Goal: Task Accomplishment & Management: Complete application form

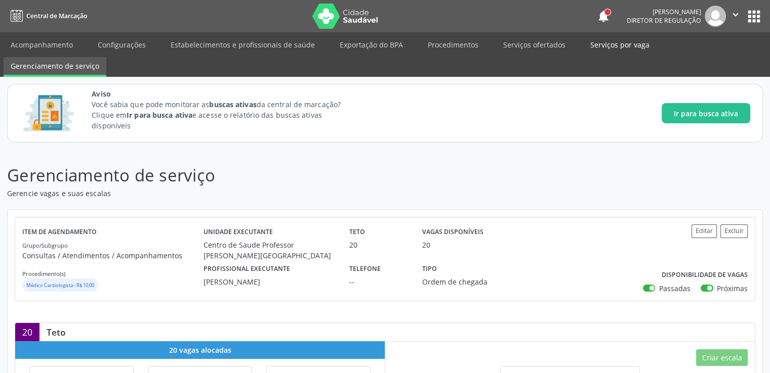
click at [596, 47] on link "Serviços por vaga" at bounding box center [619, 45] width 73 height 18
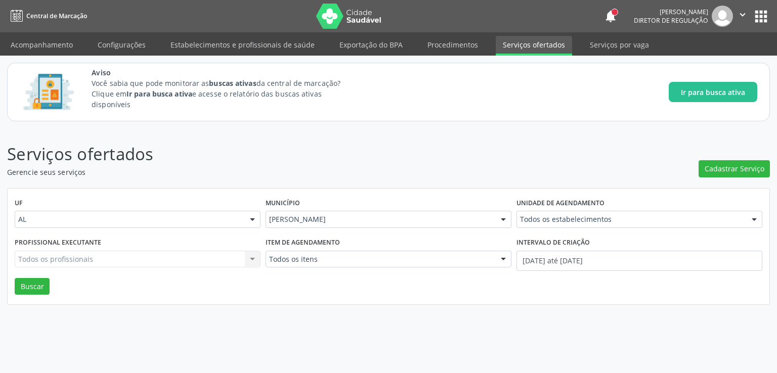
click at [445, 108] on div "Aviso Você sabia que pode monitorar as buscas ativas da central de marcação? Cl…" at bounding box center [425, 92] width 666 height 50
click at [730, 169] on span "Cadastrar Serviço" at bounding box center [735, 168] width 60 height 11
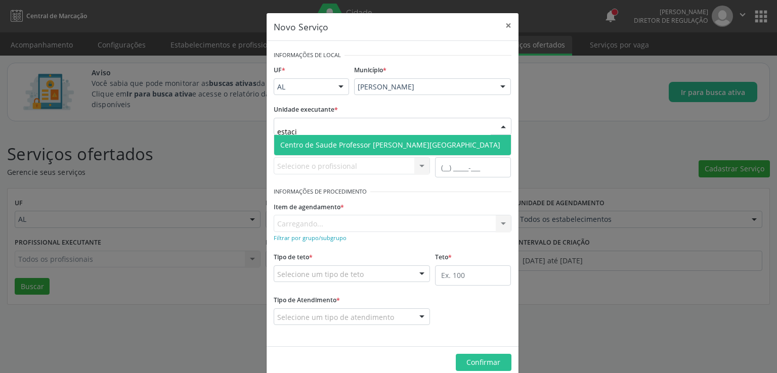
type input "estacio"
click at [330, 142] on span "Centro de Saude Professor [PERSON_NAME][GEOGRAPHIC_DATA]" at bounding box center [390, 145] width 220 height 10
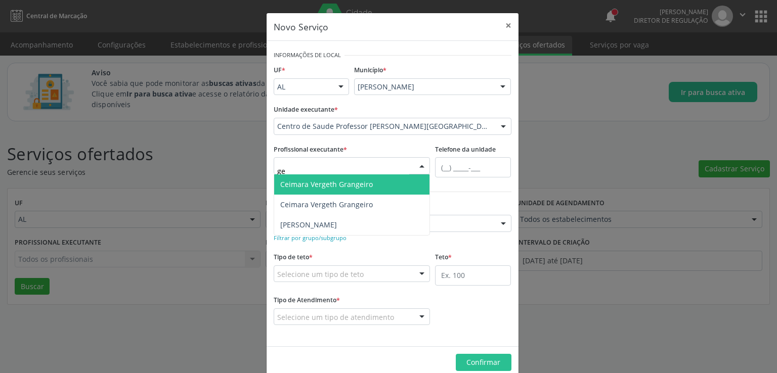
type input "g"
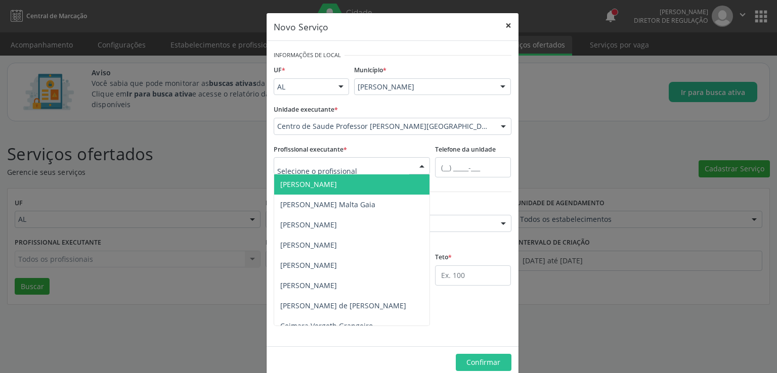
click at [502, 22] on button "×" at bounding box center [508, 25] width 20 height 25
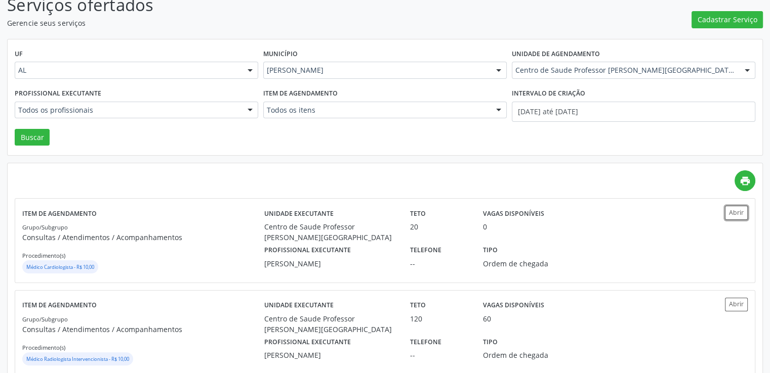
scroll to position [152, 0]
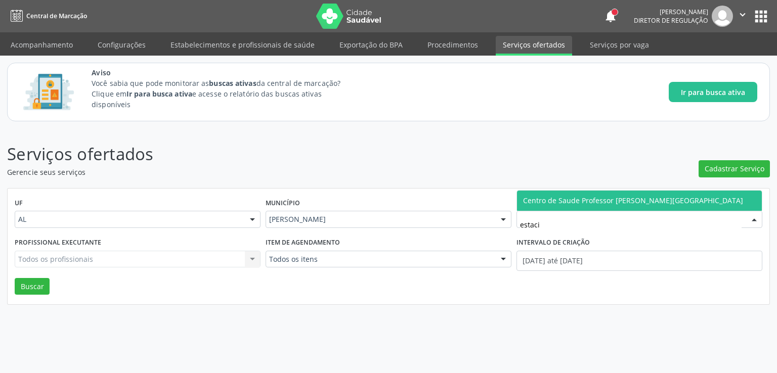
type input "estacio"
click at [569, 201] on span "Centro de Saude Professor [PERSON_NAME][GEOGRAPHIC_DATA]" at bounding box center [633, 201] width 220 height 10
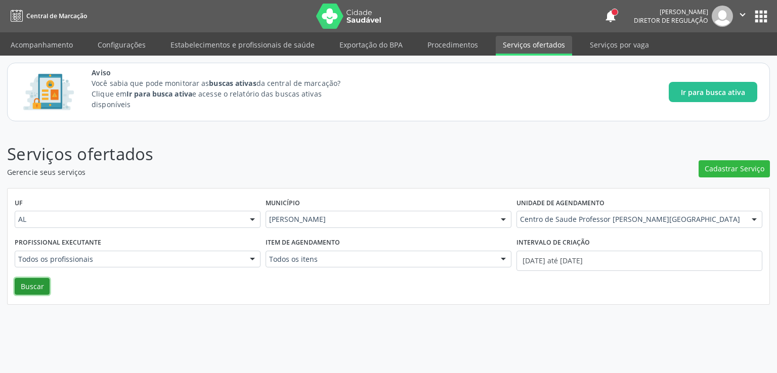
click at [34, 289] on button "Buscar" at bounding box center [32, 286] width 35 height 17
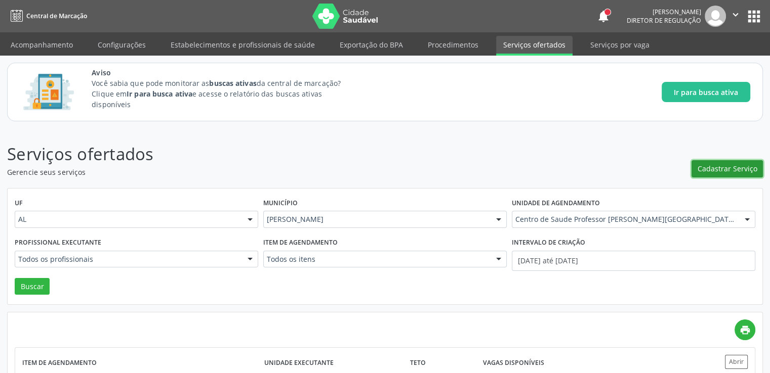
click at [717, 172] on span "Cadastrar Serviço" at bounding box center [727, 168] width 60 height 11
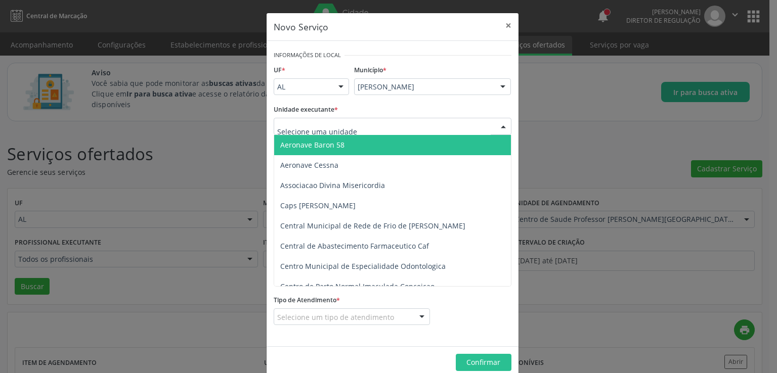
click at [351, 124] on div at bounding box center [393, 126] width 238 height 17
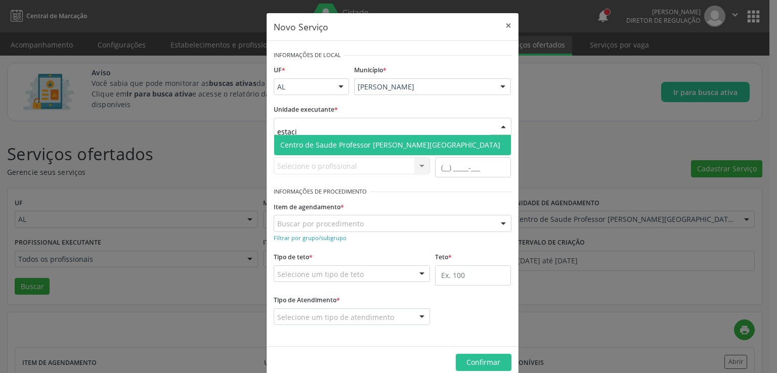
type input "estacio"
click at [352, 139] on span "Centro de Saude Professor [PERSON_NAME][GEOGRAPHIC_DATA]" at bounding box center [392, 145] width 237 height 20
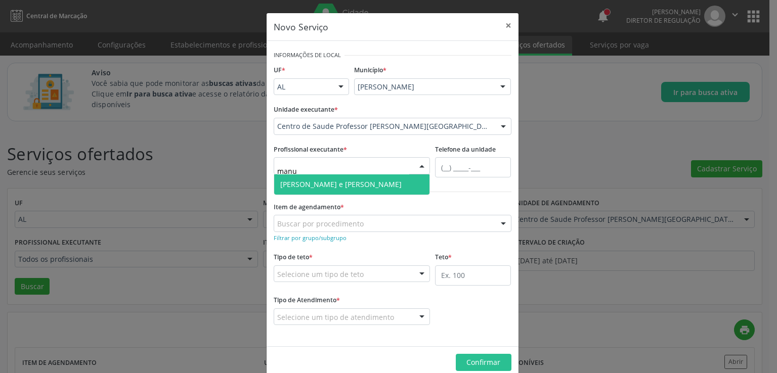
type input "manue"
click at [331, 183] on span "[PERSON_NAME] e [PERSON_NAME]" at bounding box center [340, 185] width 121 height 10
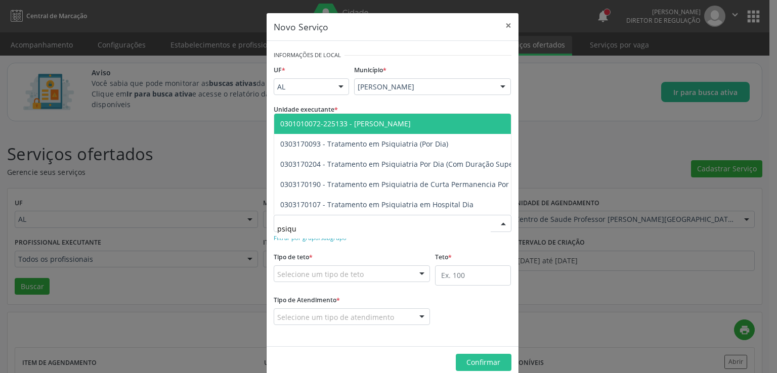
type input "psiqui"
click at [338, 119] on span "0301010072-225133 - Médico Psiquiatra" at bounding box center [345, 124] width 131 height 10
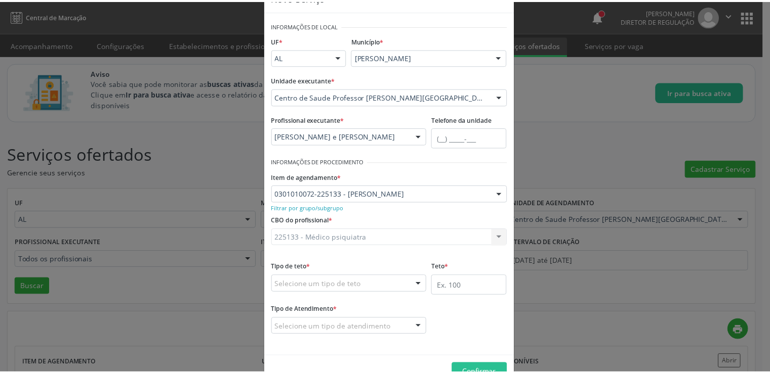
scroll to position [57, 0]
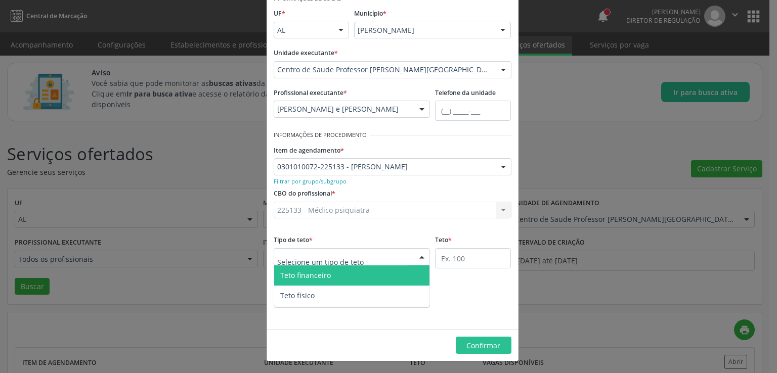
click at [397, 255] on div at bounding box center [352, 256] width 157 height 17
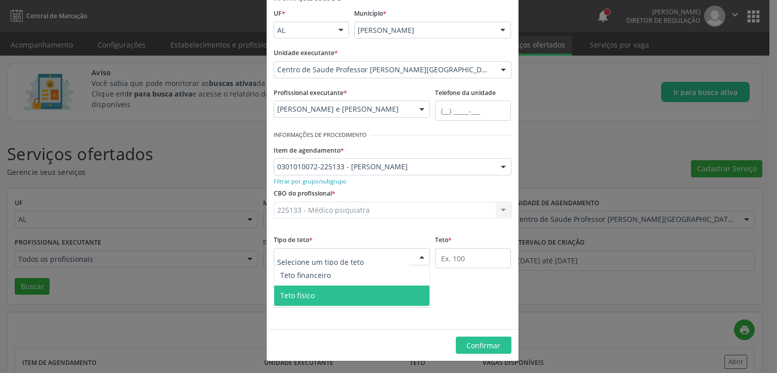
click at [319, 294] on span "Teto físico" at bounding box center [352, 296] width 156 height 20
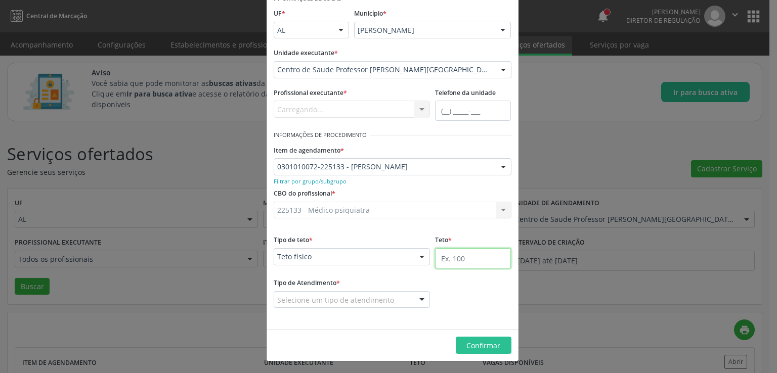
click at [451, 256] on input "text" at bounding box center [473, 258] width 76 height 20
type input "75"
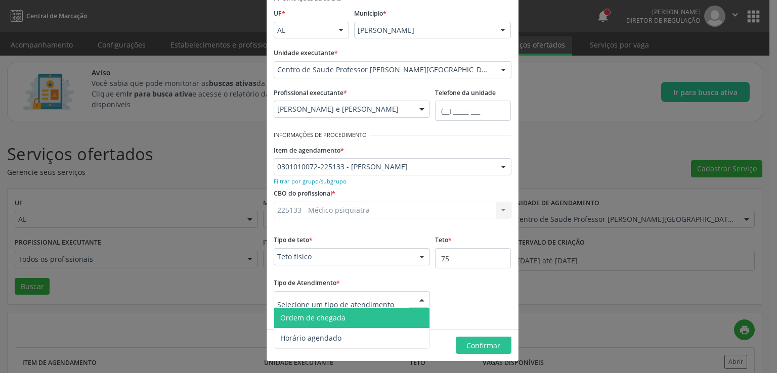
click at [328, 321] on span "Ordem de chegada" at bounding box center [312, 318] width 65 height 10
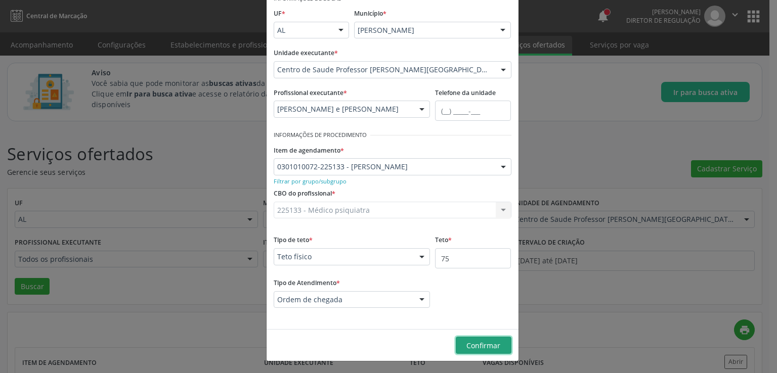
click at [481, 350] on span "Confirmar" at bounding box center [484, 346] width 34 height 10
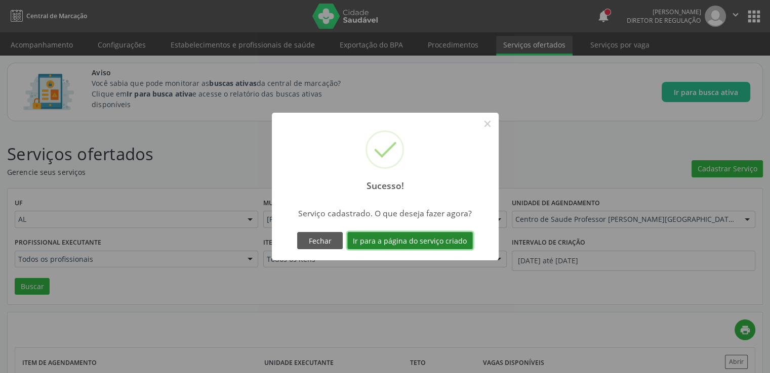
click at [405, 238] on button "Ir para a página do serviço criado" at bounding box center [410, 240] width 126 height 17
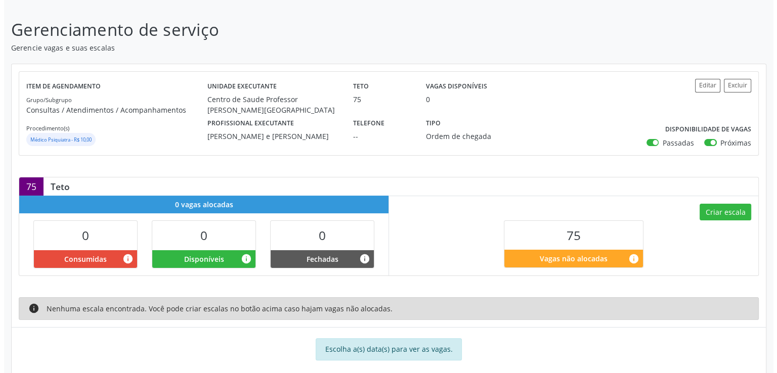
scroll to position [160, 0]
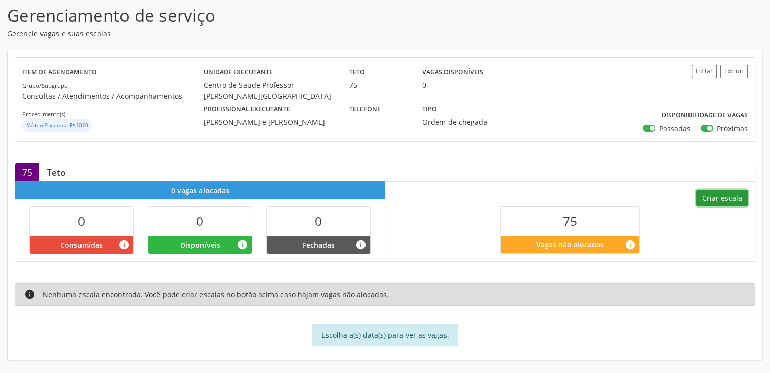
click at [726, 199] on button "Criar escala" at bounding box center [722, 198] width 52 height 17
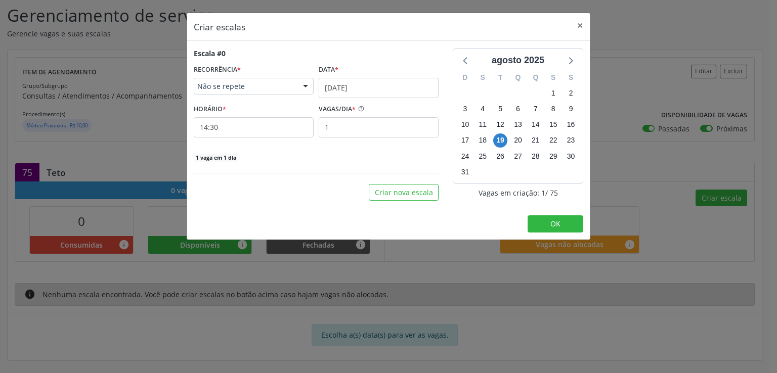
click at [255, 90] on span "Não se repete" at bounding box center [245, 86] width 96 height 10
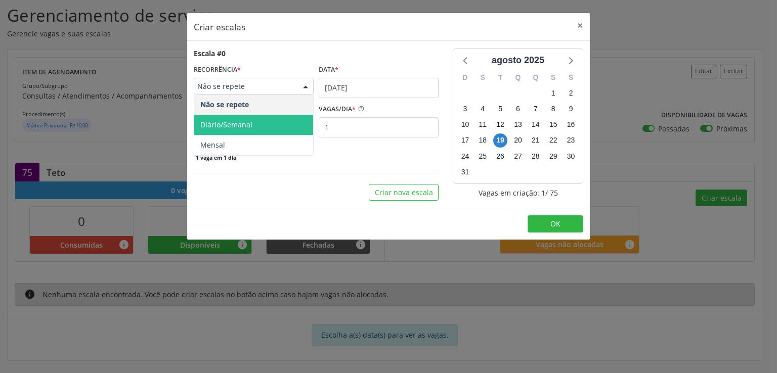
click at [246, 124] on span "Diário/Semanal" at bounding box center [226, 125] width 52 height 10
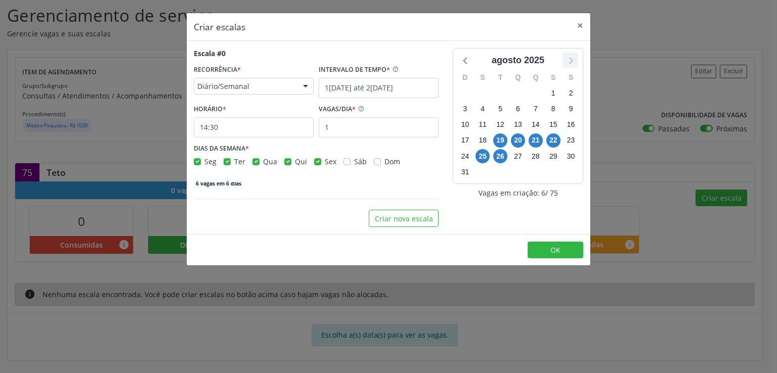
click at [571, 61] on icon at bounding box center [570, 60] width 13 height 13
click at [481, 92] on span "1" at bounding box center [483, 93] width 14 height 14
click at [484, 90] on span "1" at bounding box center [483, 93] width 14 height 14
drag, startPoint x: 484, startPoint y: 90, endPoint x: 496, endPoint y: 146, distance: 57.5
click at [496, 146] on div "D S T Q Q S S 31 1 2 3 4 5 6 7 8 9 10 11 12 13 14 15 16 17 18 19 20 21 22 23 24…" at bounding box center [518, 125] width 130 height 116
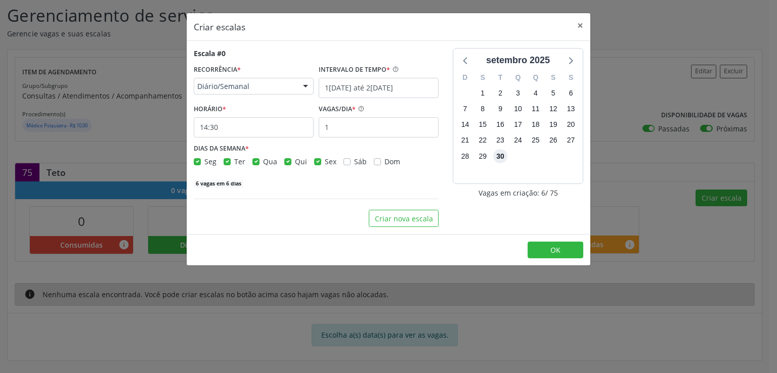
click at [502, 155] on span "30" at bounding box center [500, 156] width 14 height 14
click at [484, 90] on span "1" at bounding box center [483, 93] width 14 height 14
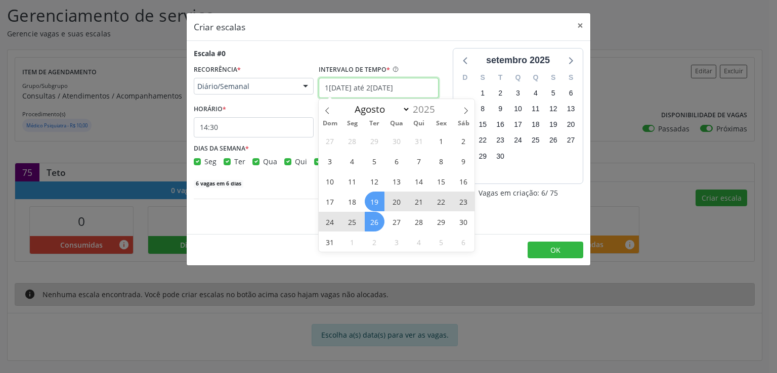
click at [348, 88] on input "19/08/2025 até 26/08/2025" at bounding box center [379, 88] width 120 height 20
click at [468, 109] on icon at bounding box center [466, 110] width 7 height 7
select select "8"
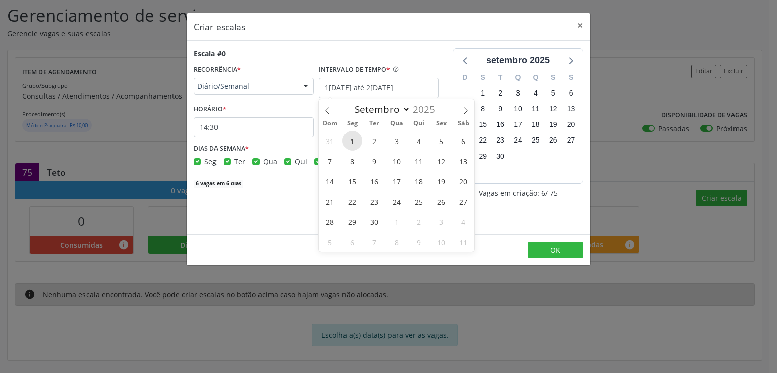
click at [350, 146] on span "1" at bounding box center [353, 141] width 20 height 20
type input "01/09/2025"
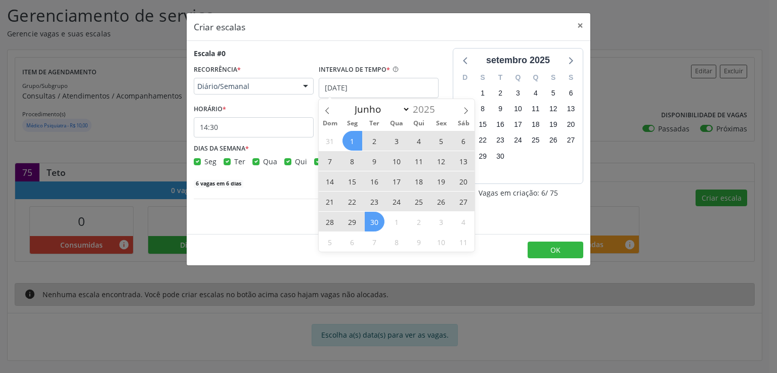
click at [377, 224] on span "30" at bounding box center [375, 222] width 20 height 20
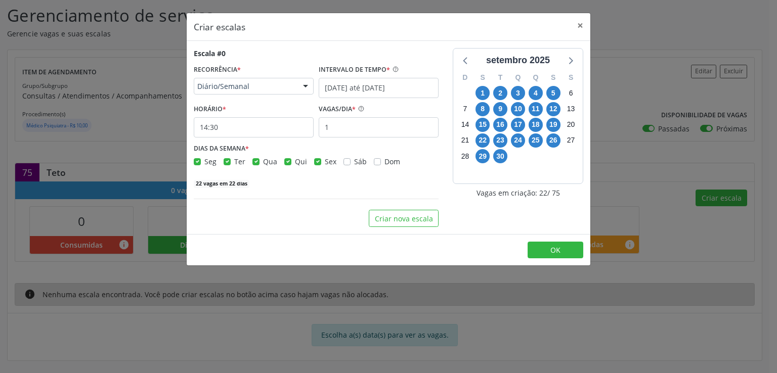
click at [204, 162] on label "Seg" at bounding box center [210, 161] width 12 height 11
click at [197, 162] on input "Seg" at bounding box center [197, 160] width 7 height 9
checkbox input "false"
click at [295, 162] on label "Qui" at bounding box center [301, 161] width 12 height 11
click at [286, 162] on input "Qui" at bounding box center [287, 160] width 7 height 9
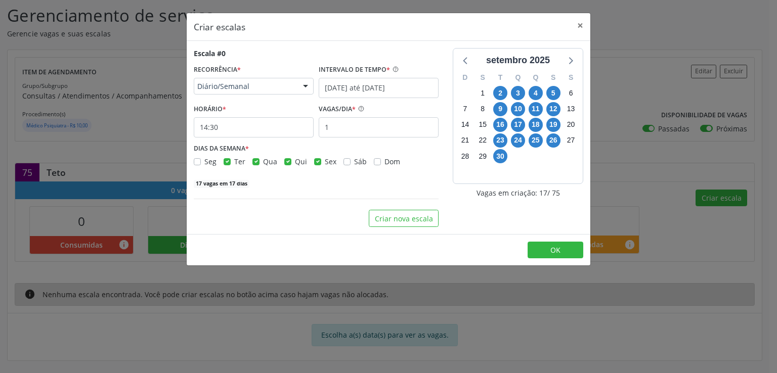
checkbox input "false"
click at [325, 162] on label "Sex" at bounding box center [331, 161] width 12 height 11
click at [315, 162] on input "Sex" at bounding box center [317, 160] width 7 height 9
checkbox input "false"
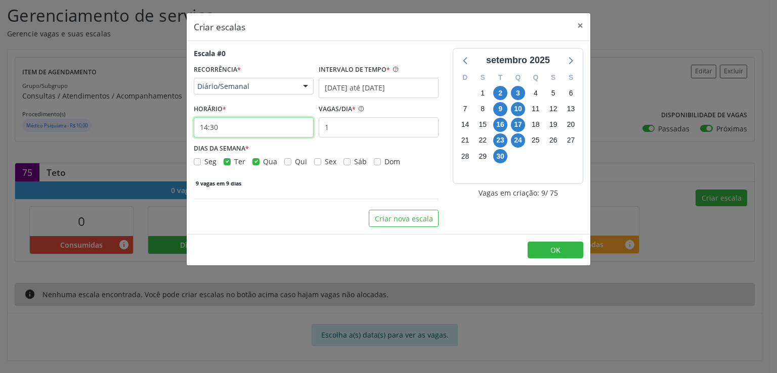
click at [224, 128] on input "14:30" at bounding box center [254, 127] width 120 height 20
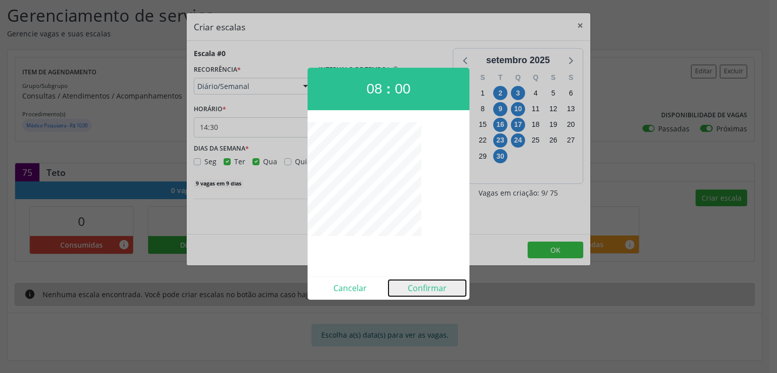
click at [428, 284] on button "Confirmar" at bounding box center [427, 288] width 77 height 16
type input "08:00"
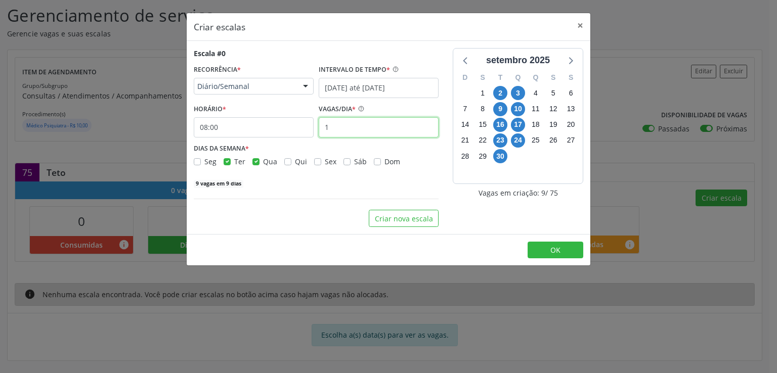
click at [342, 129] on input "1" at bounding box center [379, 127] width 120 height 20
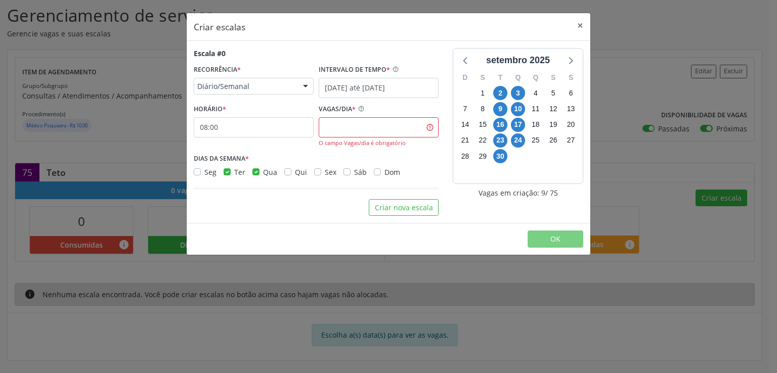
click at [263, 170] on label "Qua" at bounding box center [270, 172] width 14 height 11
click at [255, 170] on input "Qua" at bounding box center [256, 171] width 7 height 9
checkbox input "false"
click at [337, 130] on input "text" at bounding box center [379, 127] width 120 height 20
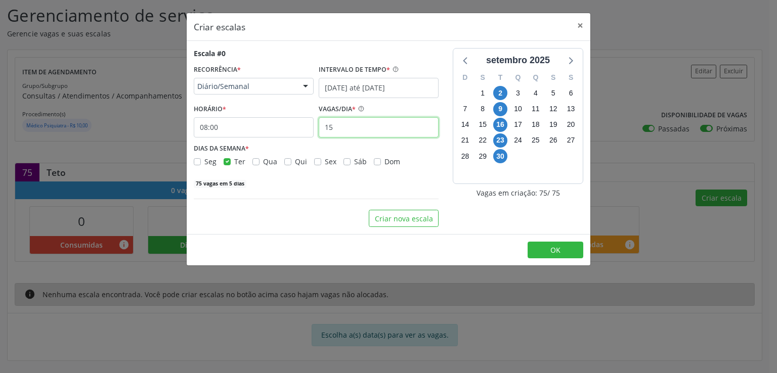
type input "15"
click at [351, 88] on input "01/09/2025 até 30/09/2025" at bounding box center [379, 88] width 120 height 20
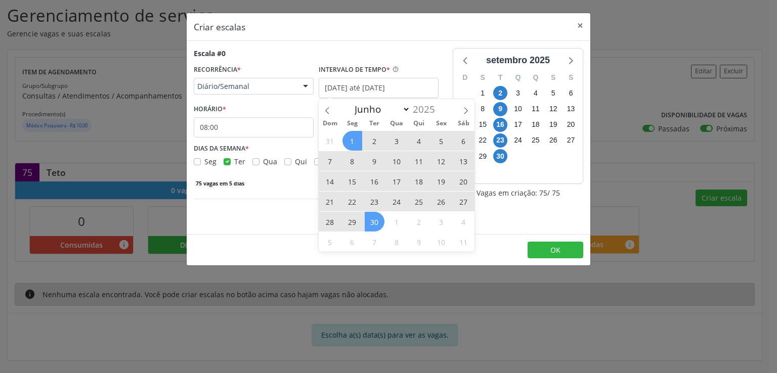
click at [373, 160] on span "9" at bounding box center [375, 161] width 20 height 20
type input "09/09/2025"
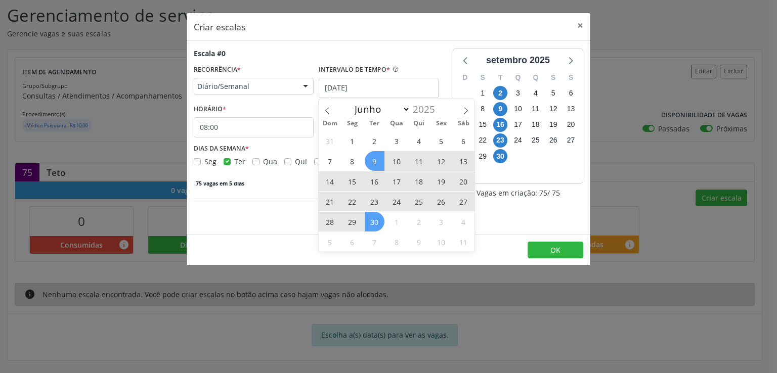
click at [378, 223] on span "30" at bounding box center [375, 222] width 20 height 20
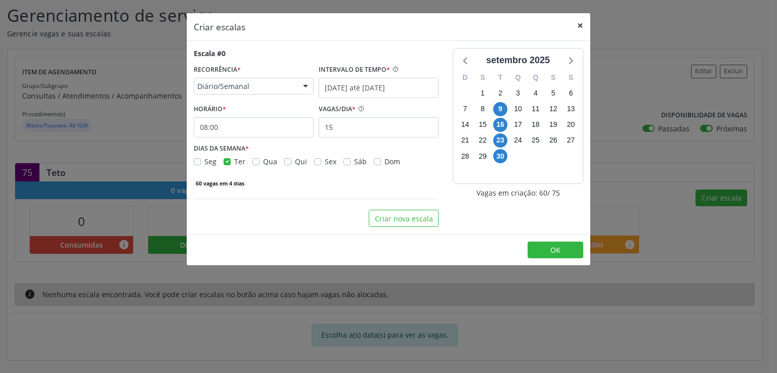
click at [581, 21] on button "×" at bounding box center [580, 25] width 20 height 25
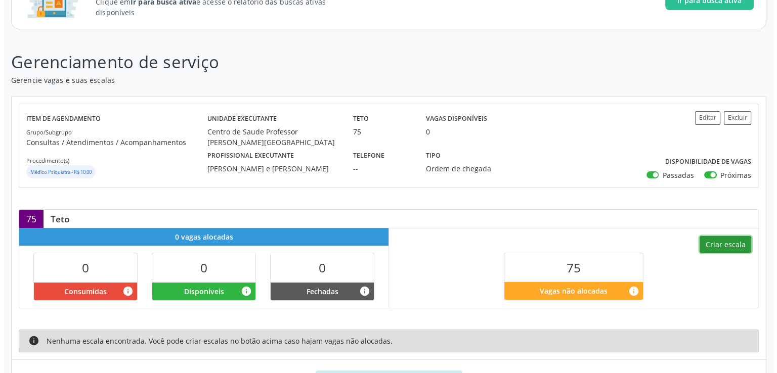
scroll to position [109, 0]
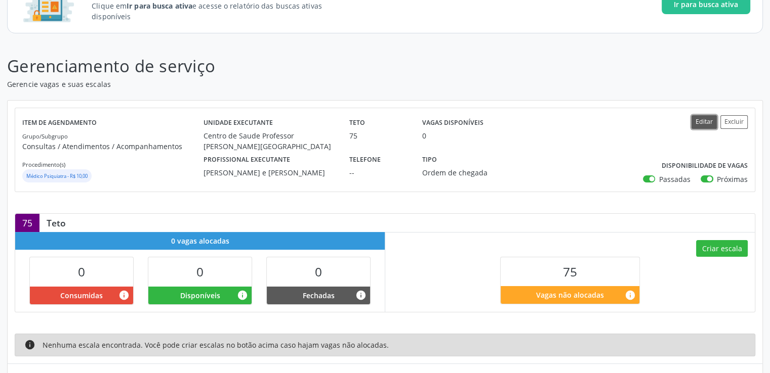
click at [693, 121] on button "Editar" at bounding box center [703, 122] width 25 height 14
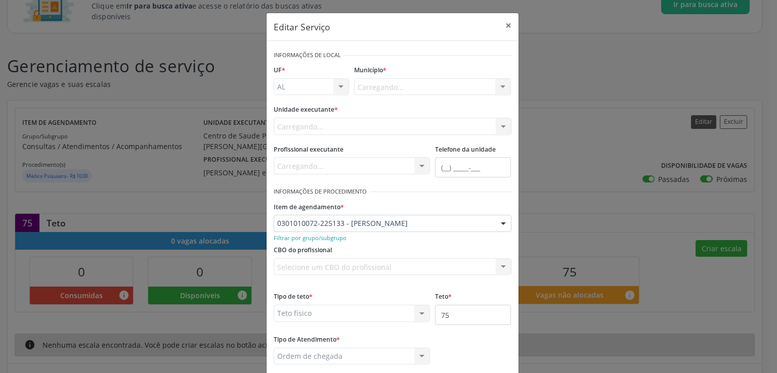
scroll to position [0, 0]
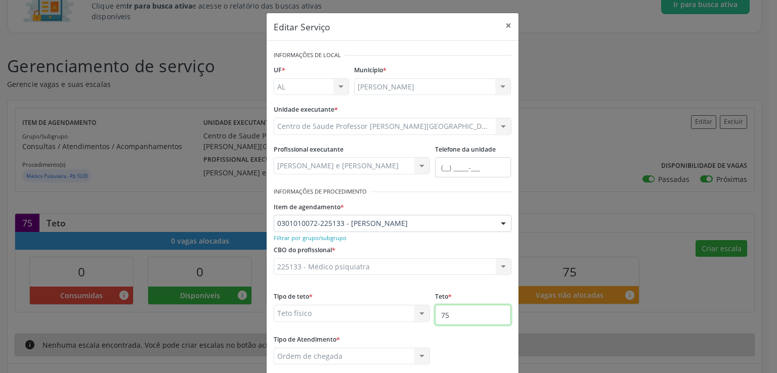
click at [452, 316] on input "75" at bounding box center [473, 315] width 76 height 20
type input "7"
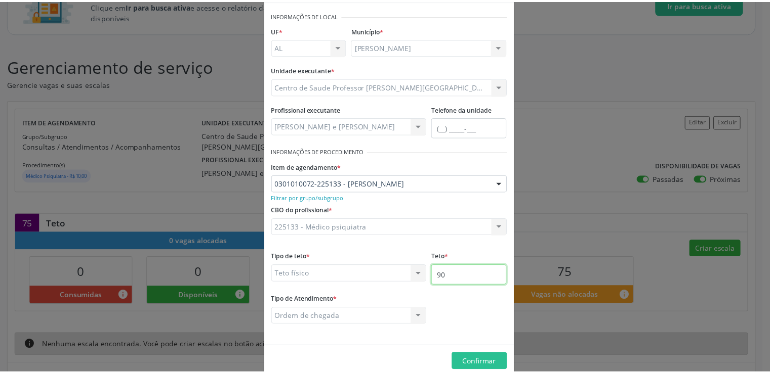
scroll to position [57, 0]
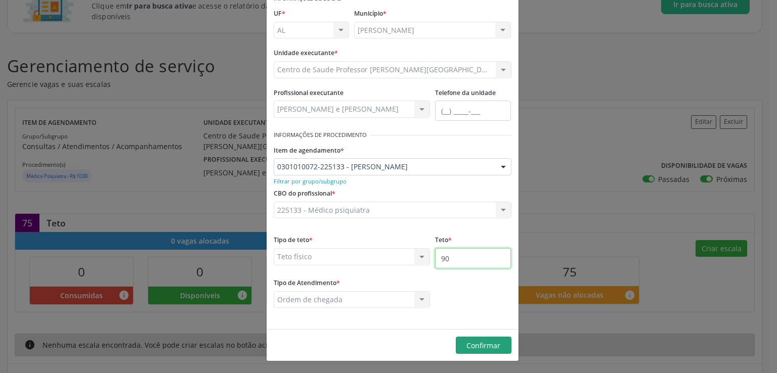
type input "90"
click at [474, 341] on span "Confirmar" at bounding box center [484, 346] width 34 height 10
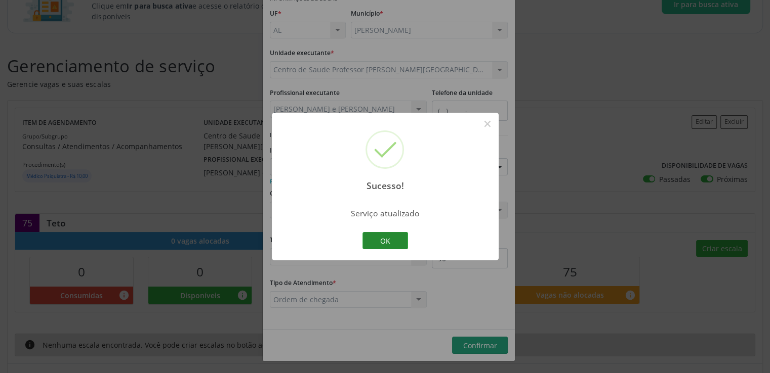
click at [383, 241] on button "OK" at bounding box center [385, 240] width 46 height 17
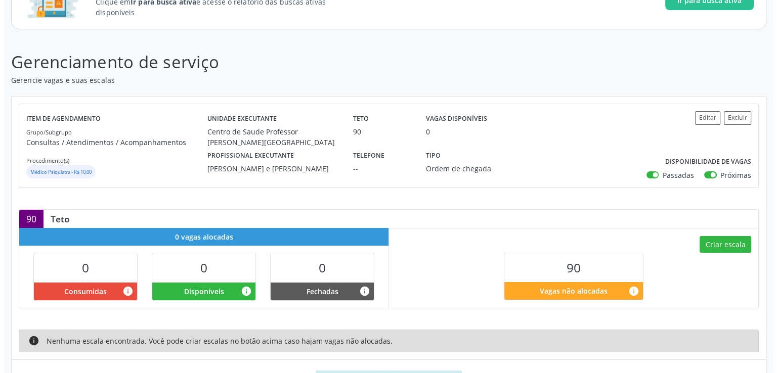
scroll to position [160, 0]
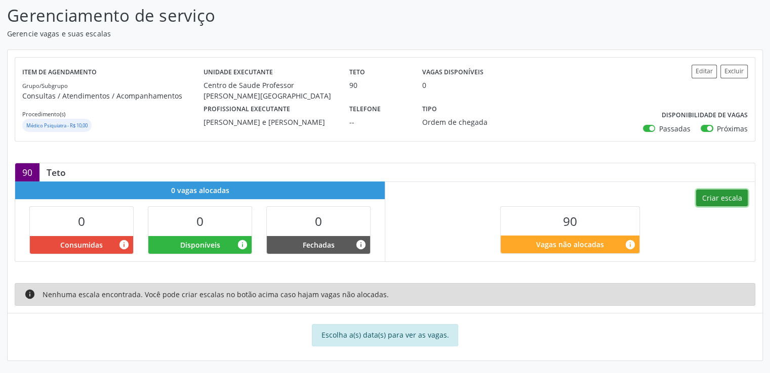
click at [717, 194] on button "Criar escala" at bounding box center [722, 198] width 52 height 17
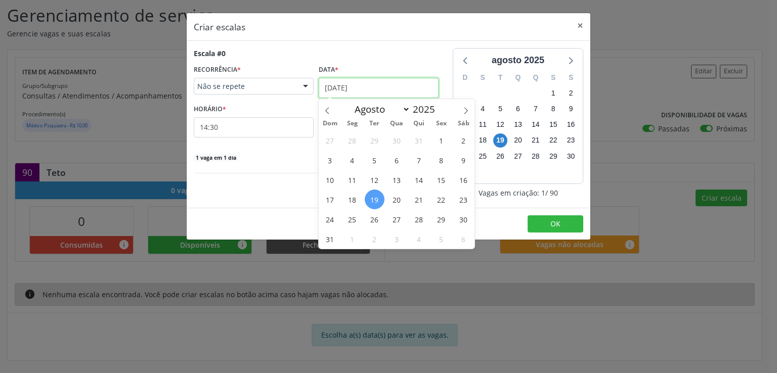
click at [329, 89] on input "19/08/2025" at bounding box center [379, 88] width 120 height 20
click at [466, 112] on icon at bounding box center [467, 111] width 4 height 7
select select "8"
click at [372, 159] on span "9" at bounding box center [375, 160] width 20 height 20
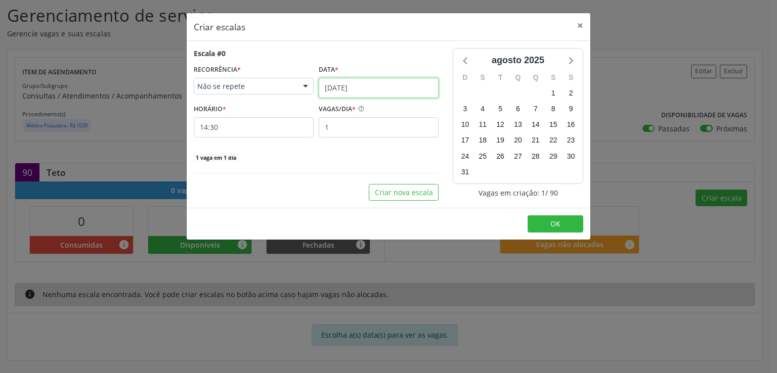
click at [350, 87] on input "09/09/2025" at bounding box center [379, 88] width 120 height 20
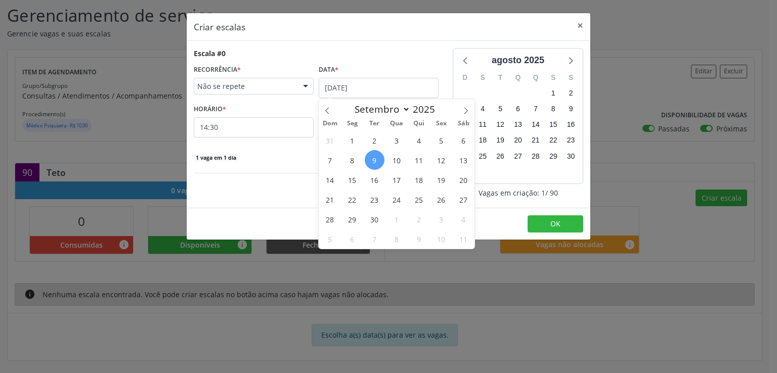
click at [293, 88] on span "Não se repete" at bounding box center [245, 86] width 96 height 10
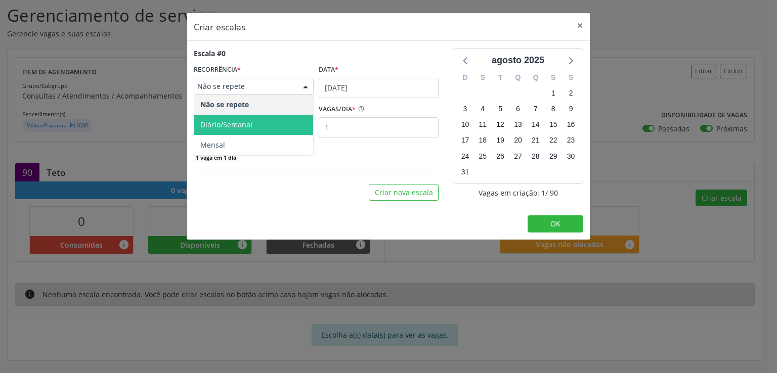
click at [260, 118] on span "Diário/Semanal" at bounding box center [253, 125] width 119 height 20
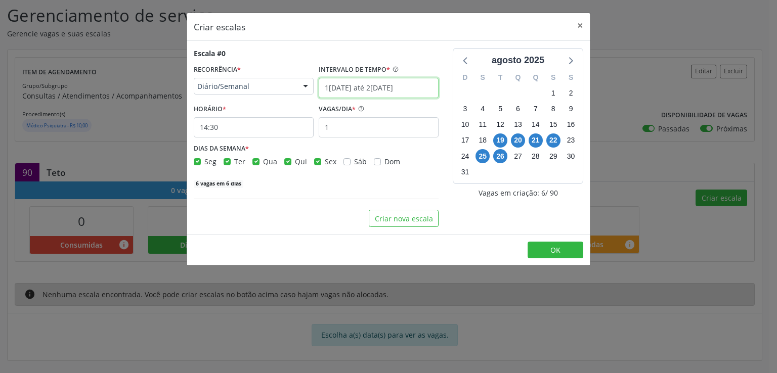
click at [340, 88] on input "19/08/2025 até 26/08/2025" at bounding box center [379, 88] width 120 height 20
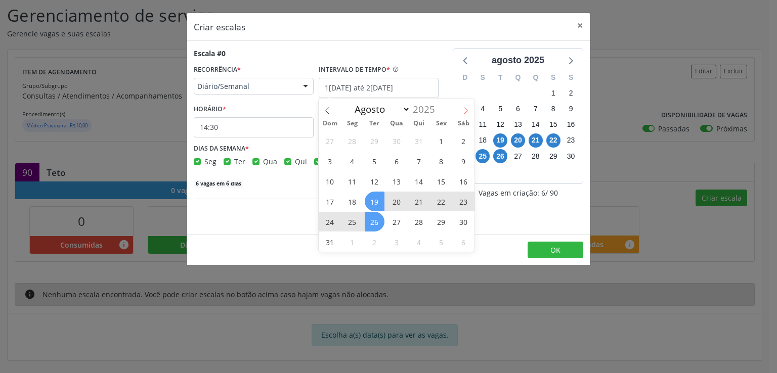
click at [464, 108] on icon at bounding box center [466, 110] width 7 height 7
select select "8"
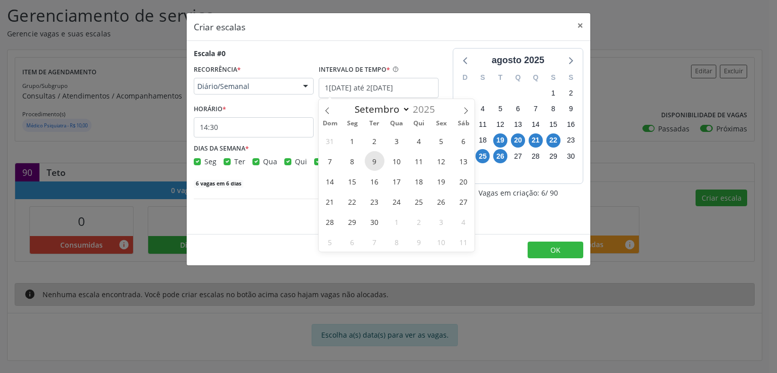
click at [370, 160] on span "9" at bounding box center [375, 161] width 20 height 20
type input "09/09/2025"
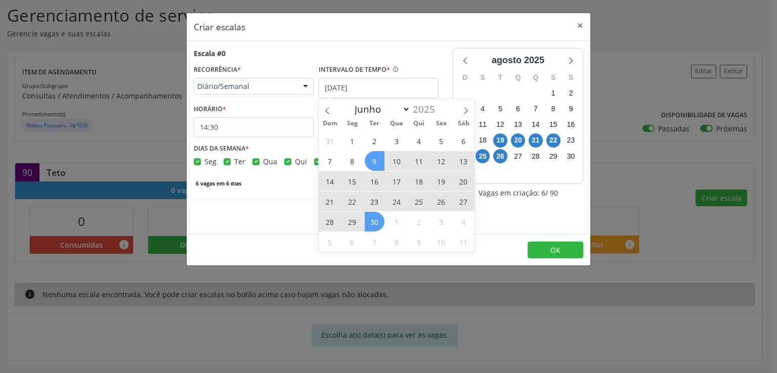
click at [372, 226] on span "30" at bounding box center [375, 222] width 20 height 20
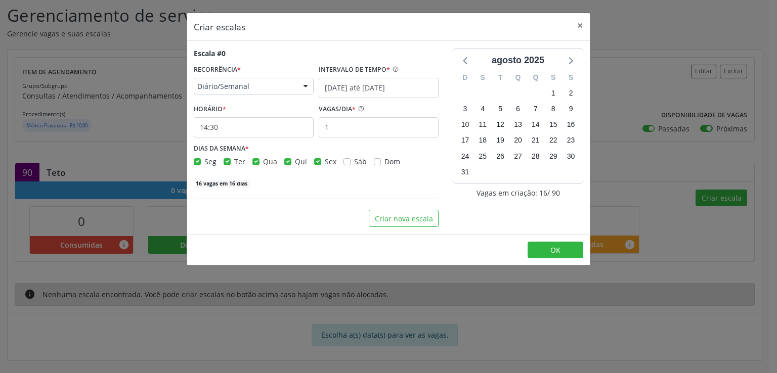
click at [204, 161] on label "Seg" at bounding box center [210, 161] width 12 height 11
click at [197, 161] on input "Seg" at bounding box center [197, 160] width 7 height 9
checkbox input "false"
click at [263, 162] on label "Qua" at bounding box center [270, 161] width 14 height 11
click at [255, 162] on input "Qua" at bounding box center [256, 160] width 7 height 9
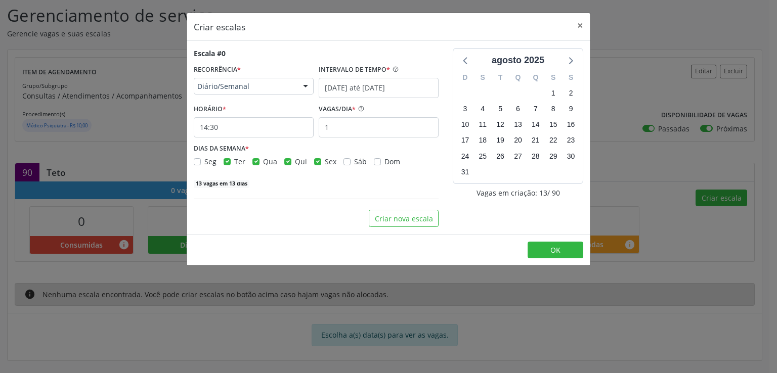
checkbox input "false"
click at [295, 162] on label "Qui" at bounding box center [301, 161] width 12 height 11
click at [288, 162] on input "Qui" at bounding box center [287, 160] width 7 height 9
checkbox input "false"
click at [325, 162] on label "Sex" at bounding box center [331, 161] width 12 height 11
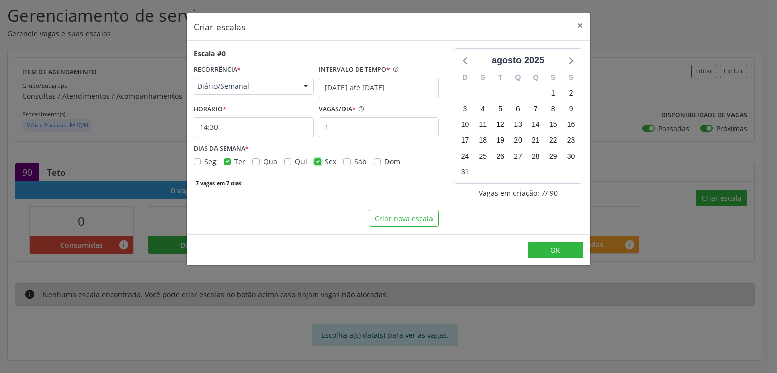
click at [315, 162] on input "Sex" at bounding box center [317, 160] width 7 height 9
checkbox input "false"
click at [336, 131] on input "1" at bounding box center [379, 127] width 120 height 20
type input "15"
click at [253, 131] on input "14:30" at bounding box center [254, 127] width 120 height 20
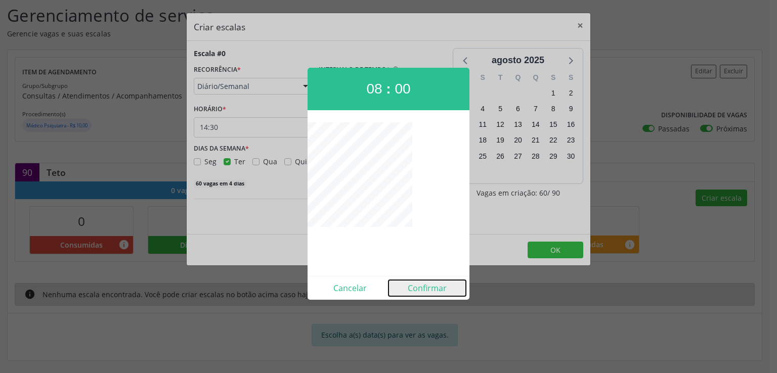
click at [435, 292] on button "Confirmar" at bounding box center [427, 288] width 77 height 16
type input "08:00"
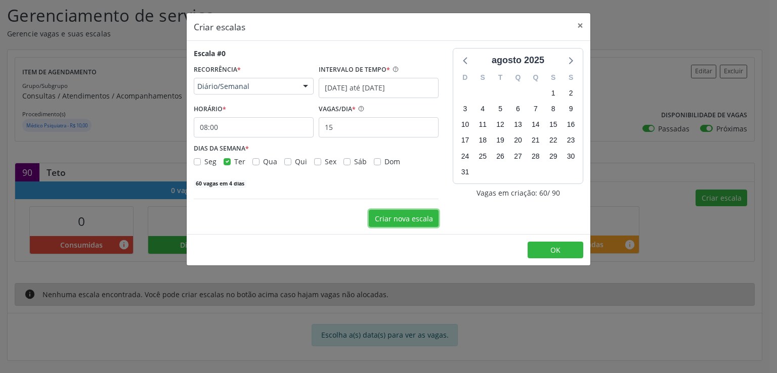
click at [396, 223] on button "Criar nova escala" at bounding box center [404, 218] width 70 height 17
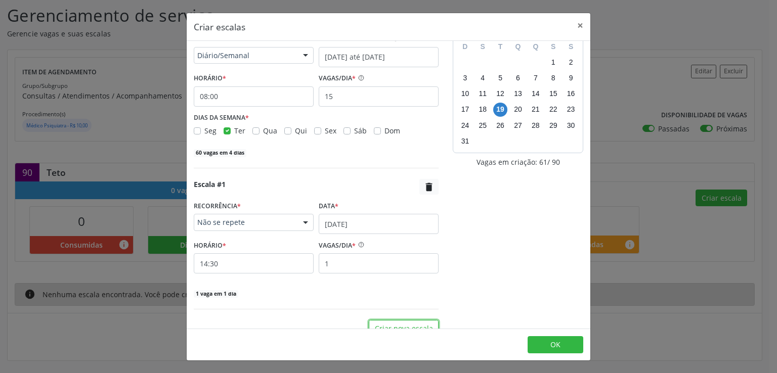
scroll to position [45, 0]
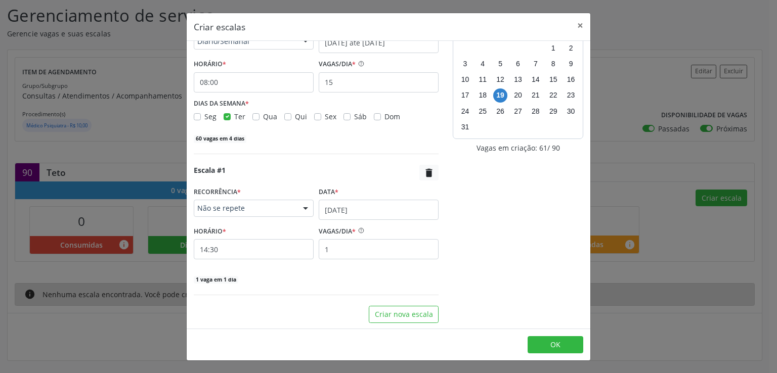
click at [275, 209] on span "Não se repete" at bounding box center [245, 208] width 96 height 10
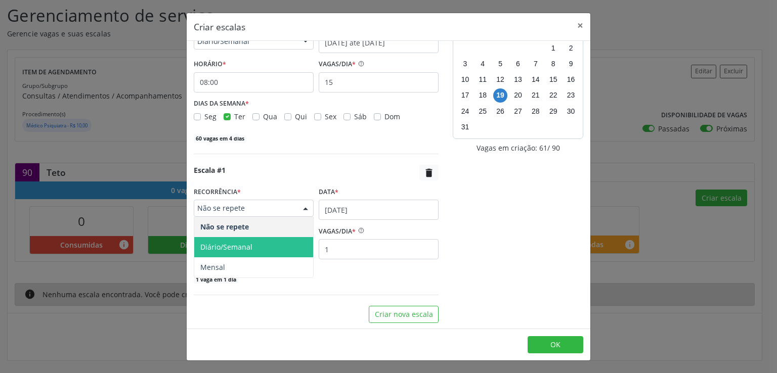
click at [256, 239] on span "Diário/Semanal" at bounding box center [253, 247] width 119 height 20
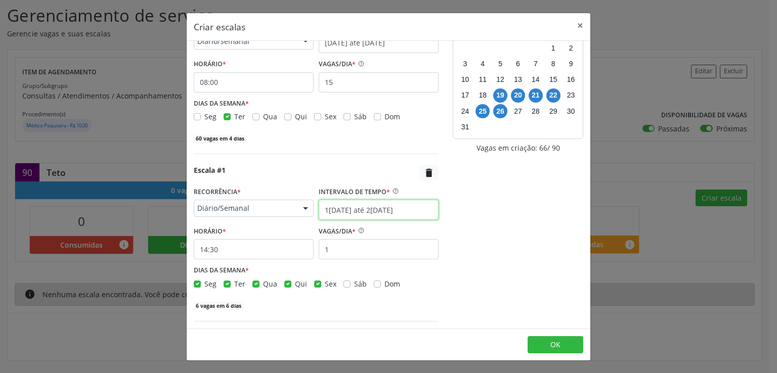
click at [326, 202] on input "19/08/2025 até 26/08/2025" at bounding box center [379, 210] width 120 height 20
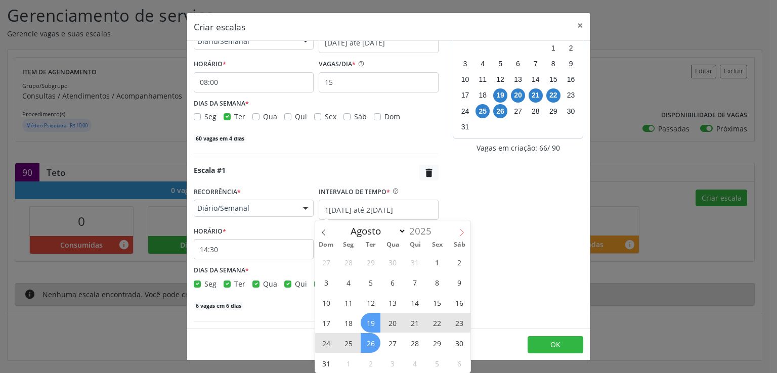
click at [464, 229] on icon at bounding box center [462, 232] width 7 height 7
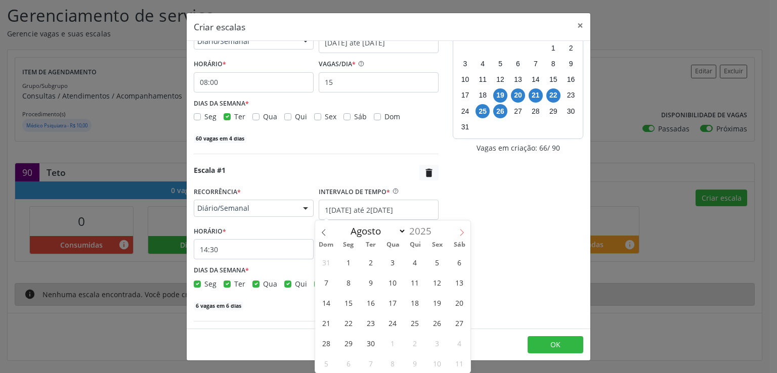
select select "8"
click at [367, 282] on span "9" at bounding box center [371, 283] width 20 height 20
type input "09/09/2025"
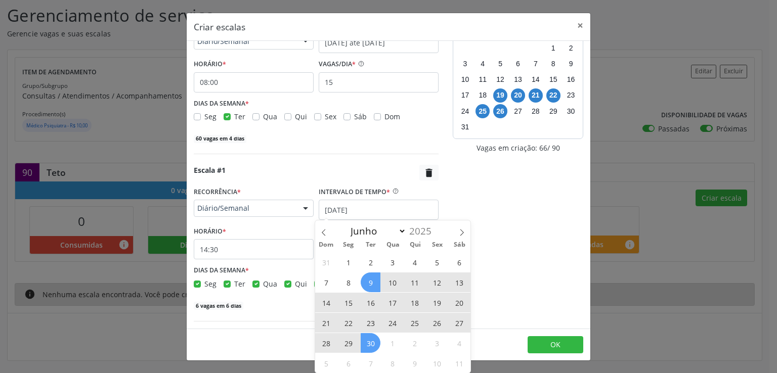
click at [366, 342] on span "30" at bounding box center [371, 344] width 20 height 20
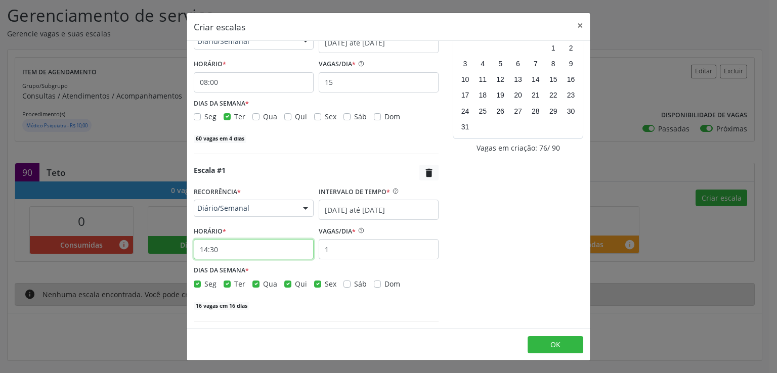
click at [251, 250] on input "14:30" at bounding box center [254, 249] width 120 height 20
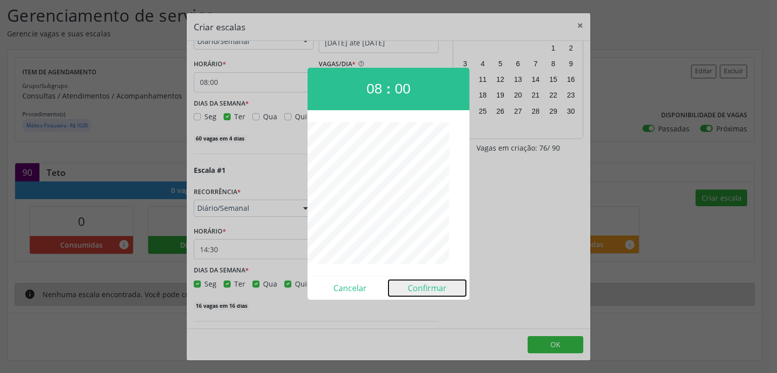
click at [426, 286] on button "Confirmar" at bounding box center [427, 288] width 77 height 16
type input "08:00"
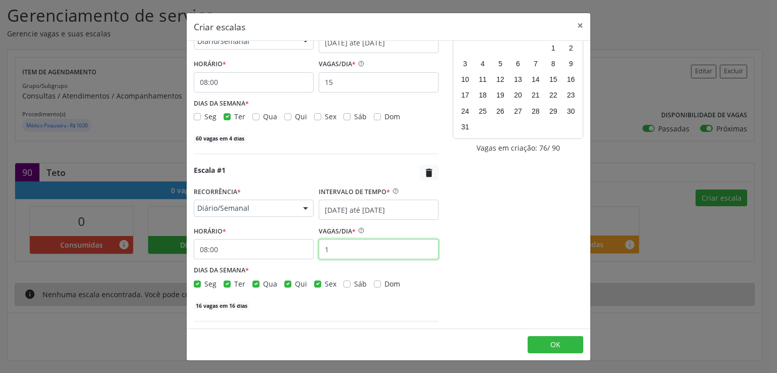
click at [334, 246] on input "1" at bounding box center [379, 249] width 120 height 20
type input "10"
click at [204, 284] on label "Seg" at bounding box center [210, 284] width 12 height 11
click at [196, 284] on input "Seg" at bounding box center [197, 283] width 7 height 9
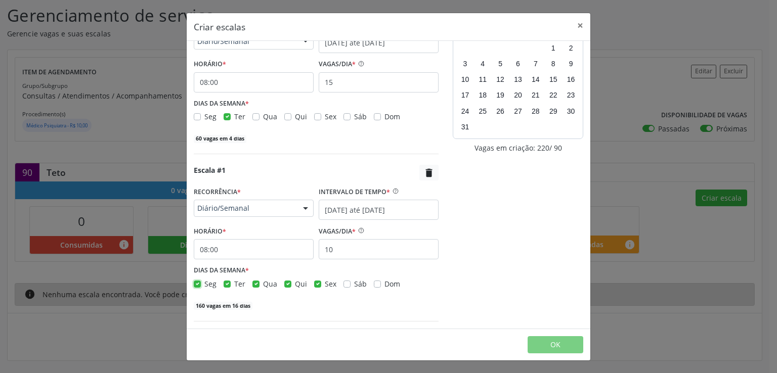
checkbox input "false"
click at [234, 286] on label "Ter" at bounding box center [239, 284] width 11 height 11
click at [227, 286] on input "Ter" at bounding box center [227, 283] width 7 height 9
checkbox input "false"
click at [295, 284] on label "Qui" at bounding box center [301, 284] width 12 height 11
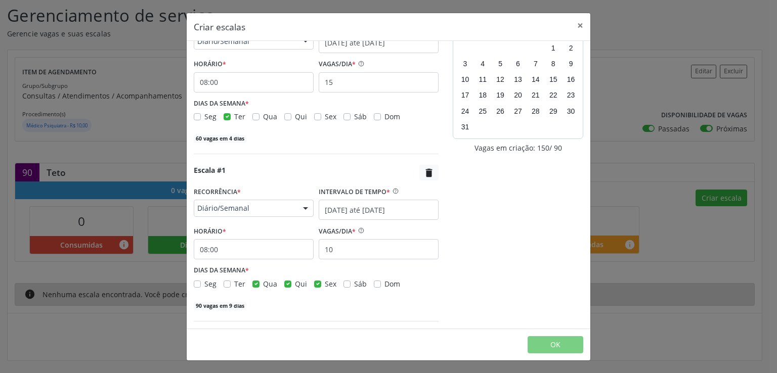
click at [288, 284] on input "Qui" at bounding box center [287, 283] width 7 height 9
checkbox input "false"
click at [325, 280] on label "Sex" at bounding box center [331, 284] width 12 height 11
click at [316, 280] on input "Sex" at bounding box center [317, 283] width 7 height 9
checkbox input "false"
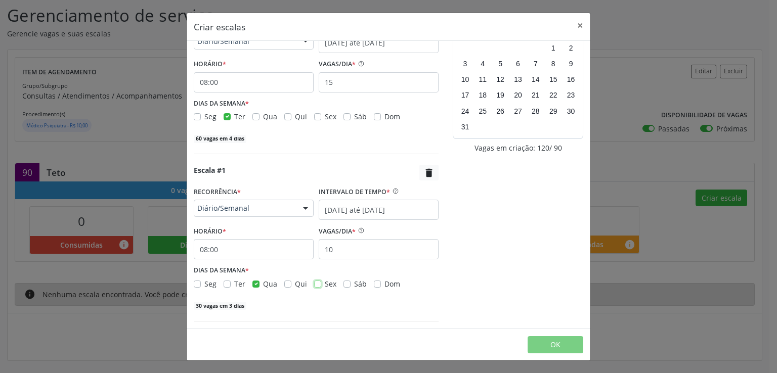
scroll to position [45, 0]
click at [551, 340] on span "OK" at bounding box center [556, 345] width 10 height 10
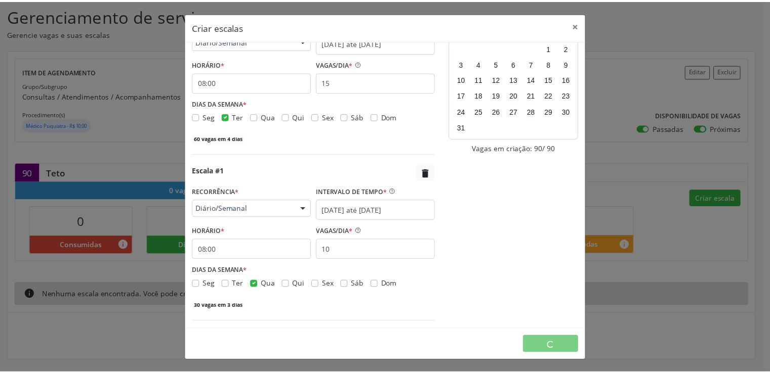
scroll to position [0, 0]
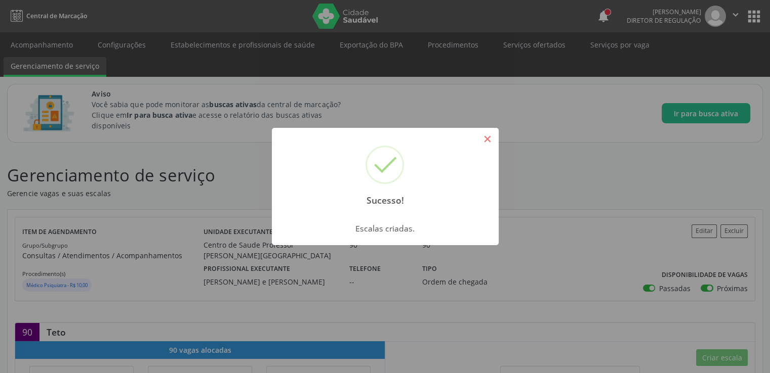
click at [488, 136] on button "×" at bounding box center [487, 139] width 17 height 17
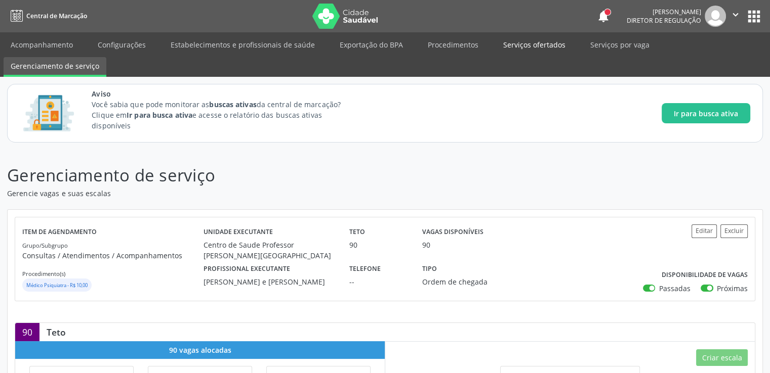
click at [530, 44] on link "Serviços ofertados" at bounding box center [534, 45] width 76 height 18
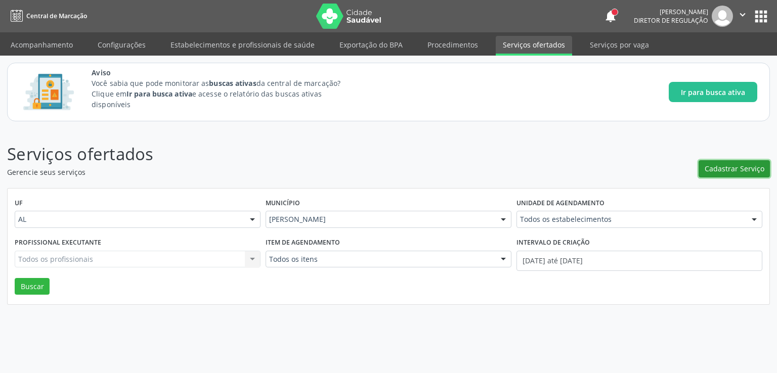
click at [717, 169] on span "Cadastrar Serviço" at bounding box center [735, 168] width 60 height 11
click at [735, 165] on span "Cadastrar Serviço" at bounding box center [735, 168] width 60 height 11
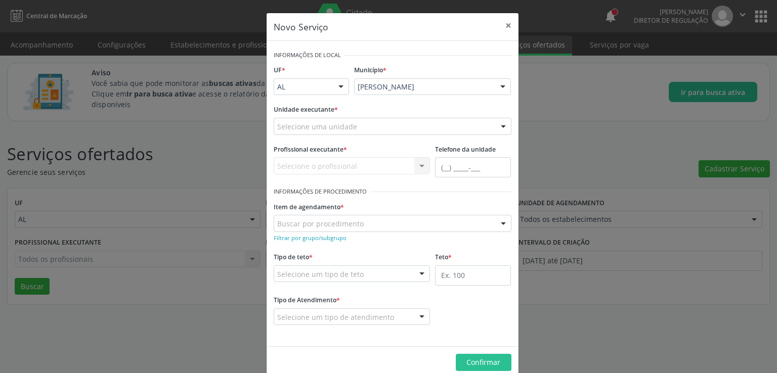
click at [375, 125] on div "Selecione uma unidade" at bounding box center [393, 126] width 238 height 17
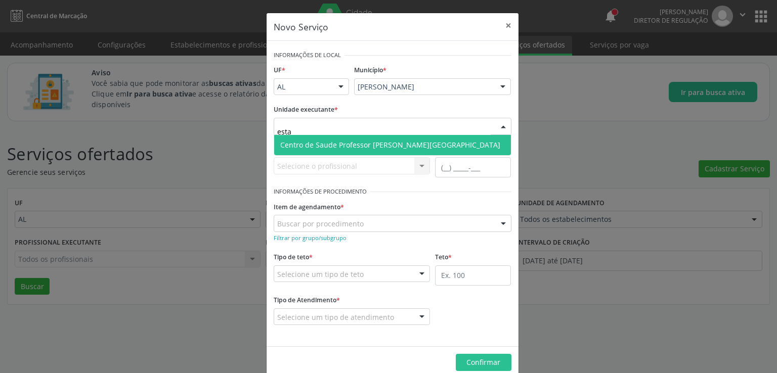
type input "estac"
click at [310, 145] on span "Centro de Saude Professor [PERSON_NAME][GEOGRAPHIC_DATA]" at bounding box center [390, 145] width 220 height 10
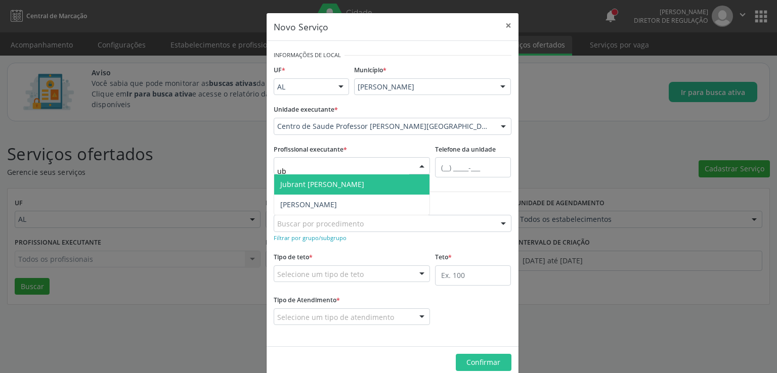
type input "ubi"
click at [337, 185] on span "[PERSON_NAME]" at bounding box center [308, 185] width 57 height 10
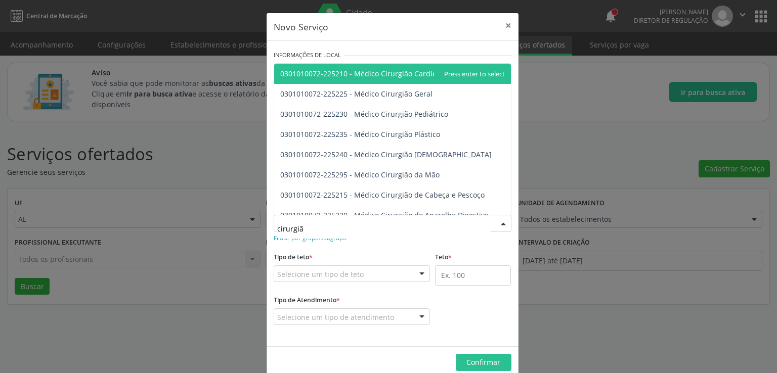
type input "cirurgião"
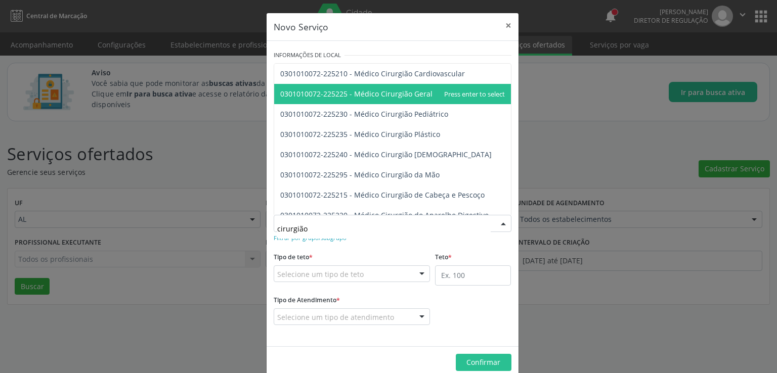
click at [409, 94] on span "0301010072-225225 - Médico Cirurgião Geral" at bounding box center [356, 94] width 152 height 10
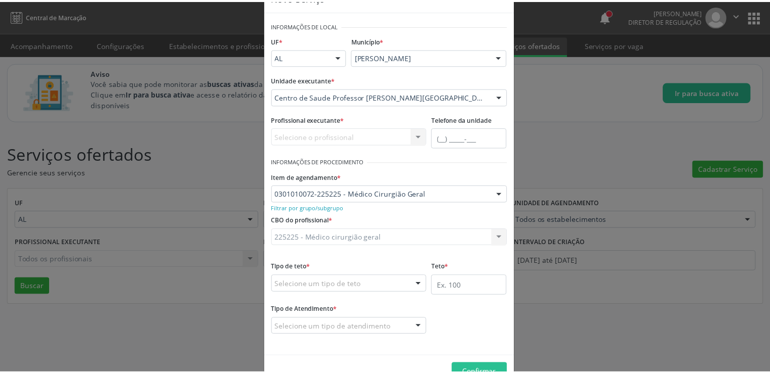
scroll to position [57, 0]
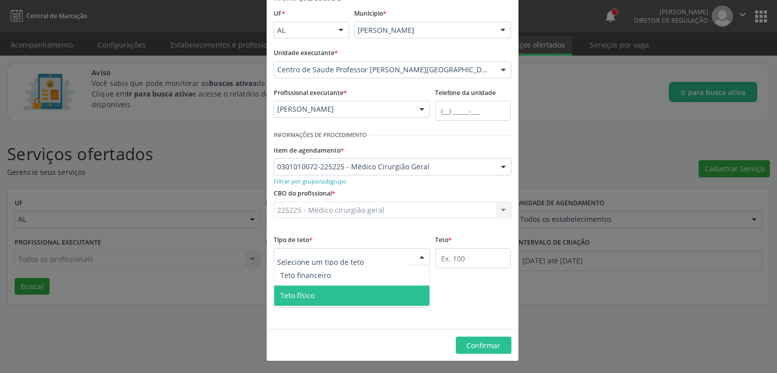
click at [306, 296] on span "Teto físico" at bounding box center [297, 296] width 34 height 10
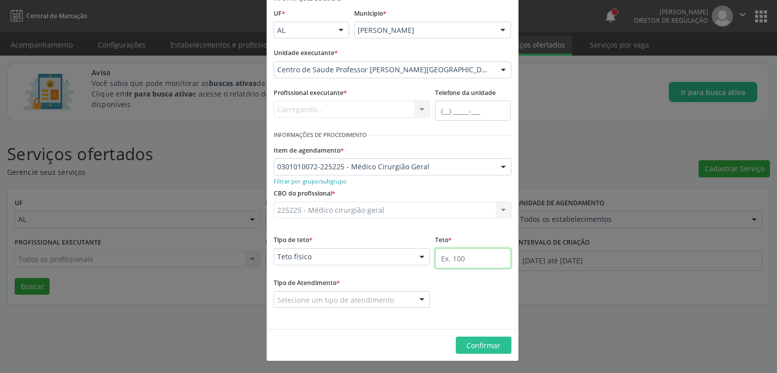
click at [466, 258] on input "text" at bounding box center [473, 258] width 76 height 20
type input "50"
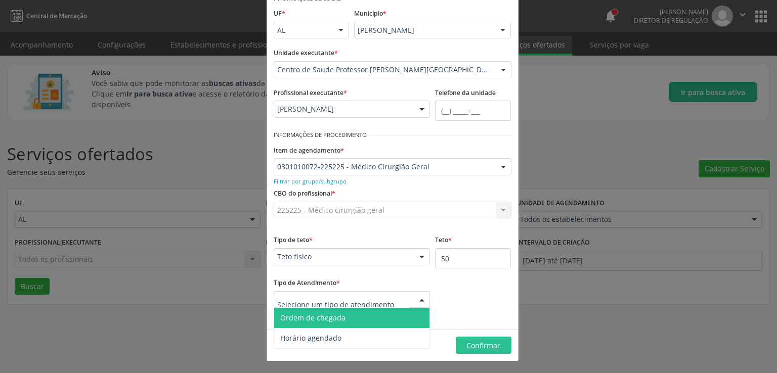
click at [303, 320] on span "Ordem de chegada" at bounding box center [312, 318] width 65 height 10
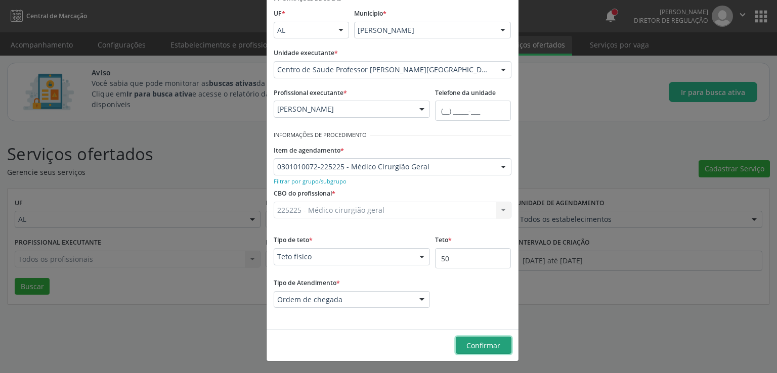
click at [475, 344] on span "Confirmar" at bounding box center [484, 346] width 34 height 10
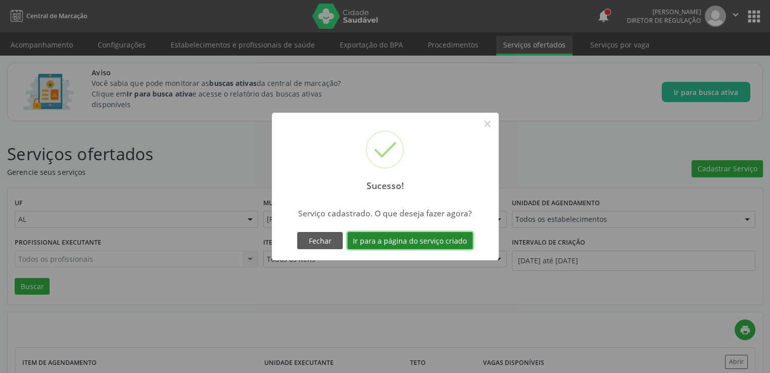
click at [415, 241] on button "Ir para a página do serviço criado" at bounding box center [410, 240] width 126 height 17
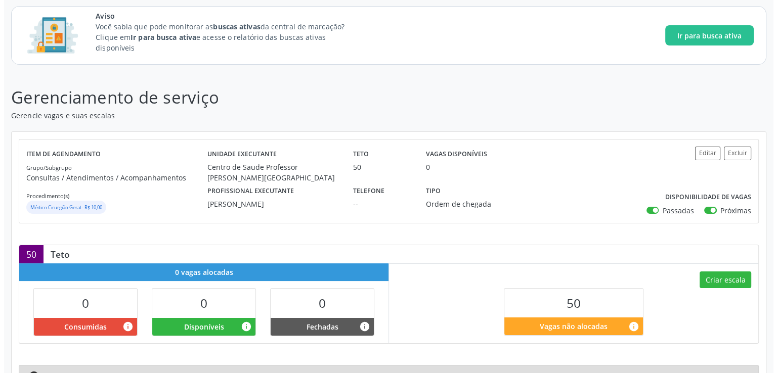
scroll to position [160, 0]
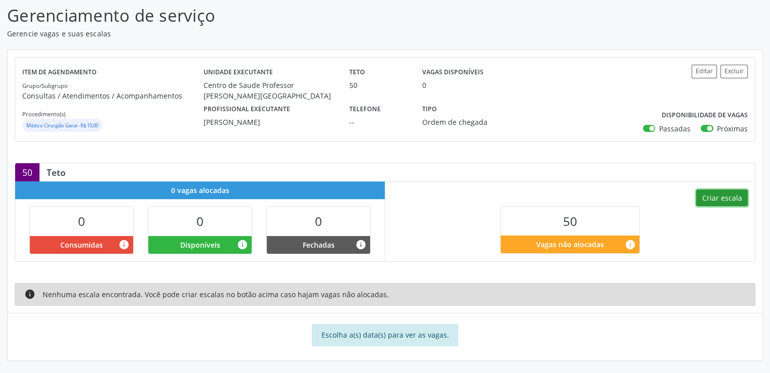
click at [721, 197] on button "Criar escala" at bounding box center [722, 198] width 52 height 17
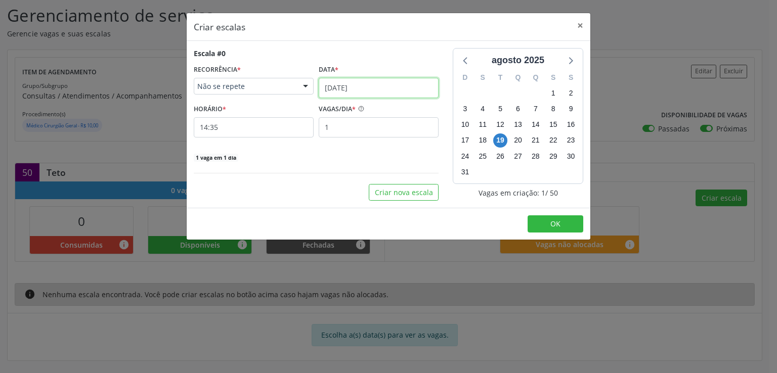
click at [333, 90] on input "19/08/2025" at bounding box center [379, 88] width 120 height 20
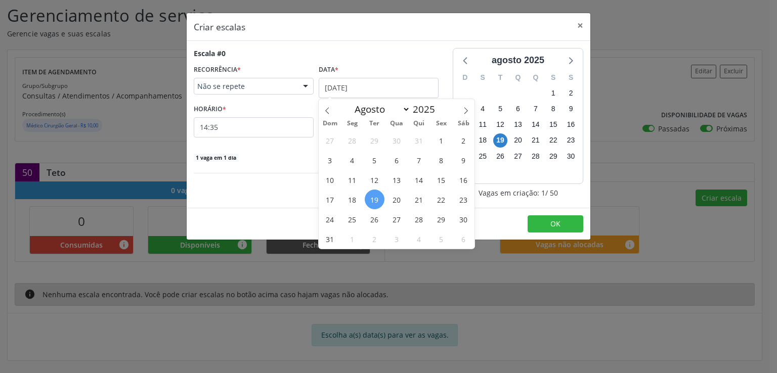
click at [239, 81] on span "Não se repete" at bounding box center [245, 86] width 96 height 10
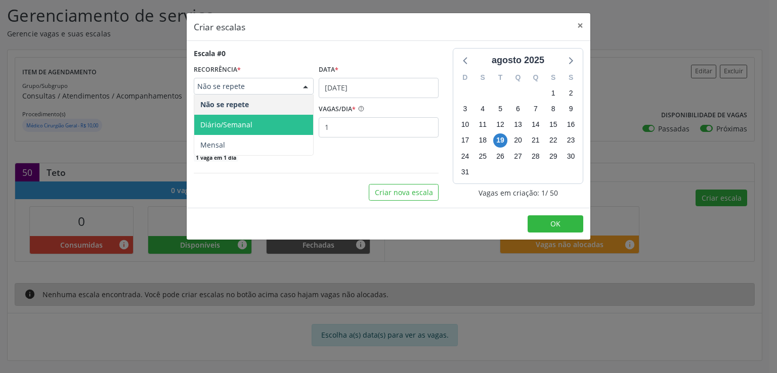
click at [236, 127] on span "Diário/Semanal" at bounding box center [226, 125] width 52 height 10
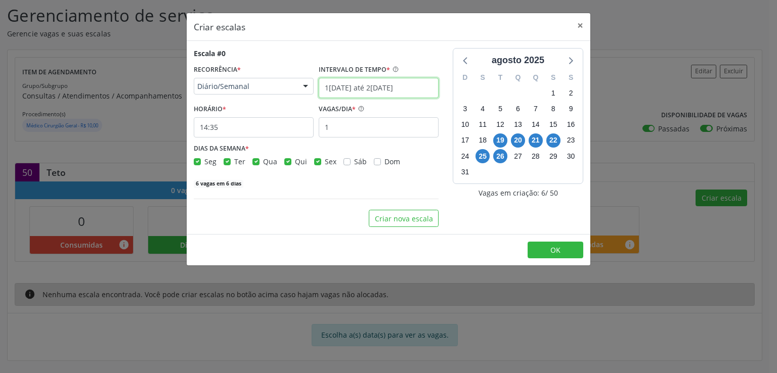
click at [341, 88] on input "19/08/2025 até 26/08/2025" at bounding box center [379, 88] width 120 height 20
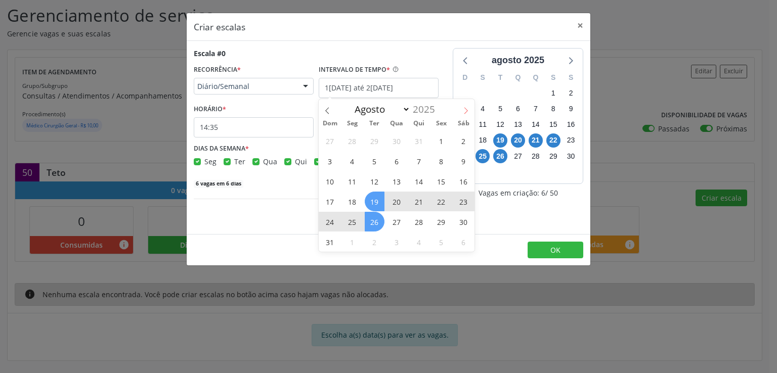
click at [464, 111] on icon at bounding box center [466, 110] width 7 height 7
select select "8"
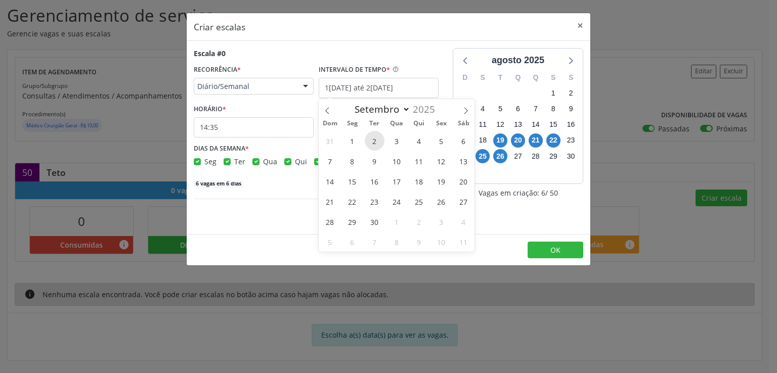
click at [373, 140] on span "2" at bounding box center [375, 141] width 20 height 20
type input "02/09/2025"
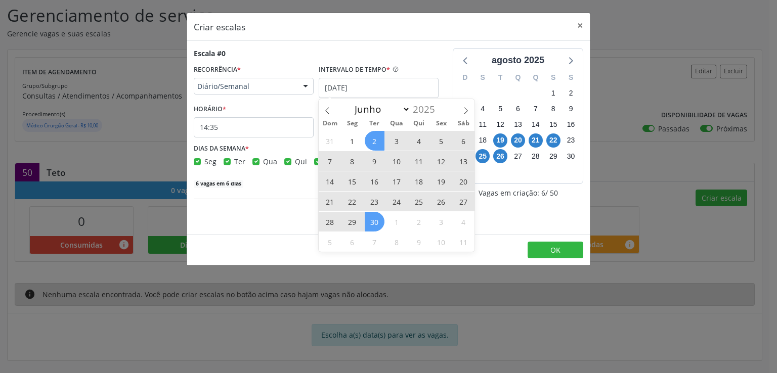
click at [376, 219] on span "30" at bounding box center [375, 222] width 20 height 20
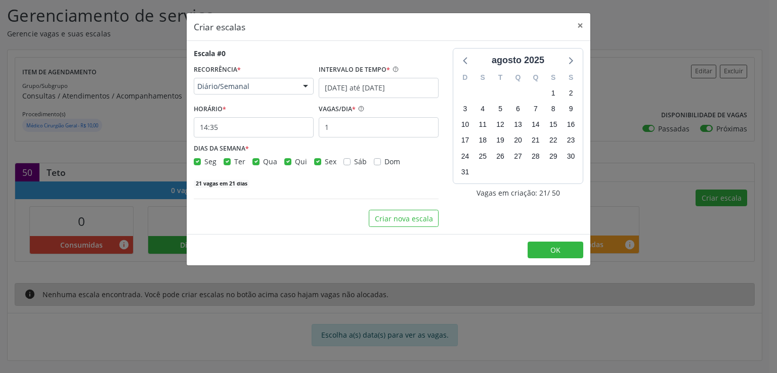
click at [289, 88] on span "Diário/Semanal" at bounding box center [245, 86] width 96 height 10
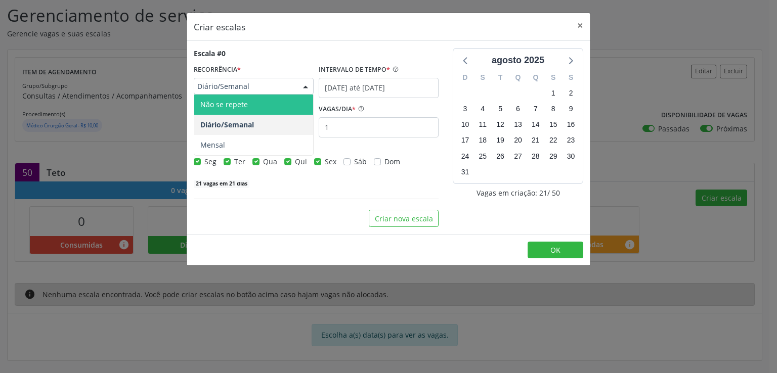
click at [232, 110] on span "Não se repete" at bounding box center [253, 105] width 119 height 20
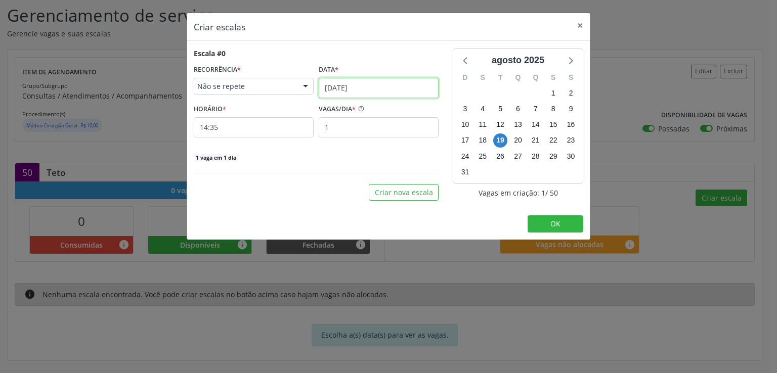
click at [382, 86] on input "19/08/2025" at bounding box center [379, 88] width 120 height 20
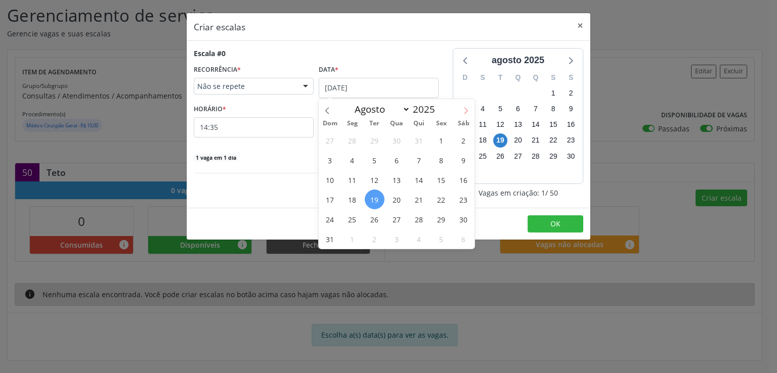
click at [464, 110] on icon at bounding box center [466, 110] width 7 height 7
select select "8"
click at [376, 162] on span "9" at bounding box center [375, 160] width 20 height 20
click at [376, 162] on div "Escala #0 RECORRÊNCIA * Não se repete Não se repete Diário/Semanal Mensal Nenhu…" at bounding box center [316, 124] width 259 height 153
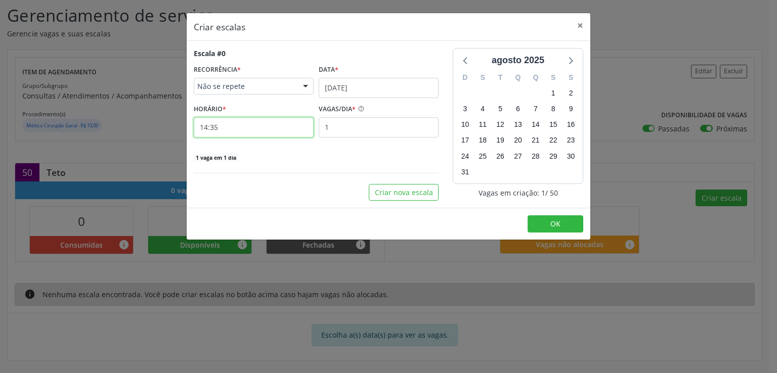
click at [241, 123] on input "14:35" at bounding box center [254, 127] width 120 height 20
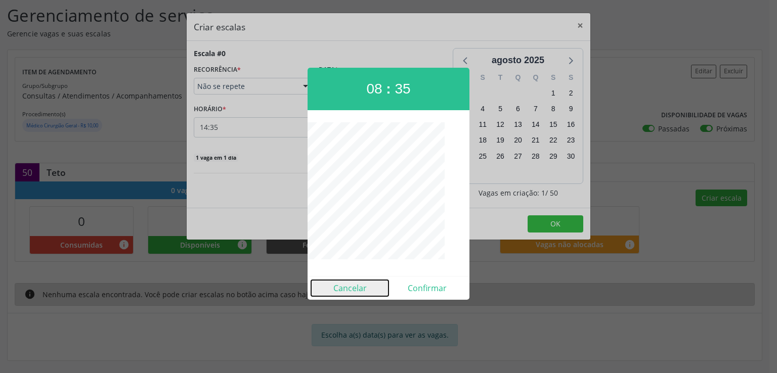
click at [348, 287] on button "Cancelar" at bounding box center [349, 288] width 77 height 16
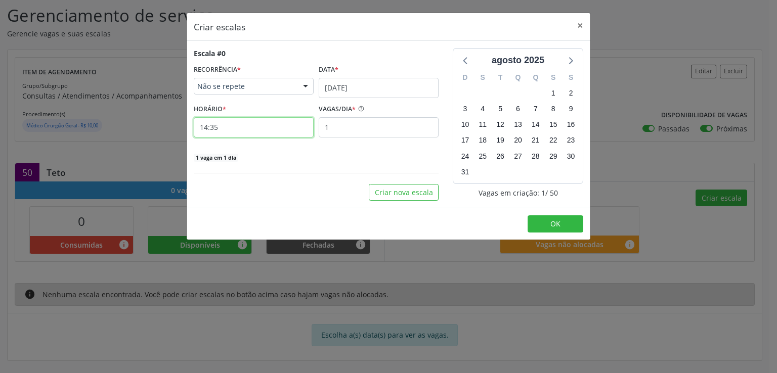
click at [242, 122] on input "14:35" at bounding box center [254, 127] width 120 height 20
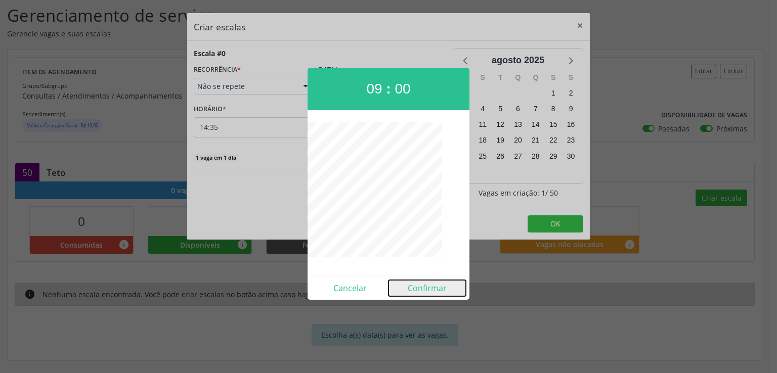
click at [425, 287] on button "Confirmar" at bounding box center [427, 288] width 77 height 16
type input "09:00"
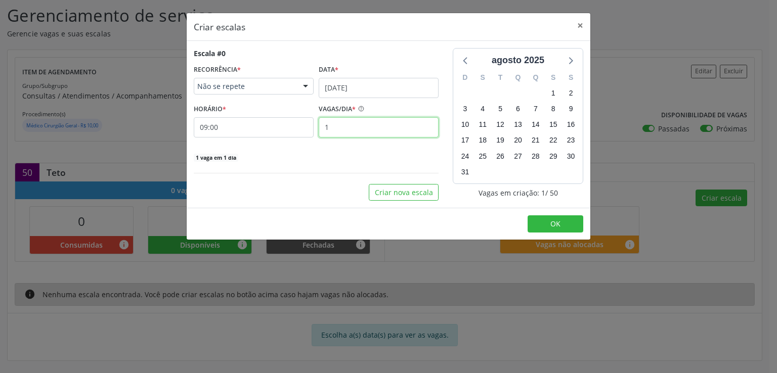
click at [344, 124] on input "1" at bounding box center [379, 127] width 120 height 20
type input "25"
click at [290, 183] on div "Escala #0 RECORRÊNCIA * Não se repete Não se repete Diário/Semanal Mensal Nenhu…" at bounding box center [316, 124] width 259 height 153
click at [406, 190] on button "Criar nova escala" at bounding box center [404, 192] width 70 height 17
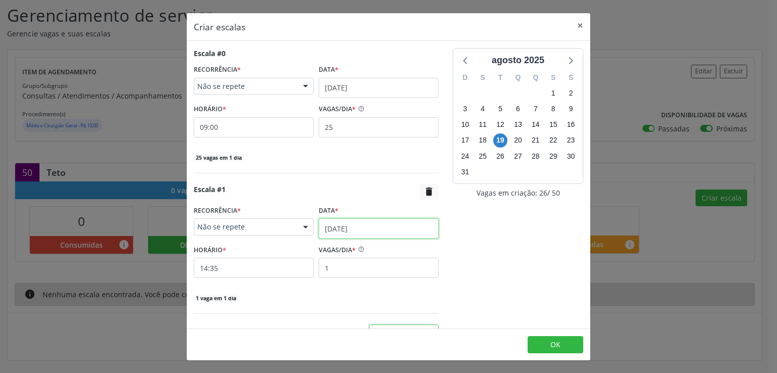
click at [328, 233] on input "19/08/2025" at bounding box center [379, 229] width 120 height 20
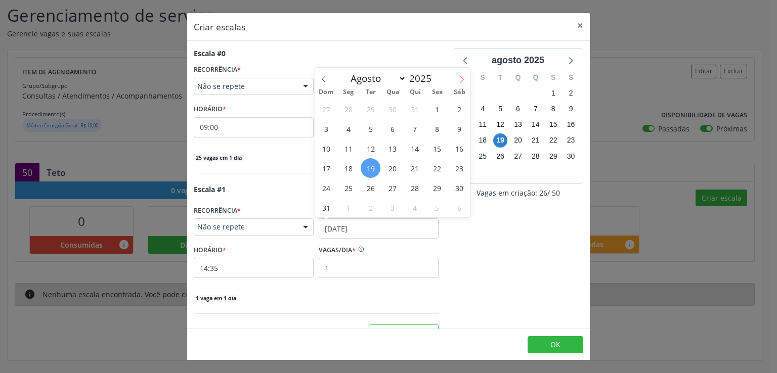
click at [462, 74] on span at bounding box center [461, 76] width 17 height 17
select select "8"
click at [370, 167] on span "23" at bounding box center [371, 168] width 20 height 20
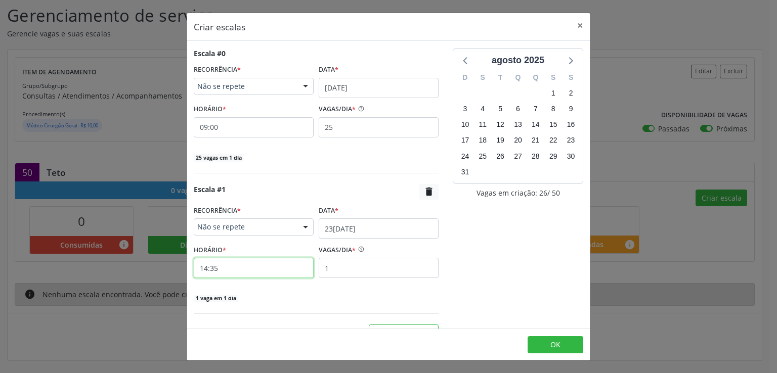
click at [229, 269] on input "14:35" at bounding box center [254, 268] width 120 height 20
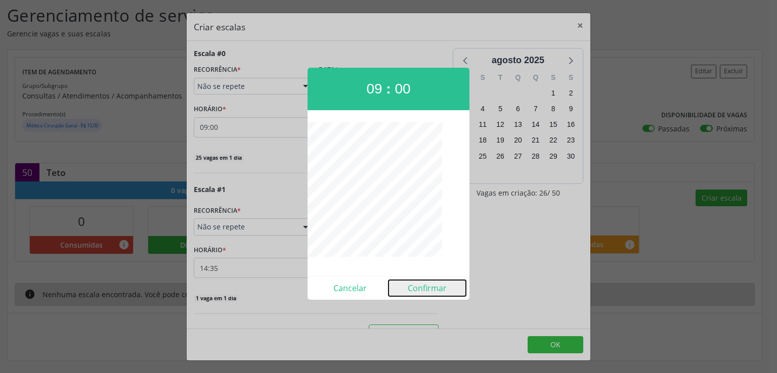
click at [423, 286] on button "Confirmar" at bounding box center [427, 288] width 77 height 16
type input "09:00"
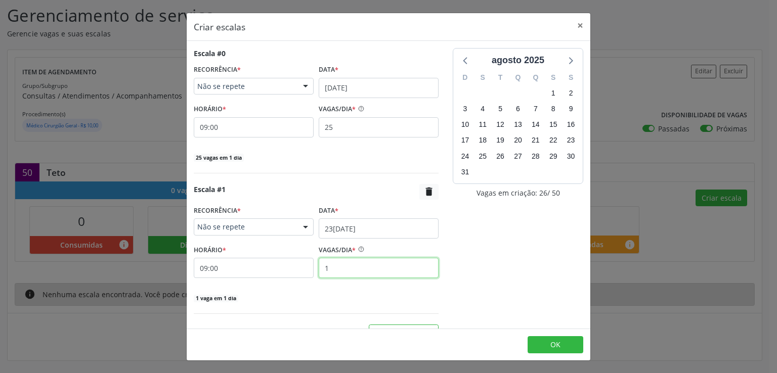
click at [339, 266] on input "1" at bounding box center [379, 268] width 120 height 20
type input "25"
click at [399, 293] on div "25 vagas em 1 dia" at bounding box center [316, 298] width 245 height 11
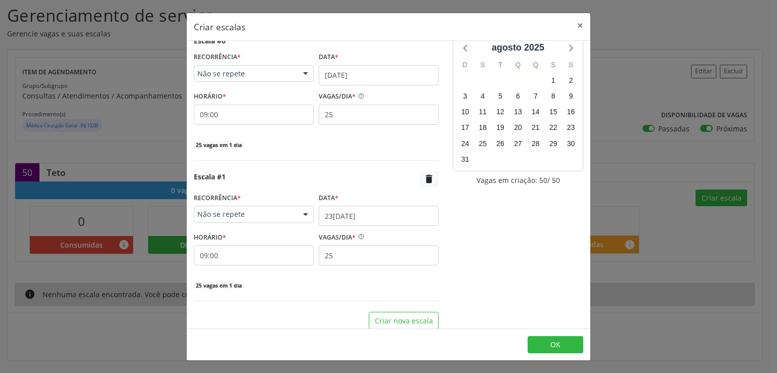
scroll to position [19, 0]
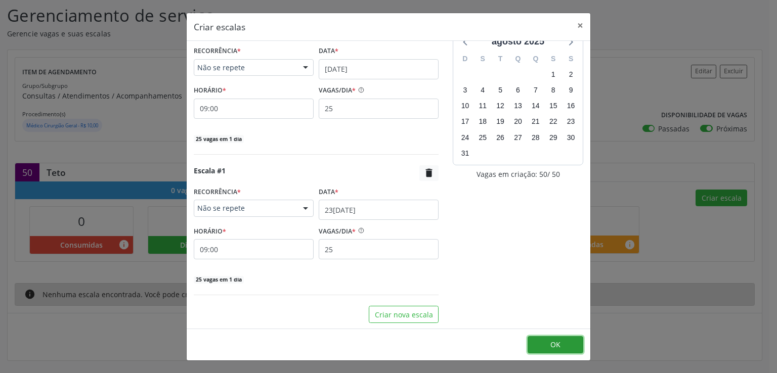
click at [550, 347] on button "OK" at bounding box center [556, 345] width 56 height 17
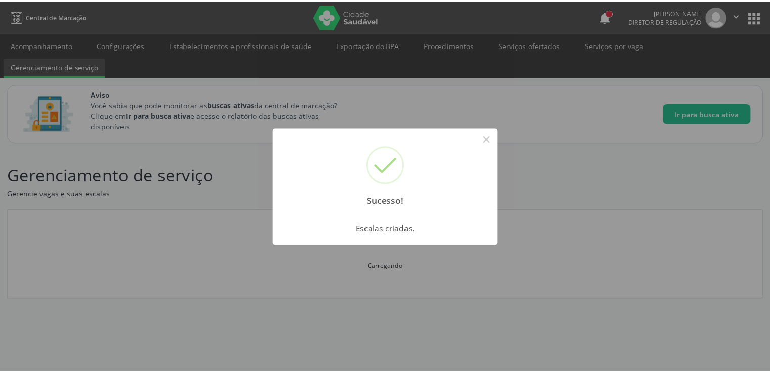
scroll to position [0, 0]
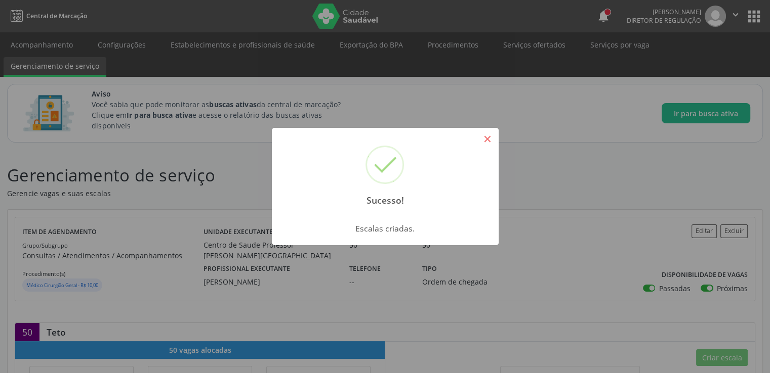
click at [485, 136] on button "×" at bounding box center [487, 139] width 17 height 17
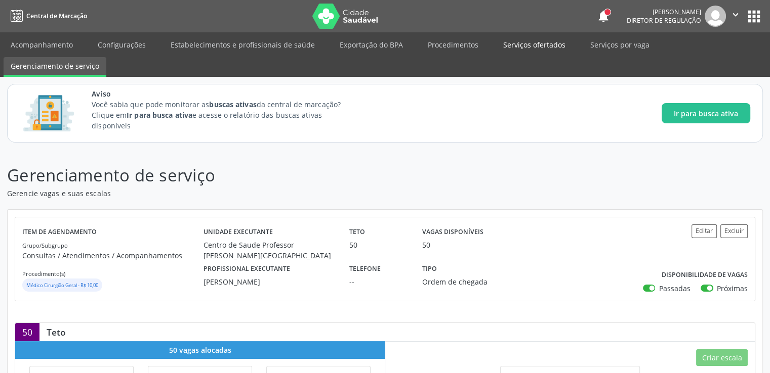
click at [522, 46] on link "Serviços ofertados" at bounding box center [534, 45] width 76 height 18
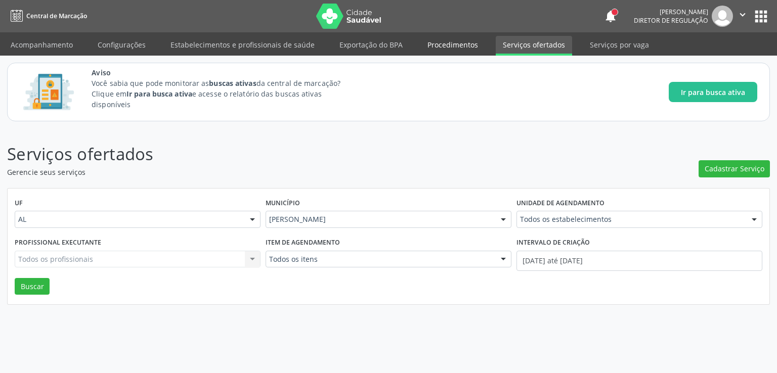
click at [422, 47] on link "Procedimentos" at bounding box center [453, 45] width 65 height 18
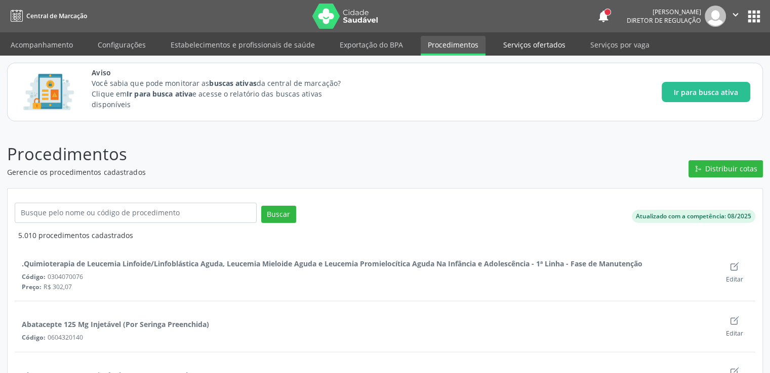
click at [520, 43] on link "Serviços ofertados" at bounding box center [534, 45] width 76 height 18
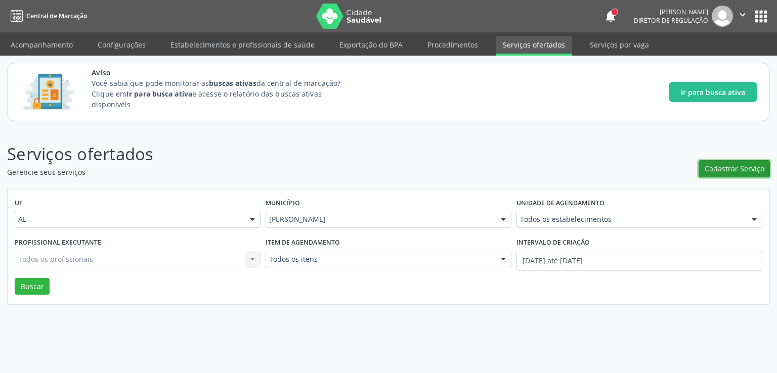
click at [737, 169] on span "Cadastrar Serviço" at bounding box center [735, 168] width 60 height 11
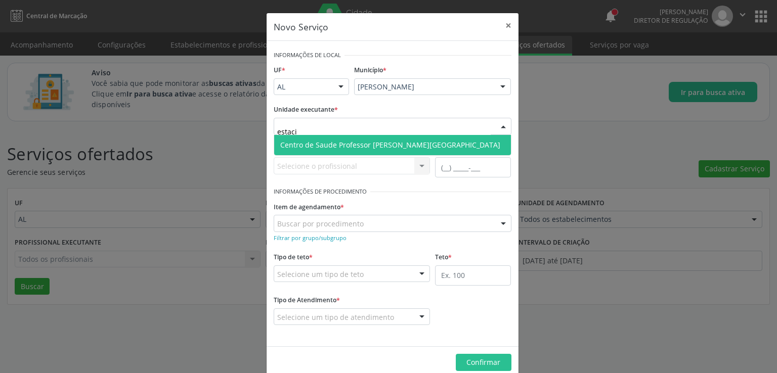
type input "estacio"
click at [330, 137] on span "Centro de Saude Professor [PERSON_NAME][GEOGRAPHIC_DATA]" at bounding box center [392, 145] width 237 height 20
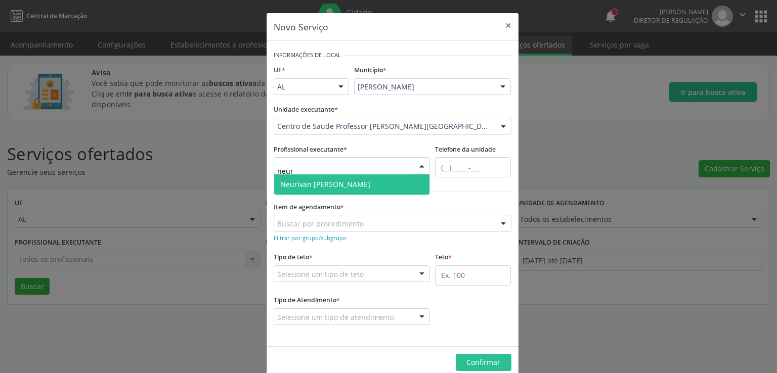
type input "neuri"
click at [323, 180] on span "Neurivan [PERSON_NAME]" at bounding box center [325, 185] width 90 height 10
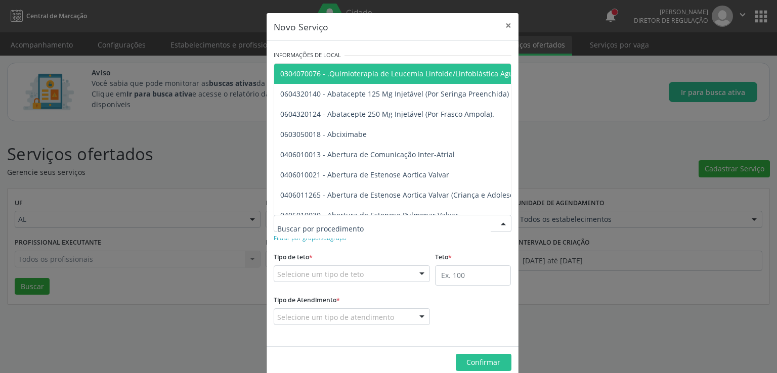
click at [318, 221] on input "text" at bounding box center [384, 229] width 214 height 20
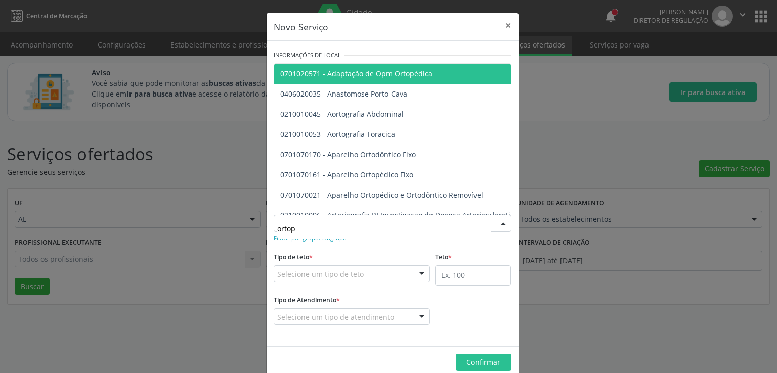
type input "ortope"
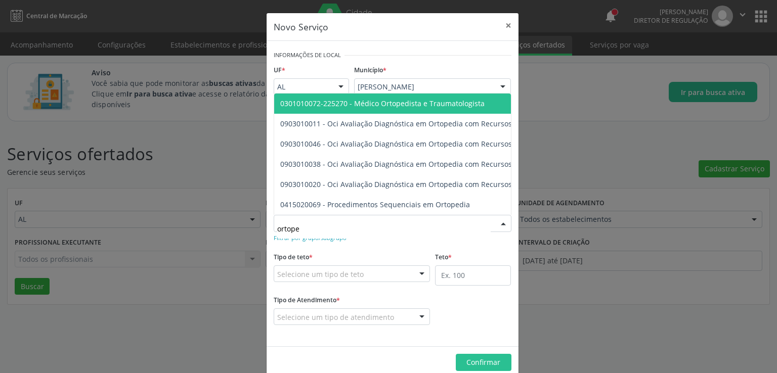
click at [401, 99] on span "0301010072-225270 - Médico Ortopedista e Traumatologista" at bounding box center [382, 104] width 204 height 10
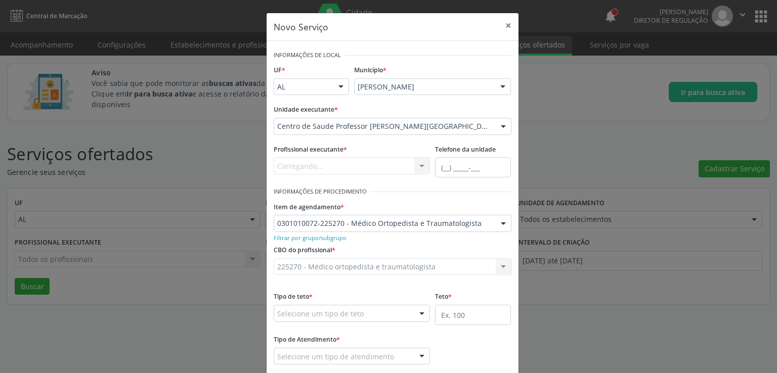
click at [319, 275] on div "CBO do profissional * 225270 - Médico ortopedista e traumatologista 225270 - Mé…" at bounding box center [392, 262] width 243 height 39
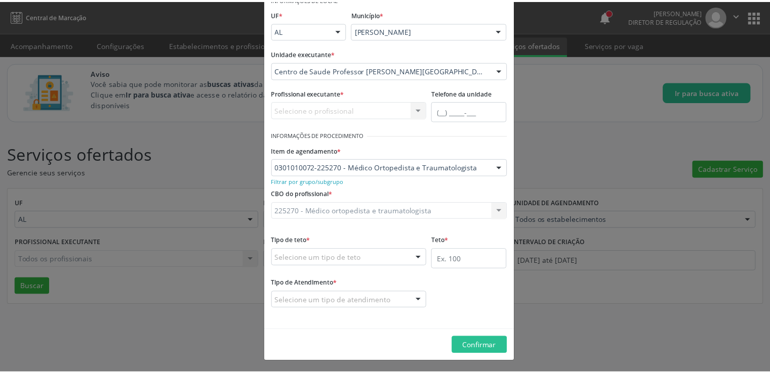
scroll to position [57, 0]
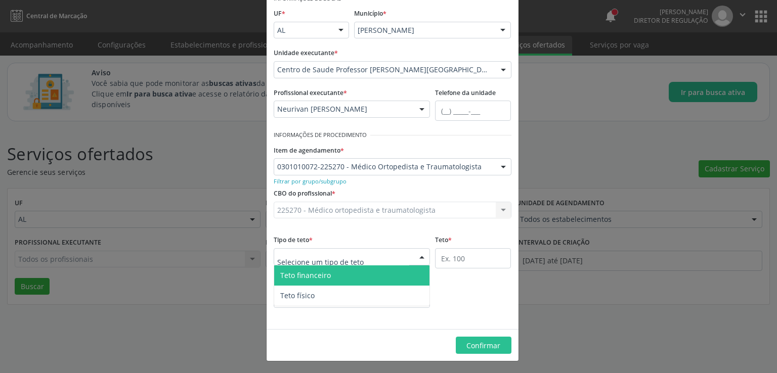
click at [344, 260] on input "text" at bounding box center [343, 262] width 133 height 20
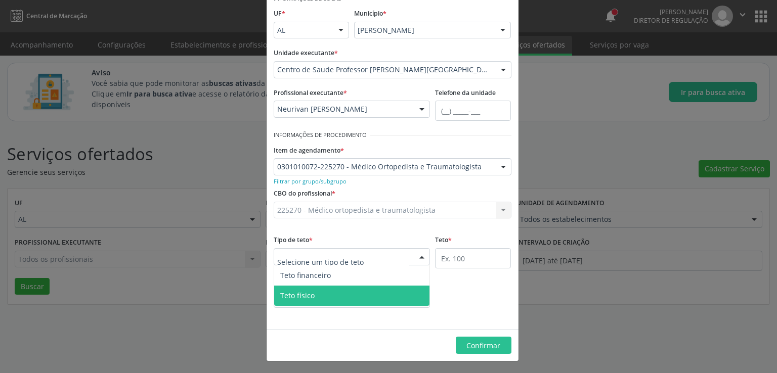
drag, startPoint x: 324, startPoint y: 290, endPoint x: 468, endPoint y: 261, distance: 146.6
click at [323, 290] on span "Teto físico" at bounding box center [352, 296] width 156 height 20
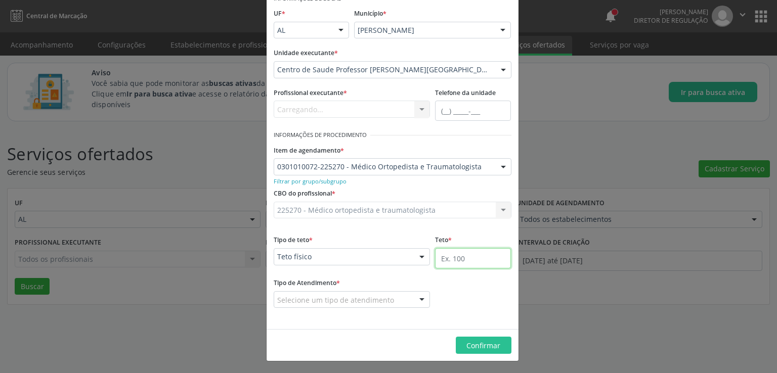
click at [482, 257] on input "text" at bounding box center [473, 258] width 76 height 20
type input "75"
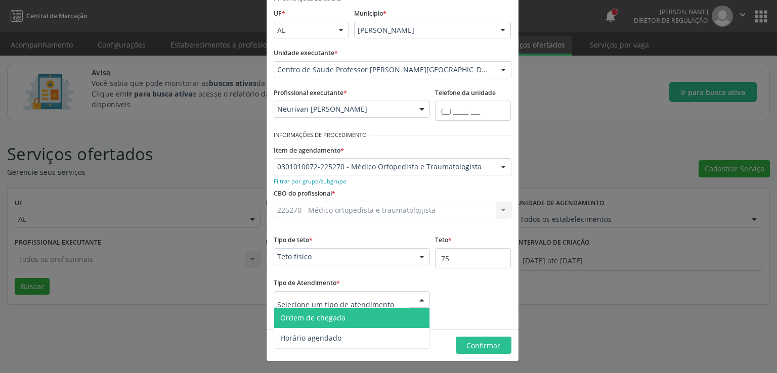
drag, startPoint x: 334, startPoint y: 322, endPoint x: 421, endPoint y: 323, distance: 87.1
click at [335, 322] on span "Ordem de chegada" at bounding box center [312, 318] width 65 height 10
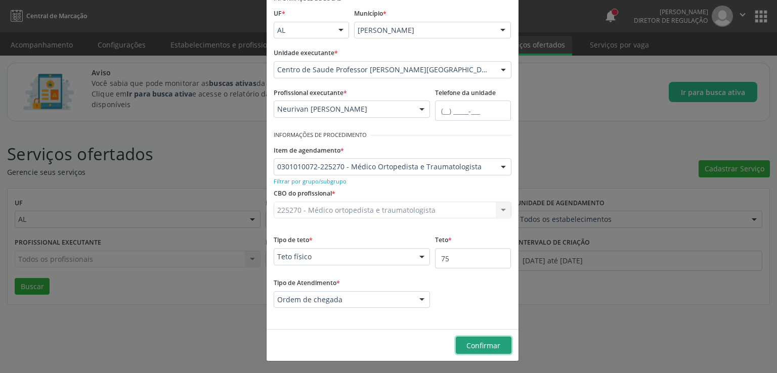
click at [475, 346] on span "Confirmar" at bounding box center [484, 346] width 34 height 10
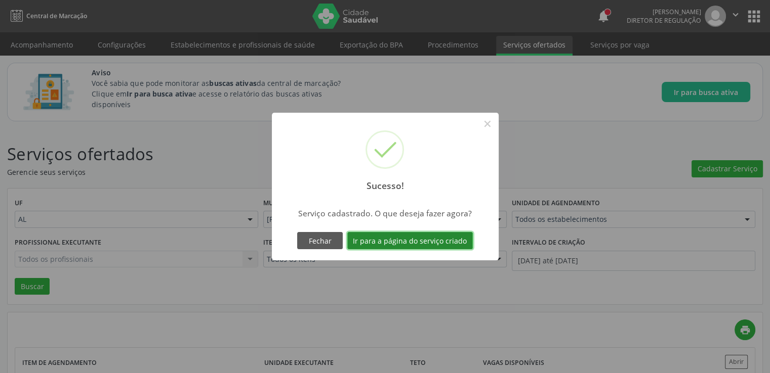
click at [403, 242] on button "Ir para a página do serviço criado" at bounding box center [410, 240] width 126 height 17
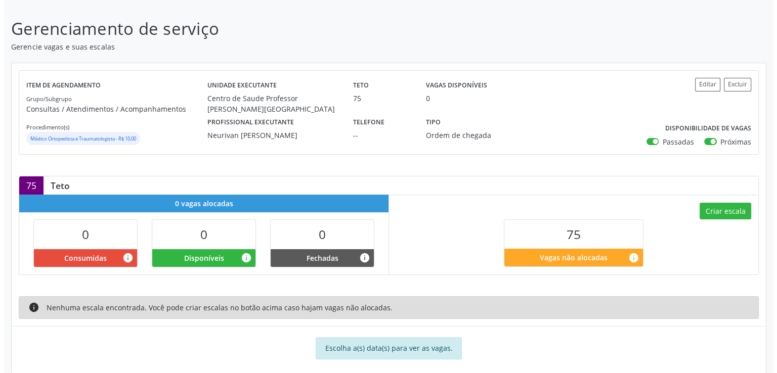
scroll to position [160, 0]
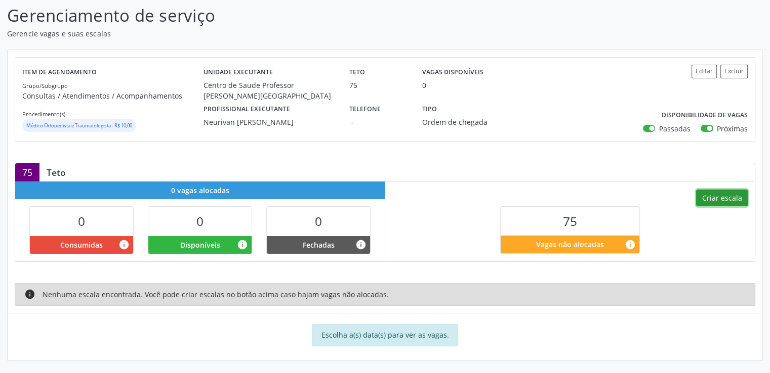
click at [726, 197] on button "Criar escala" at bounding box center [722, 198] width 52 height 17
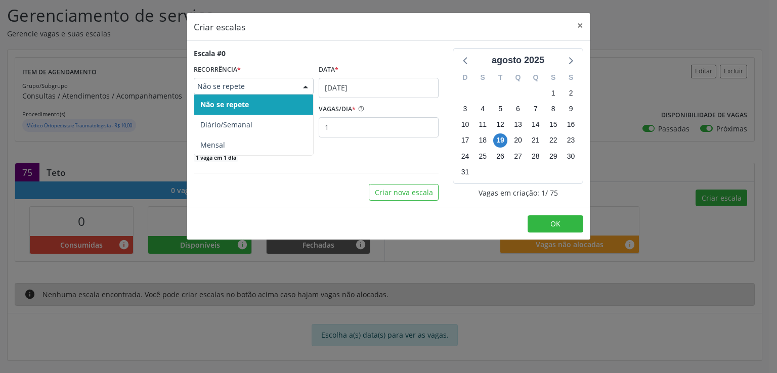
click at [283, 86] on span "Não se repete" at bounding box center [245, 86] width 96 height 10
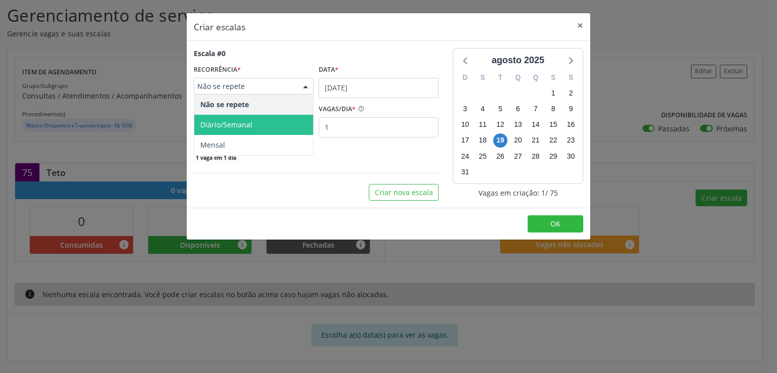
click at [249, 123] on span "Diário/Semanal" at bounding box center [226, 125] width 52 height 10
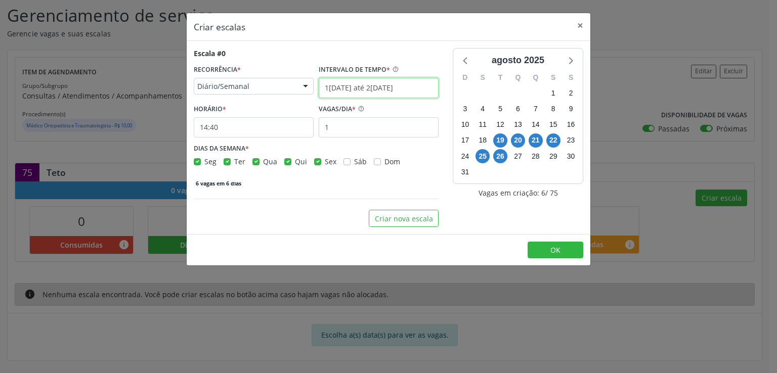
click at [332, 83] on input "19/08/2025 até 26/08/2025" at bounding box center [379, 88] width 120 height 20
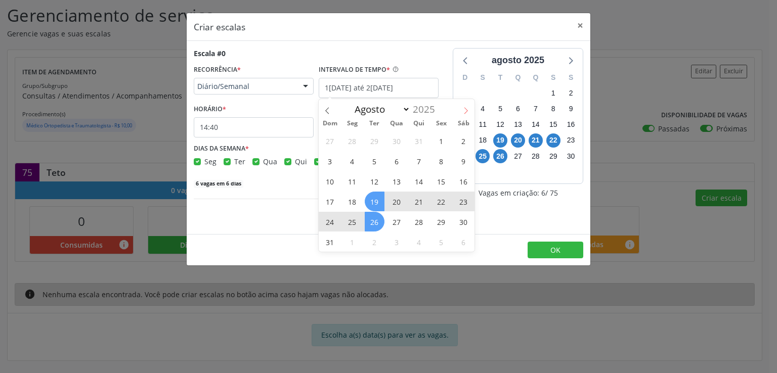
click at [461, 114] on span at bounding box center [466, 107] width 17 height 17
select select "8"
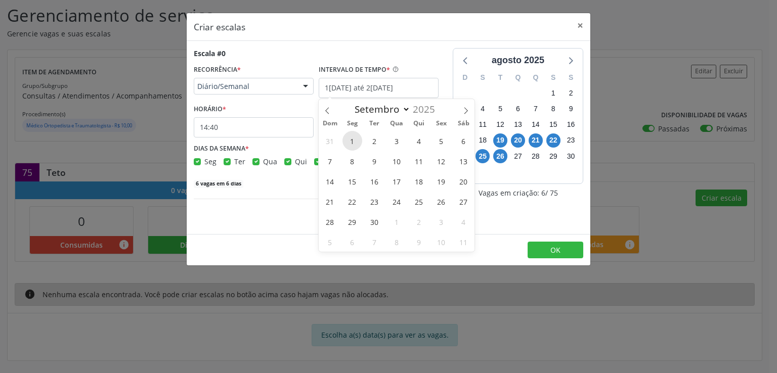
click at [350, 140] on span "1" at bounding box center [353, 141] width 20 height 20
type input "01/09/2025"
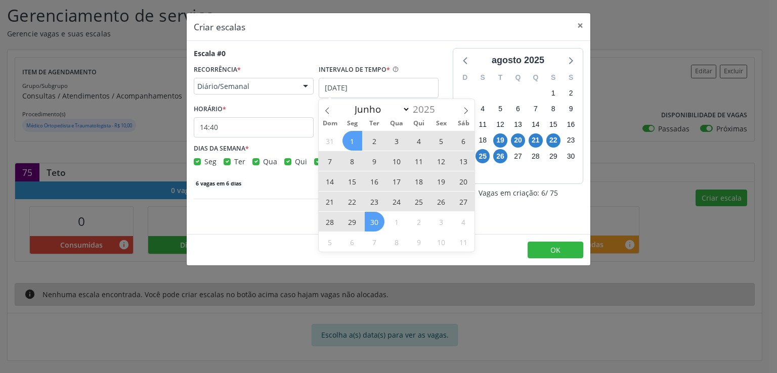
click at [374, 222] on span "30" at bounding box center [375, 222] width 20 height 20
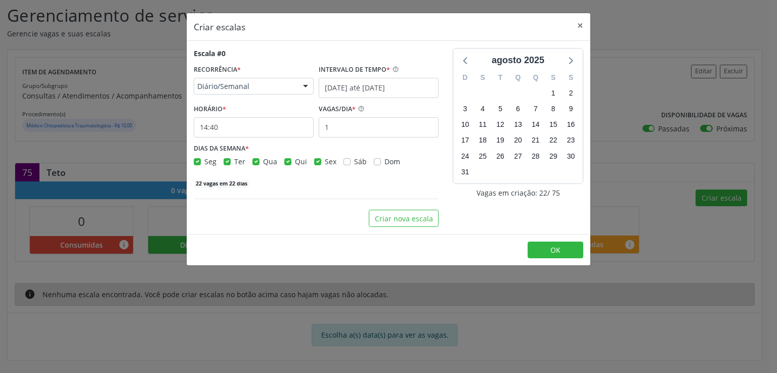
click at [204, 162] on label "Seg" at bounding box center [210, 161] width 12 height 11
click at [196, 162] on input "Seg" at bounding box center [197, 160] width 7 height 9
checkbox input "false"
click at [263, 160] on label "Qua" at bounding box center [270, 161] width 14 height 11
click at [255, 160] on input "Qua" at bounding box center [256, 160] width 7 height 9
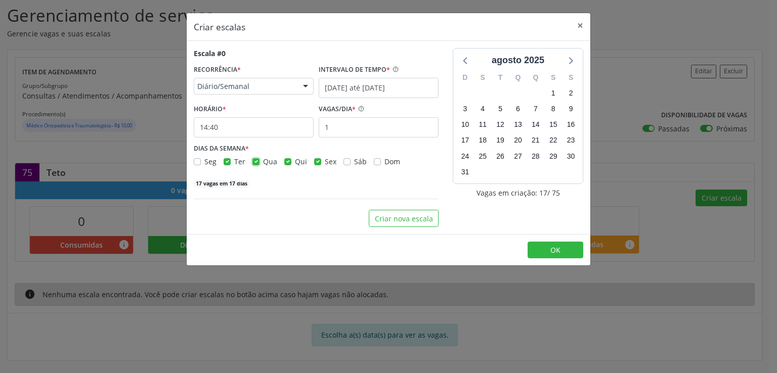
checkbox input "false"
click at [295, 161] on label "Qui" at bounding box center [301, 161] width 12 height 11
click at [287, 161] on input "Qui" at bounding box center [287, 160] width 7 height 9
checkbox input "false"
click at [325, 161] on label "Sex" at bounding box center [331, 161] width 12 height 11
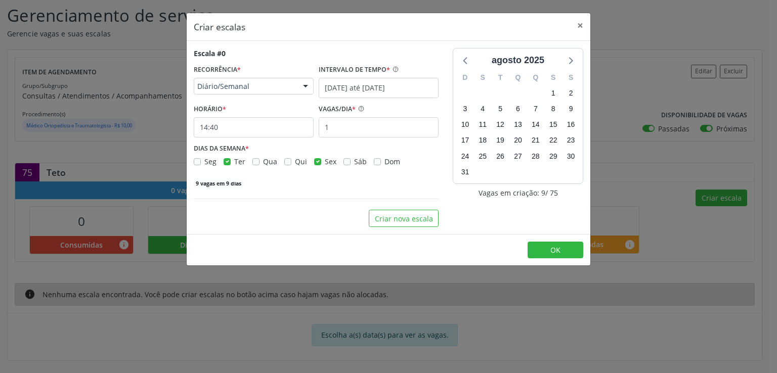
click at [316, 161] on input "Sex" at bounding box center [317, 160] width 7 height 9
checkbox input "false"
click at [265, 132] on input "14:40" at bounding box center [254, 127] width 120 height 20
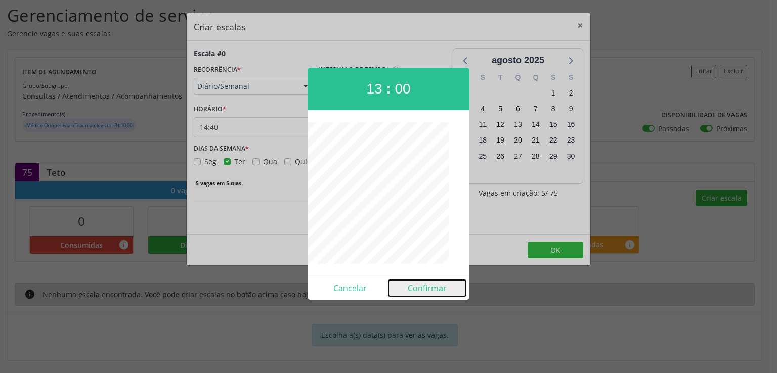
click at [441, 287] on button "Confirmar" at bounding box center [427, 288] width 77 height 16
type input "13:00"
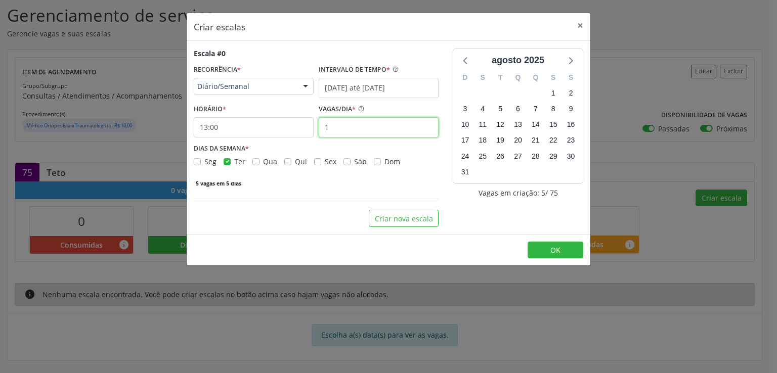
click at [352, 126] on input "1" at bounding box center [379, 127] width 120 height 20
type input "15"
click at [496, 226] on div "agosto 2025 D S T Q Q S S 27 28 29 30 31 1 2 3 4 5 6 7 8 9 10 11 12 13 14 15 16…" at bounding box center [518, 137] width 145 height 179
click at [559, 254] on span "OK" at bounding box center [556, 250] width 10 height 10
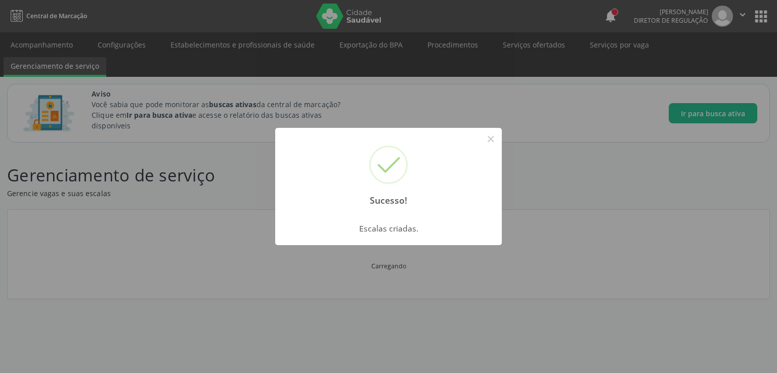
scroll to position [0, 0]
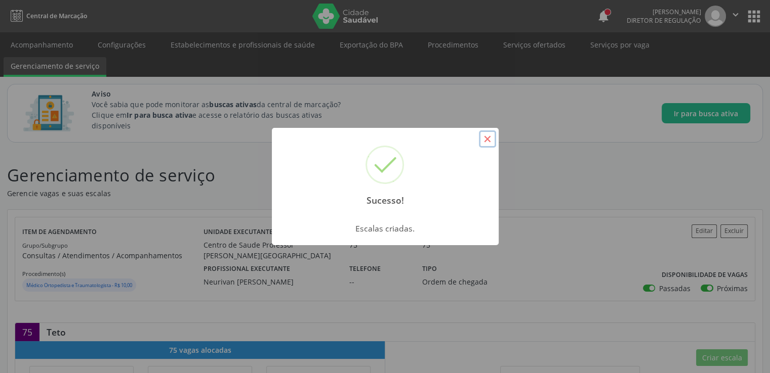
click at [485, 139] on button "×" at bounding box center [487, 139] width 17 height 17
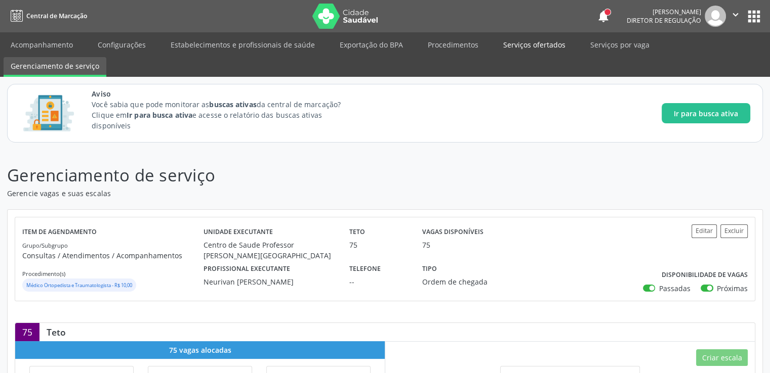
click at [512, 43] on link "Serviços ofertados" at bounding box center [534, 45] width 76 height 18
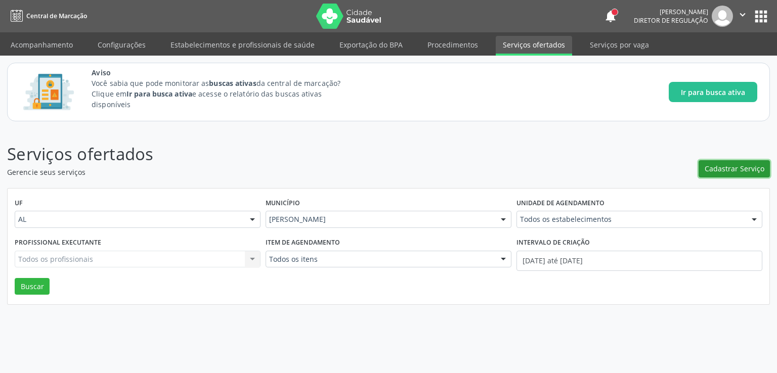
click at [719, 170] on span "Cadastrar Serviço" at bounding box center [735, 168] width 60 height 11
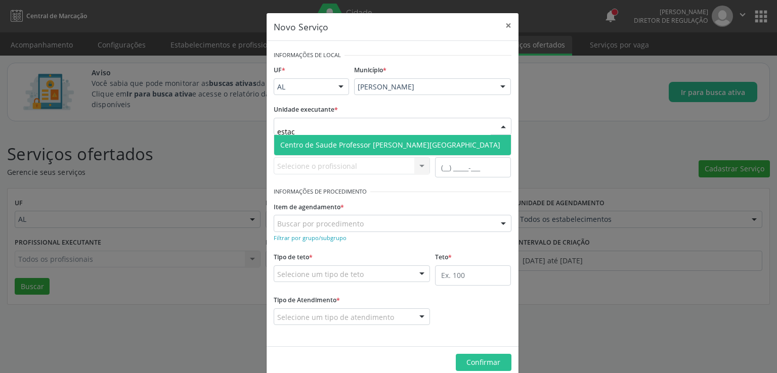
type input "estaci"
drag, startPoint x: 356, startPoint y: 146, endPoint x: 370, endPoint y: 145, distance: 14.2
click at [356, 146] on span "Centro de Saude Professor [PERSON_NAME][GEOGRAPHIC_DATA]" at bounding box center [390, 145] width 220 height 10
click at [356, 146] on span "Centro de Saude Professor [PERSON_NAME][GEOGRAPHIC_DATA]" at bounding box center [392, 145] width 237 height 20
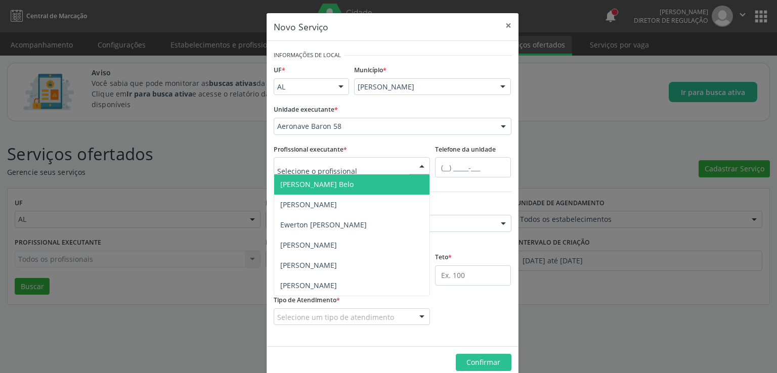
click at [356, 167] on div at bounding box center [352, 165] width 157 height 17
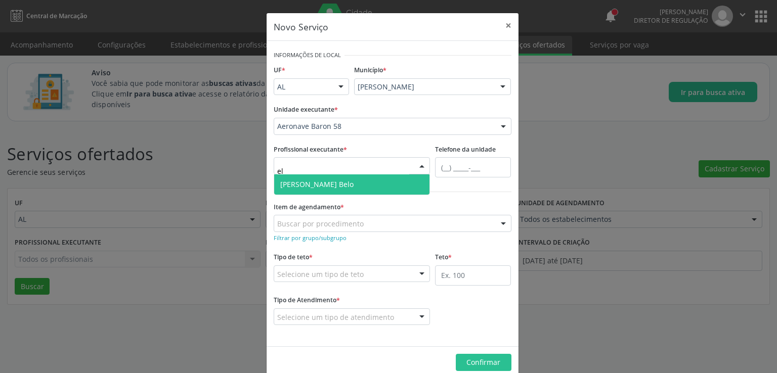
type input "e"
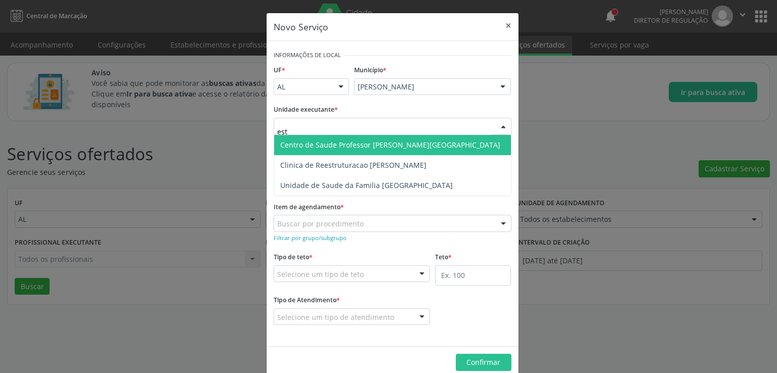
type input "esta"
click at [355, 139] on span "Centro de Saude Professor [PERSON_NAME][GEOGRAPHIC_DATA]" at bounding box center [392, 145] width 237 height 20
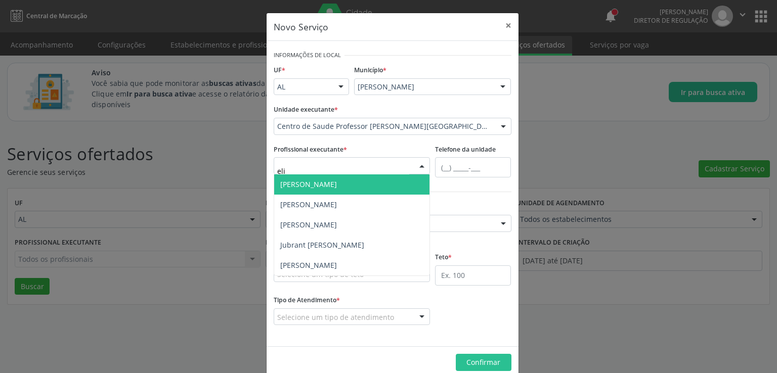
type input "elio"
click at [306, 185] on span "[PERSON_NAME]" at bounding box center [308, 185] width 57 height 10
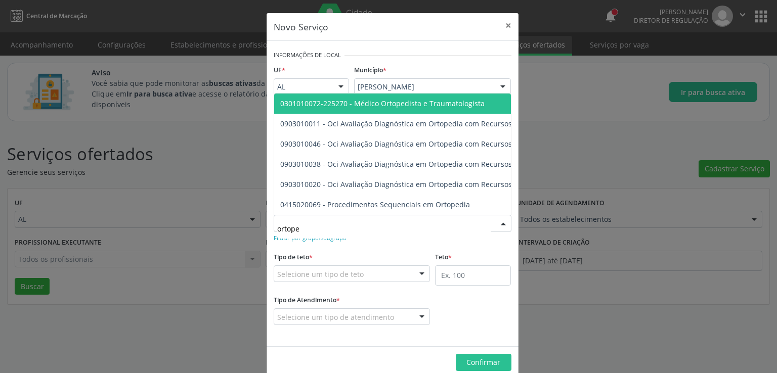
type input "ortoped"
click at [420, 99] on span "0301010072-225270 - Médico Ortopedista e Traumatologista" at bounding box center [382, 104] width 204 height 10
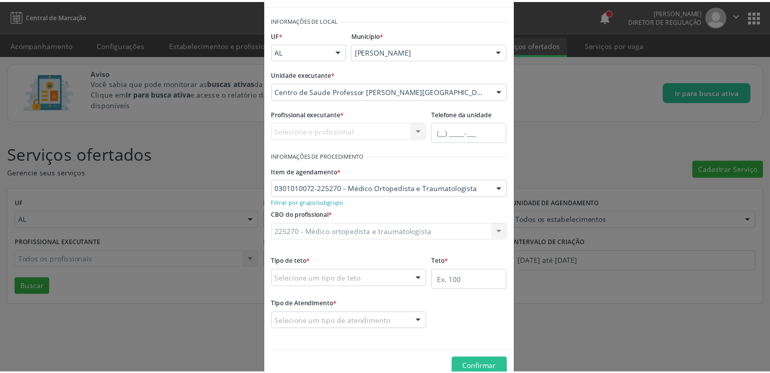
scroll to position [57, 0]
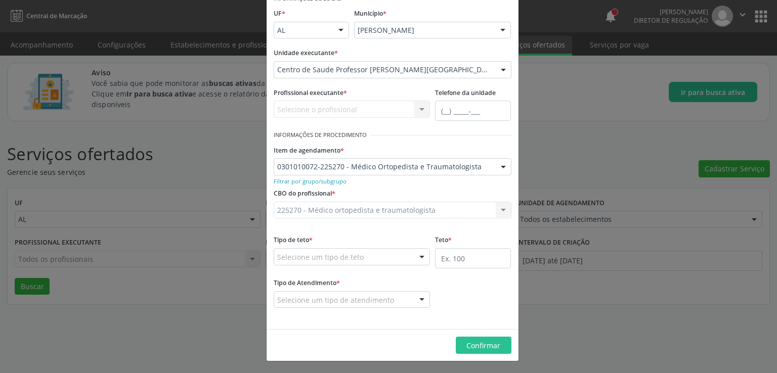
click at [381, 252] on div "Selecione um tipo de teto" at bounding box center [352, 256] width 157 height 17
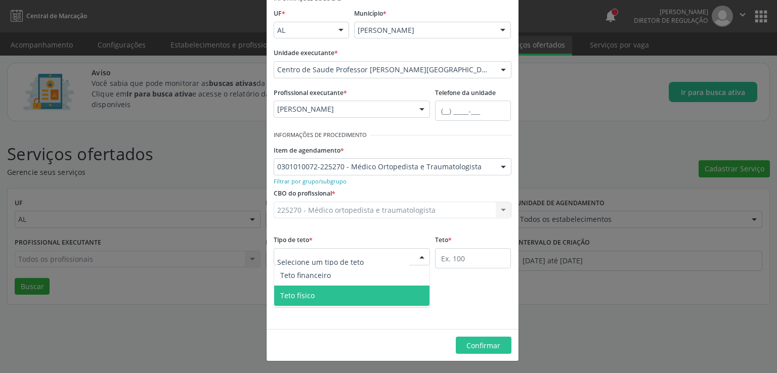
click at [307, 291] on span "Teto físico" at bounding box center [297, 296] width 34 height 10
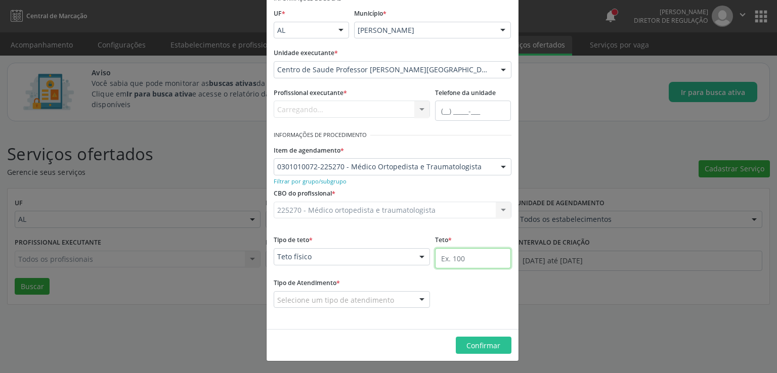
click at [472, 258] on input "text" at bounding box center [473, 258] width 76 height 20
type input "100"
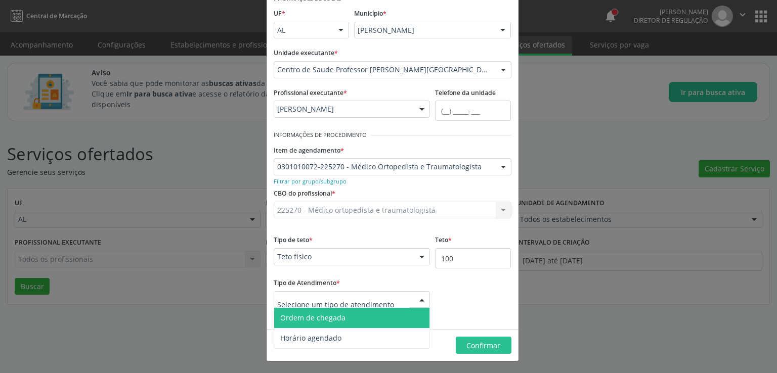
click at [346, 319] on span "Ordem de chegada" at bounding box center [352, 318] width 156 height 20
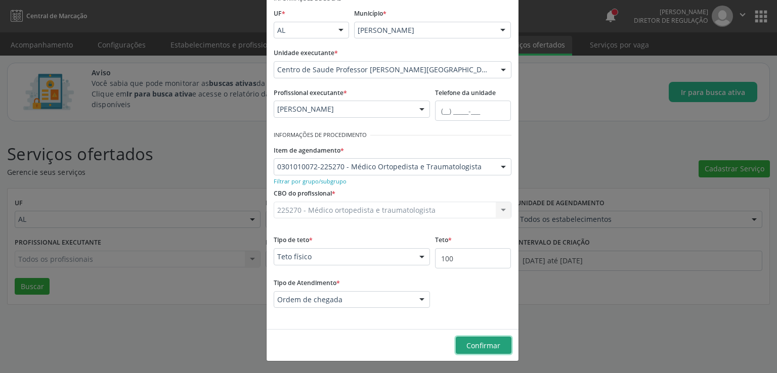
click at [486, 346] on span "Confirmar" at bounding box center [484, 346] width 34 height 10
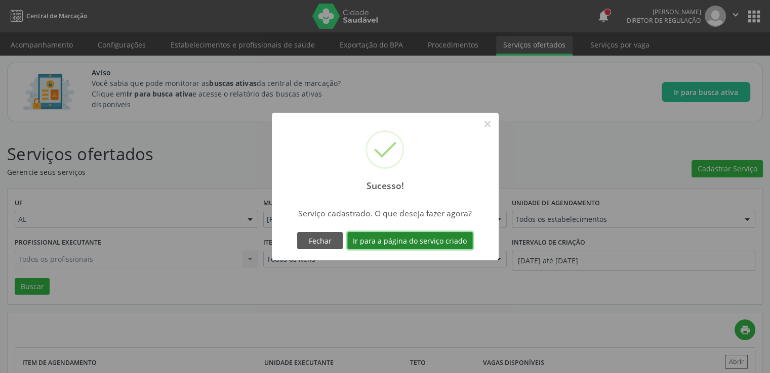
click at [379, 242] on button "Ir para a página do serviço criado" at bounding box center [410, 240] width 126 height 17
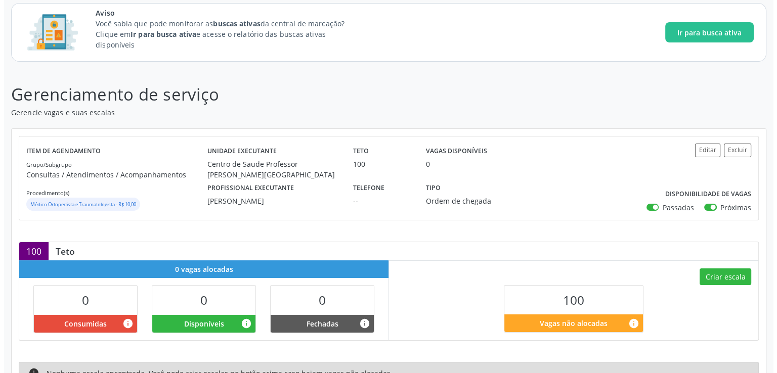
scroll to position [160, 0]
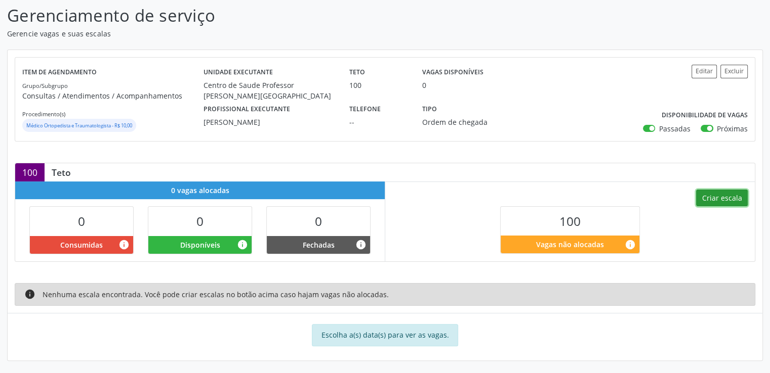
click at [710, 195] on button "Criar escala" at bounding box center [722, 198] width 52 height 17
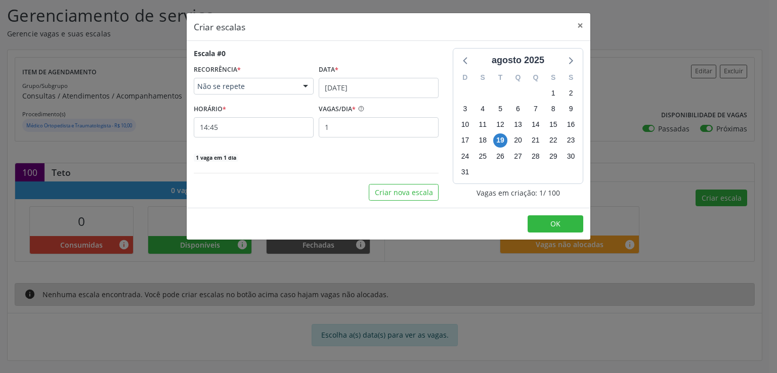
click at [288, 85] on span "Não se repete" at bounding box center [245, 86] width 96 height 10
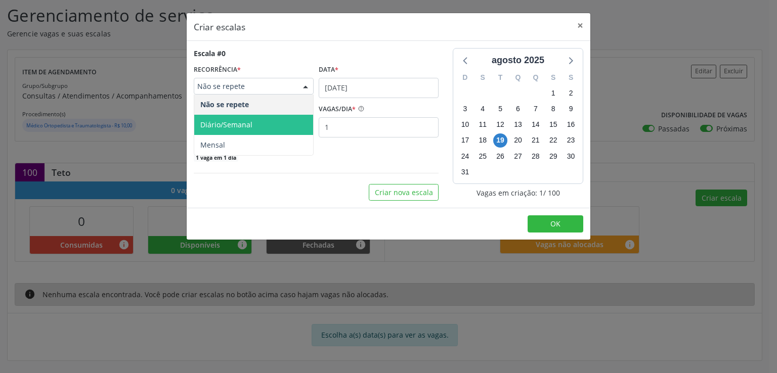
click at [225, 119] on span "Diário/Semanal" at bounding box center [253, 125] width 119 height 20
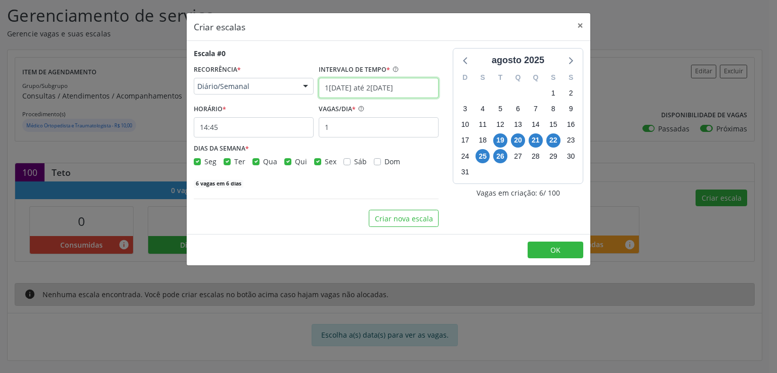
click at [355, 85] on input "19/08/2025 até 26/08/2025" at bounding box center [379, 88] width 120 height 20
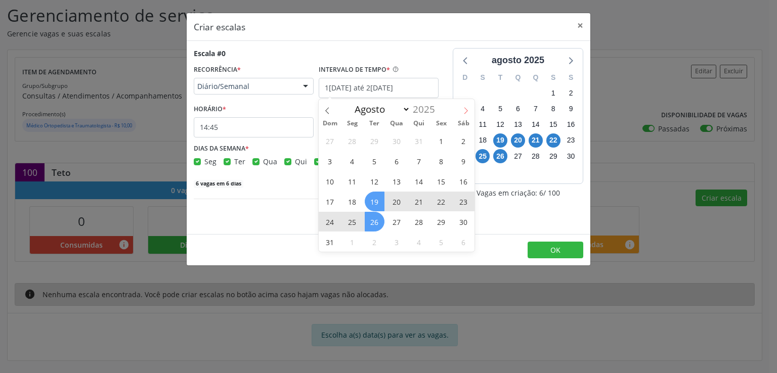
click at [464, 111] on icon at bounding box center [466, 110] width 7 height 7
select select "8"
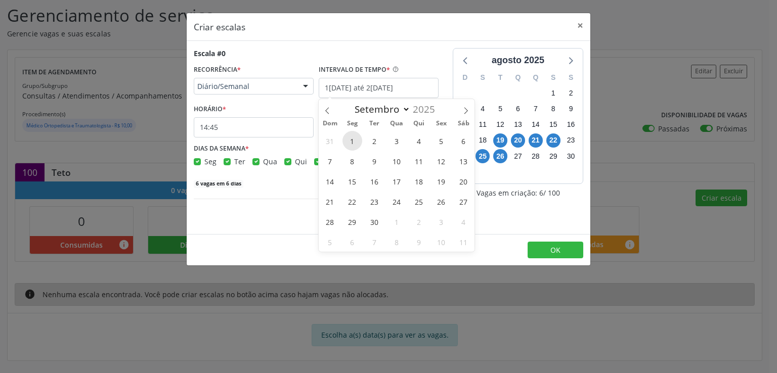
click at [351, 144] on span "1" at bounding box center [353, 141] width 20 height 20
type input "01/09/2025"
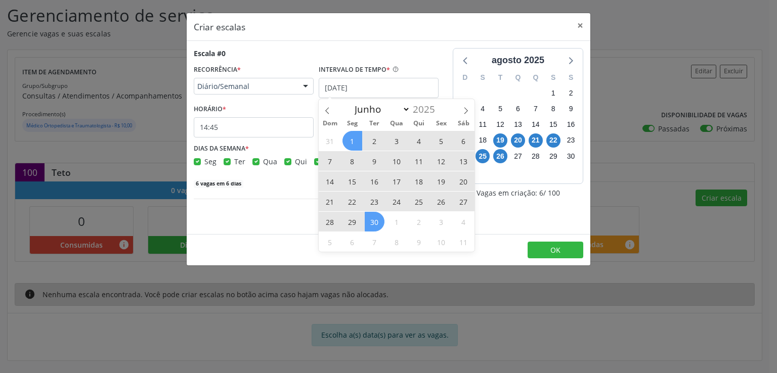
click at [372, 227] on span "30" at bounding box center [375, 222] width 20 height 20
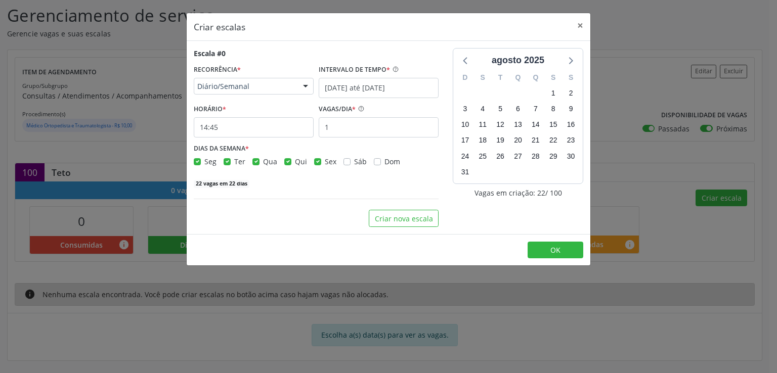
click at [204, 161] on label "Seg" at bounding box center [210, 161] width 12 height 11
click at [196, 161] on input "Seg" at bounding box center [197, 160] width 7 height 9
checkbox input "false"
click at [234, 158] on label "Ter" at bounding box center [239, 161] width 11 height 11
click at [227, 158] on input "Ter" at bounding box center [227, 160] width 7 height 9
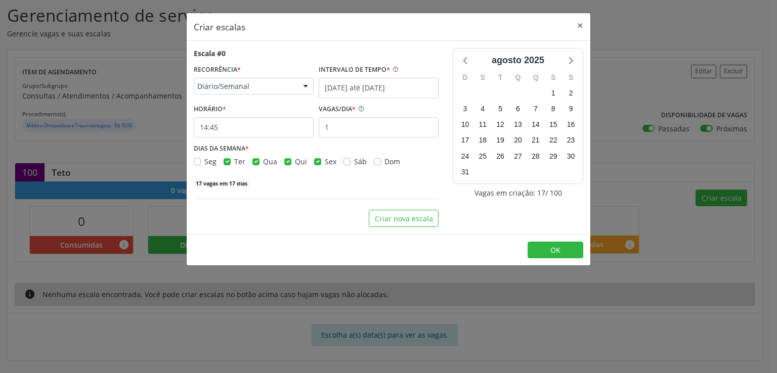
checkbox input "false"
click at [295, 163] on label "Qui" at bounding box center [301, 161] width 12 height 11
click at [287, 163] on input "Qui" at bounding box center [287, 160] width 7 height 9
checkbox input "false"
click at [325, 162] on label "Sex" at bounding box center [331, 161] width 12 height 11
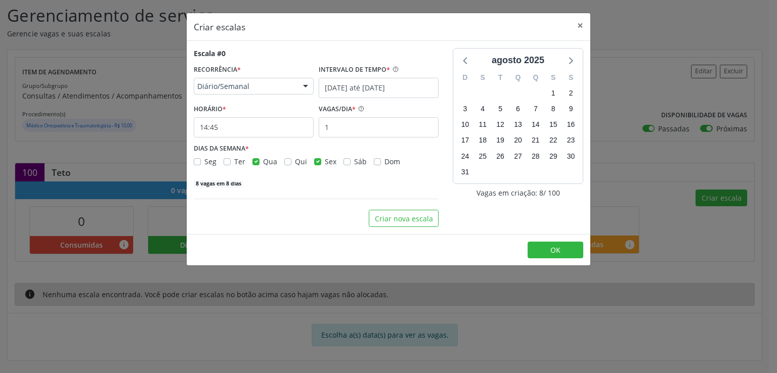
click at [317, 162] on input "Sex" at bounding box center [317, 160] width 7 height 9
checkbox input "false"
click at [354, 131] on input "1" at bounding box center [379, 127] width 120 height 20
click at [273, 130] on input "14:45" at bounding box center [254, 127] width 120 height 20
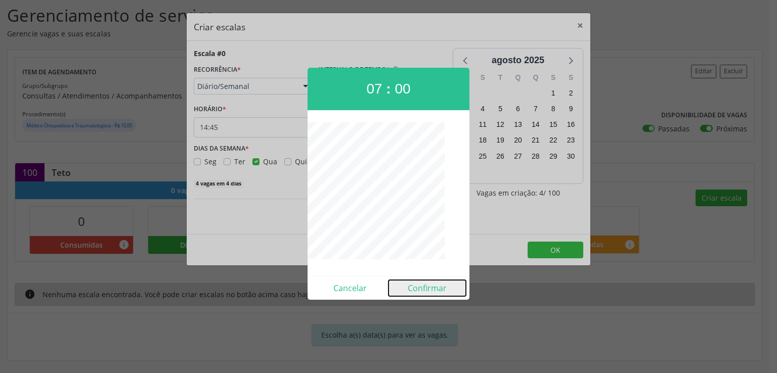
click at [431, 290] on button "Confirmar" at bounding box center [427, 288] width 77 height 16
type input "07:00"
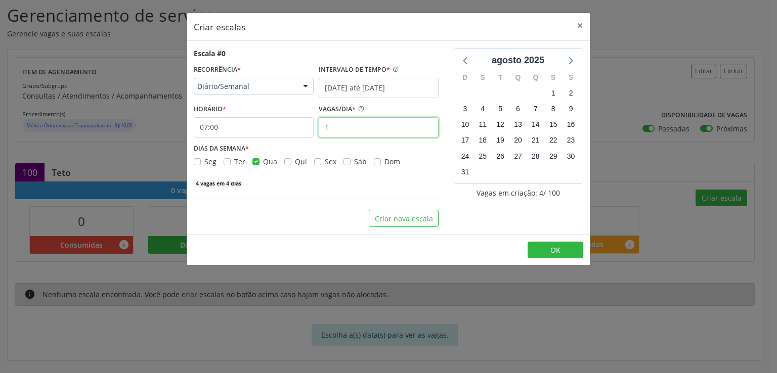
click at [354, 129] on input "1" at bounding box center [379, 127] width 120 height 20
type input "20"
click at [345, 179] on div "80 vagas em 4 dias" at bounding box center [316, 183] width 245 height 11
click at [543, 247] on button "OK" at bounding box center [556, 250] width 56 height 17
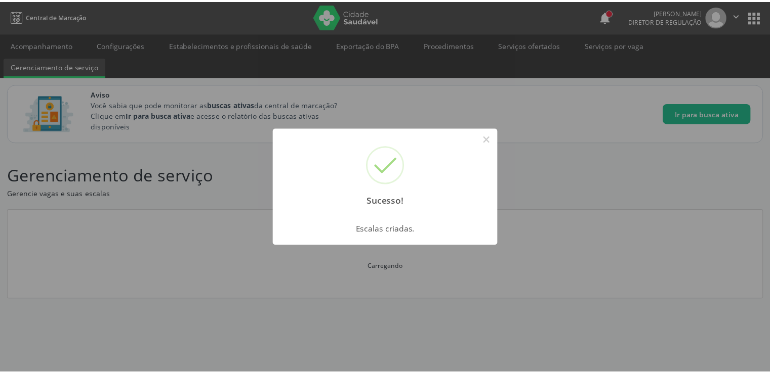
scroll to position [0, 0]
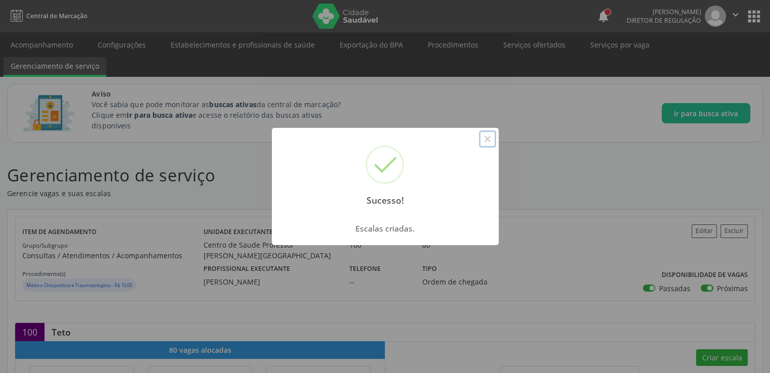
click at [492, 138] on button "×" at bounding box center [487, 139] width 17 height 17
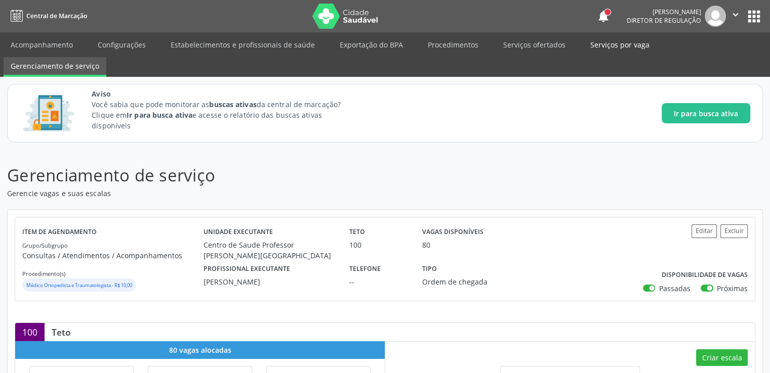
click at [613, 40] on link "Serviços por vaga" at bounding box center [619, 45] width 73 height 18
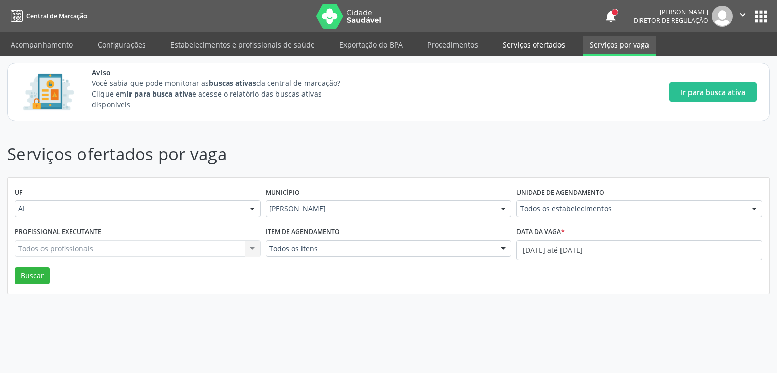
click at [530, 47] on link "Serviços ofertados" at bounding box center [534, 45] width 76 height 18
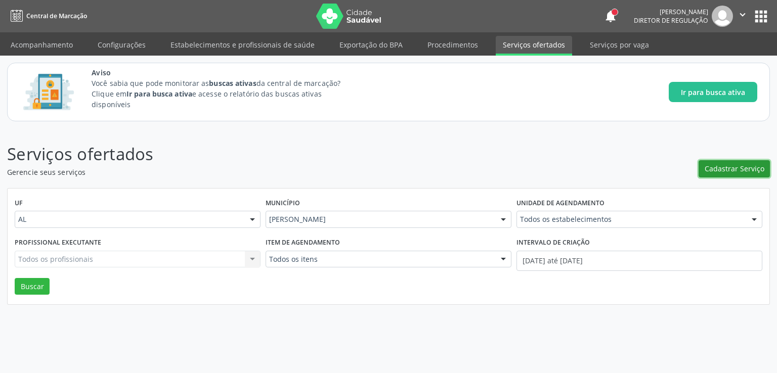
click at [723, 161] on button "Cadastrar Serviço" at bounding box center [734, 168] width 71 height 17
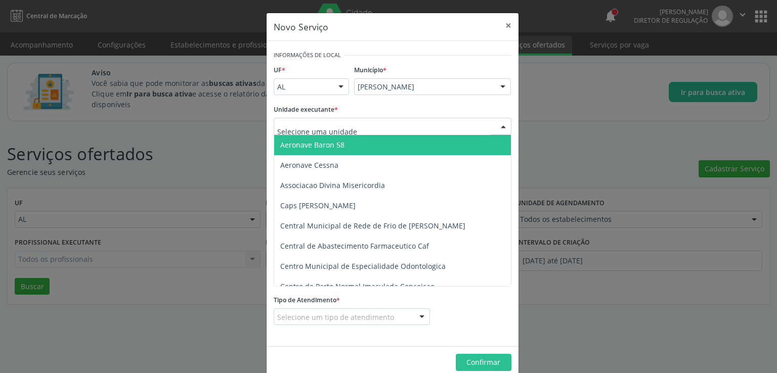
type input "s"
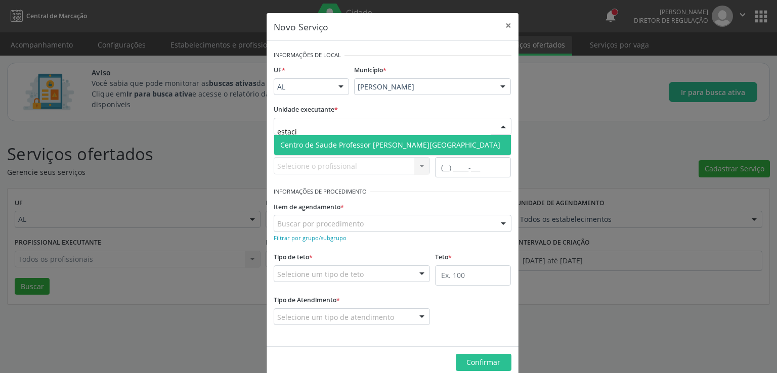
type input "estacio"
click at [320, 141] on span "Centro de Saude Professor [PERSON_NAME][GEOGRAPHIC_DATA]" at bounding box center [390, 145] width 220 height 10
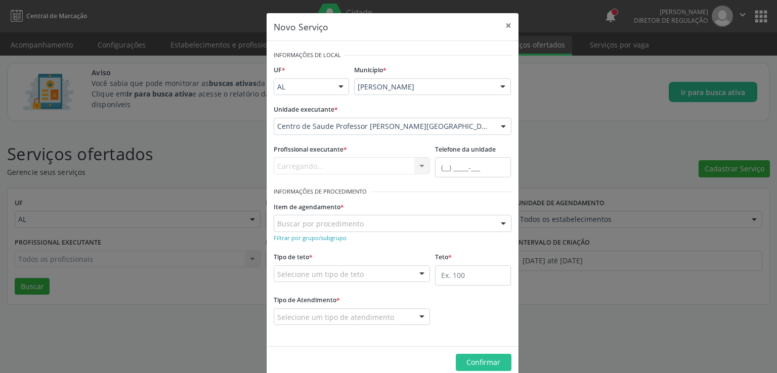
click at [316, 164] on div "Carregando... Nenhum resultado encontrado para: " " Não há nenhuma opção para s…" at bounding box center [352, 165] width 157 height 17
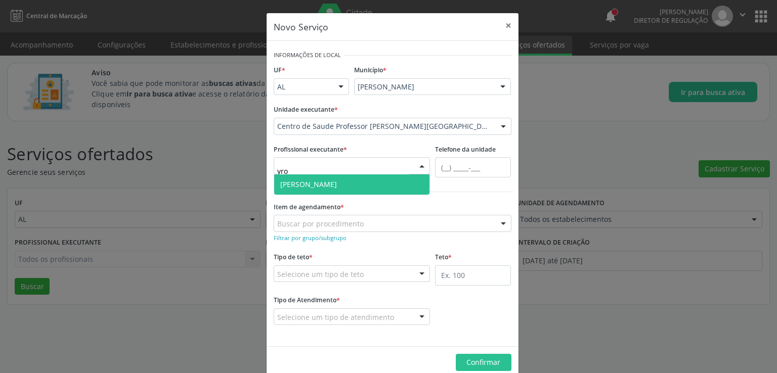
type input "yrol"
click at [328, 181] on span "[PERSON_NAME]" at bounding box center [308, 185] width 57 height 10
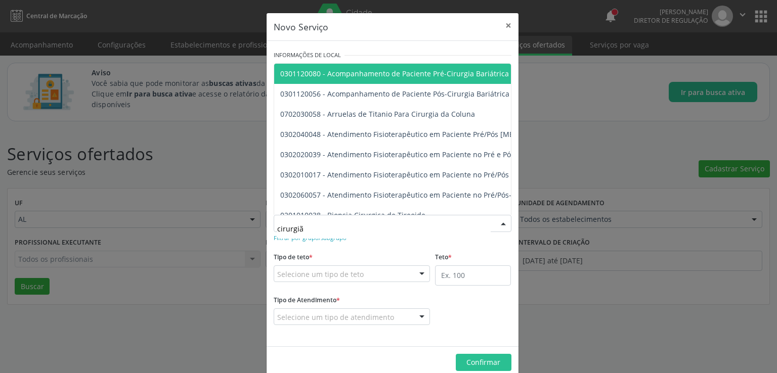
type input "cirurgião"
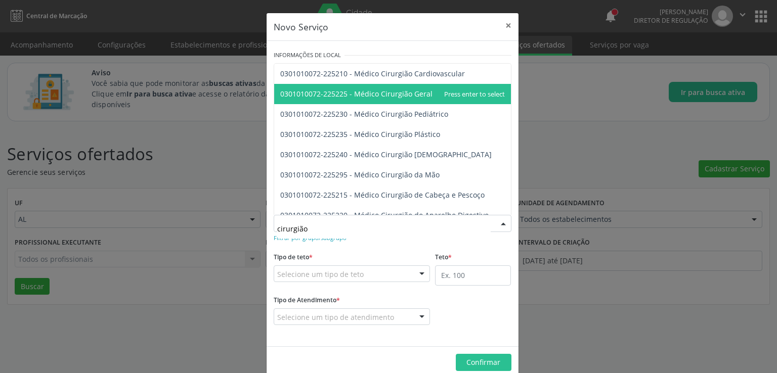
click at [407, 93] on span "0301010072-225225 - Médico Cirurgião Geral" at bounding box center [356, 94] width 152 height 10
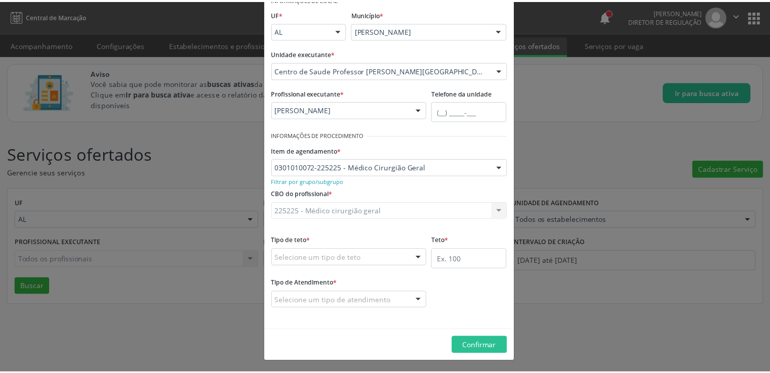
scroll to position [57, 0]
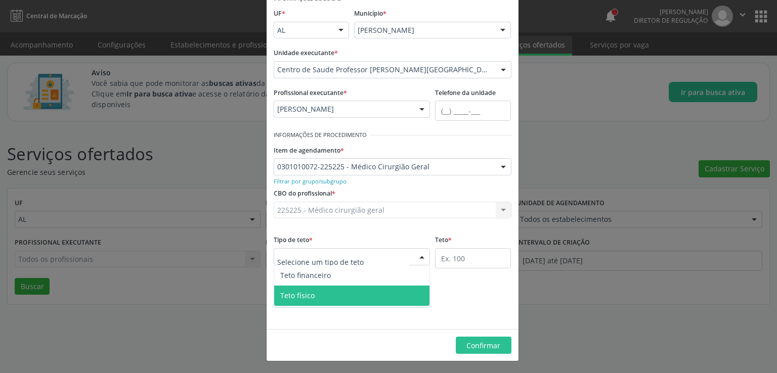
click at [289, 293] on span "Teto físico" at bounding box center [297, 296] width 34 height 10
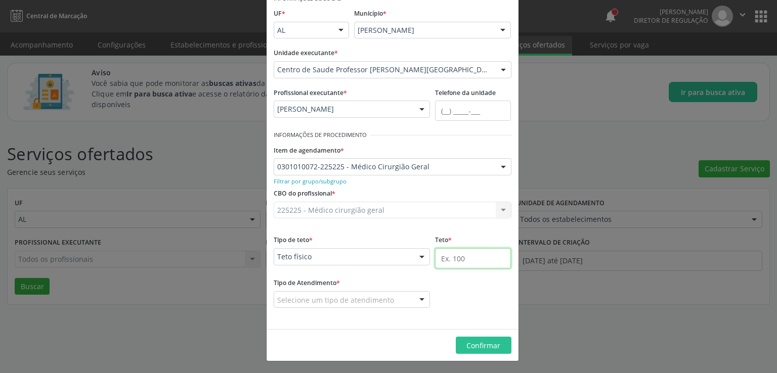
click at [449, 258] on input "text" at bounding box center [473, 258] width 76 height 20
type input "40"
click at [405, 302] on div "Selecione um tipo de atendimento" at bounding box center [352, 300] width 157 height 17
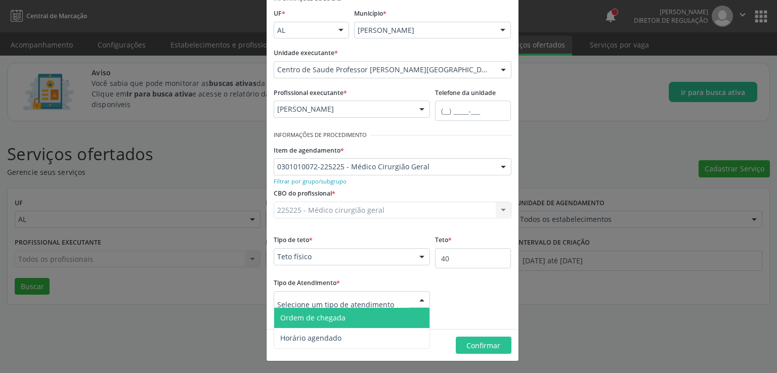
click at [328, 319] on span "Ordem de chegada" at bounding box center [312, 318] width 65 height 10
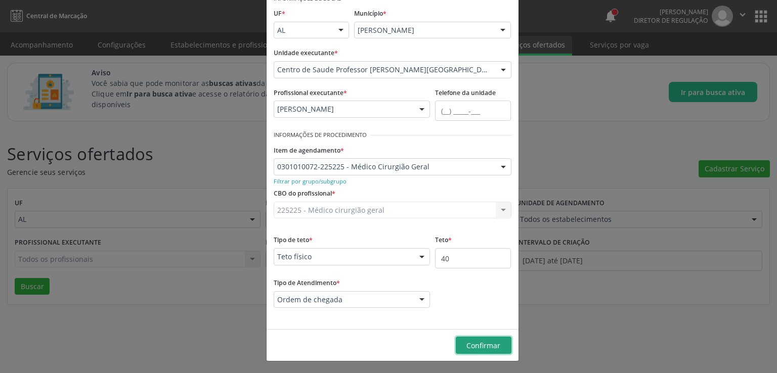
click at [488, 343] on span "Confirmar" at bounding box center [484, 346] width 34 height 10
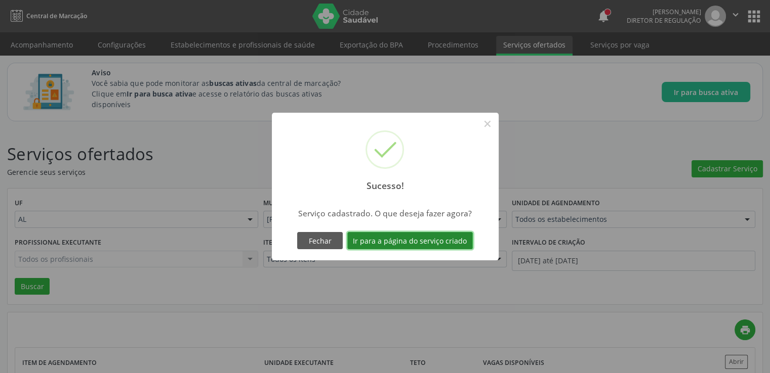
click at [379, 244] on button "Ir para a página do serviço criado" at bounding box center [410, 240] width 126 height 17
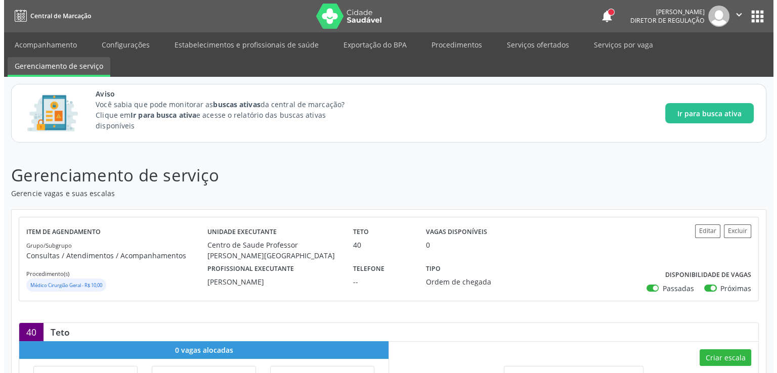
scroll to position [160, 0]
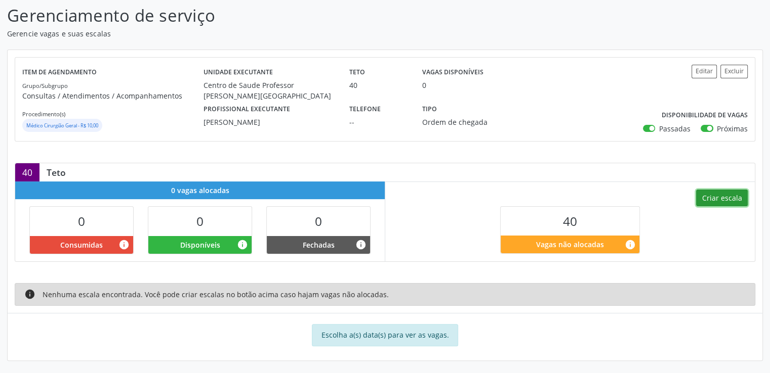
click at [711, 197] on button "Criar escala" at bounding box center [722, 198] width 52 height 17
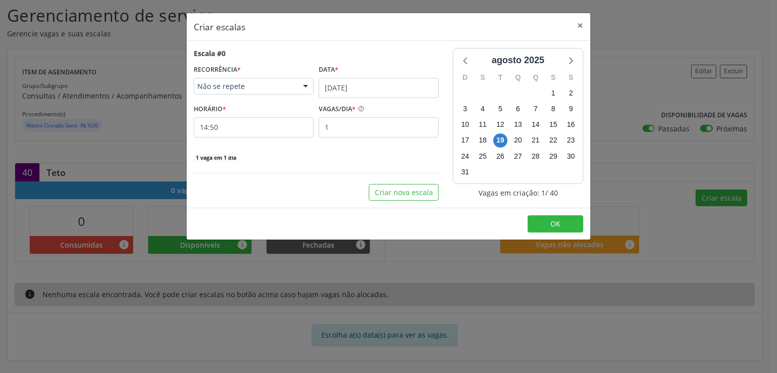
click at [272, 86] on span "Não se repete" at bounding box center [245, 86] width 96 height 10
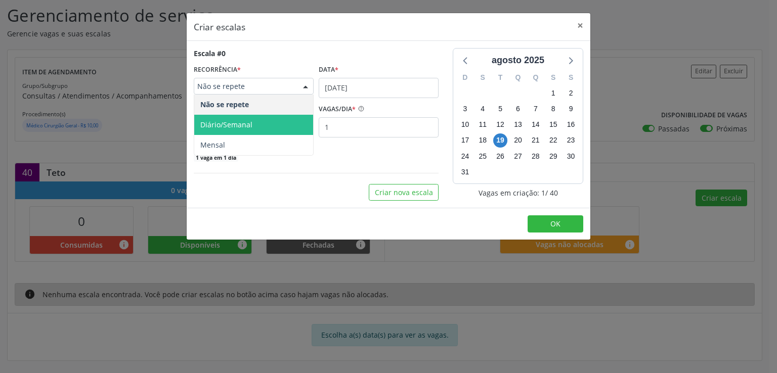
click at [240, 118] on span "Diário/Semanal" at bounding box center [253, 125] width 119 height 20
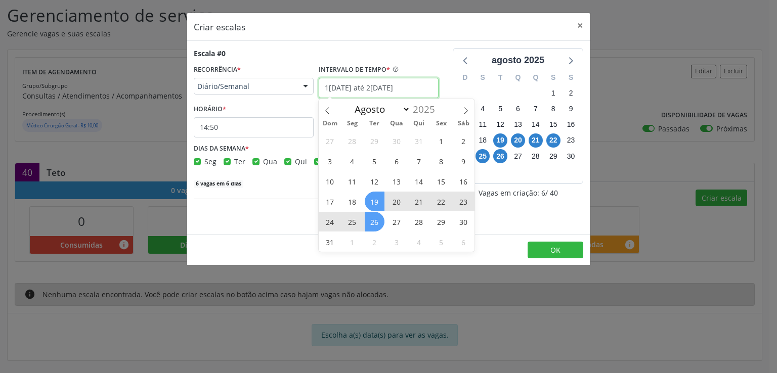
click at [344, 87] on input "19/08/2025 até 26/08/2025" at bounding box center [379, 88] width 120 height 20
click at [465, 112] on icon at bounding box center [466, 110] width 7 height 7
select select "8"
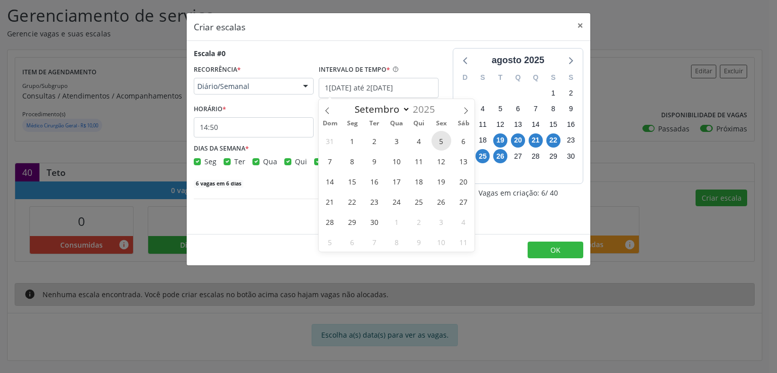
click at [436, 136] on span "5" at bounding box center [442, 141] width 20 height 20
type input "05/09/2025"
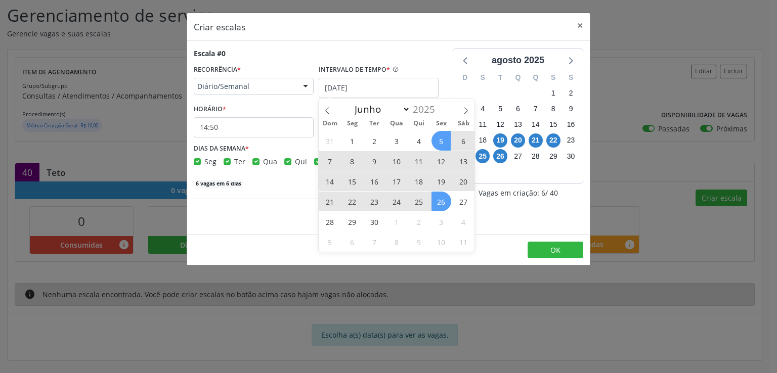
click at [436, 201] on span "26" at bounding box center [442, 202] width 20 height 20
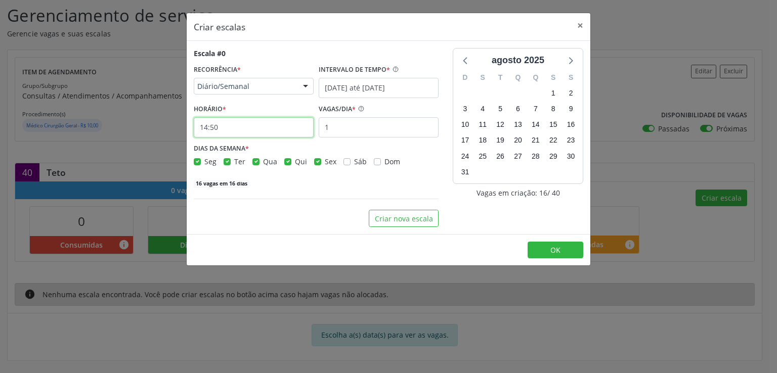
click at [224, 127] on input "14:50" at bounding box center [254, 127] width 120 height 20
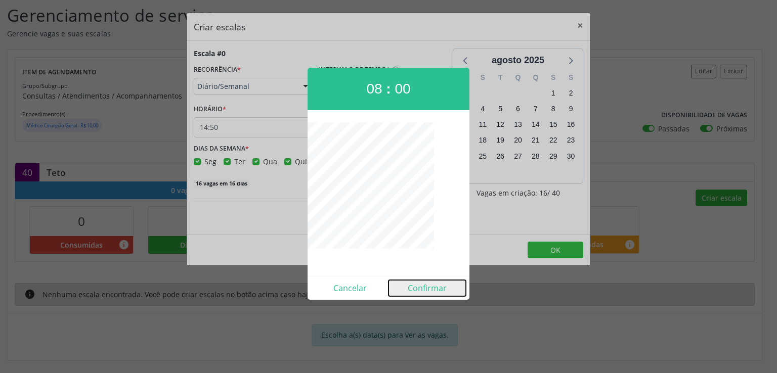
click at [423, 284] on button "Confirmar" at bounding box center [427, 288] width 77 height 16
type input "08:00"
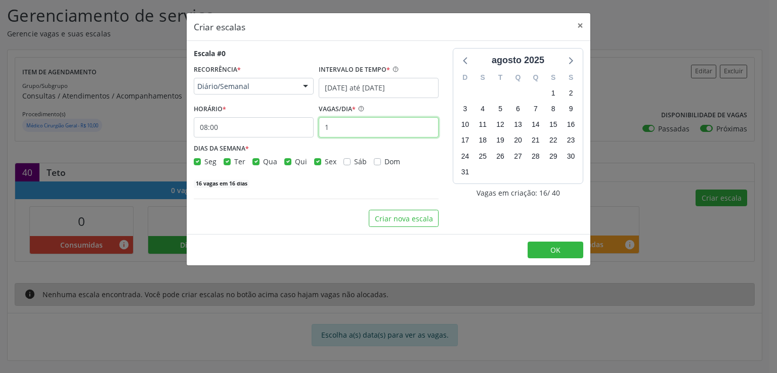
click at [332, 130] on input "1" at bounding box center [379, 127] width 120 height 20
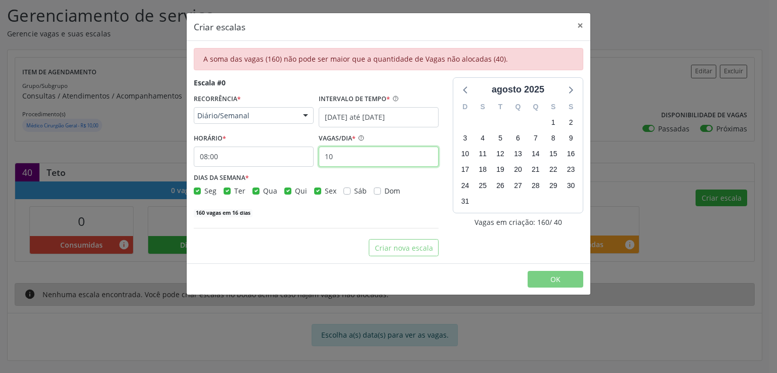
type input "10"
drag, startPoint x: 287, startPoint y: 188, endPoint x: 268, endPoint y: 189, distance: 18.7
click at [295, 188] on label "Qui" at bounding box center [301, 191] width 12 height 11
click at [287, 188] on input "Qui" at bounding box center [287, 190] width 7 height 9
checkbox input "false"
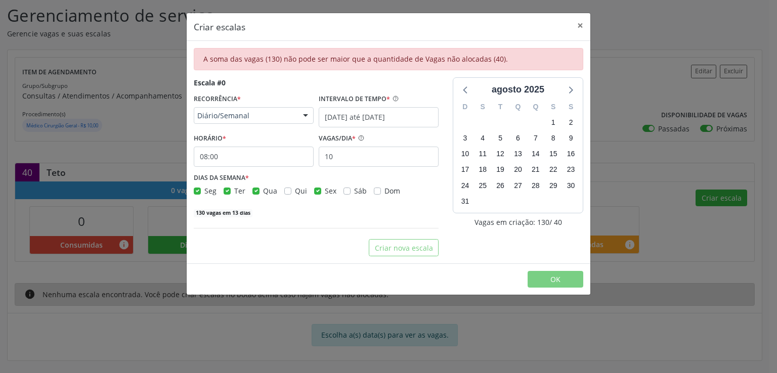
click at [263, 192] on label "Qua" at bounding box center [270, 191] width 14 height 11
click at [256, 192] on input "Qua" at bounding box center [256, 190] width 7 height 9
checkbox input "false"
click at [234, 190] on label "Ter" at bounding box center [239, 191] width 11 height 11
click at [228, 190] on input "Ter" at bounding box center [227, 190] width 7 height 9
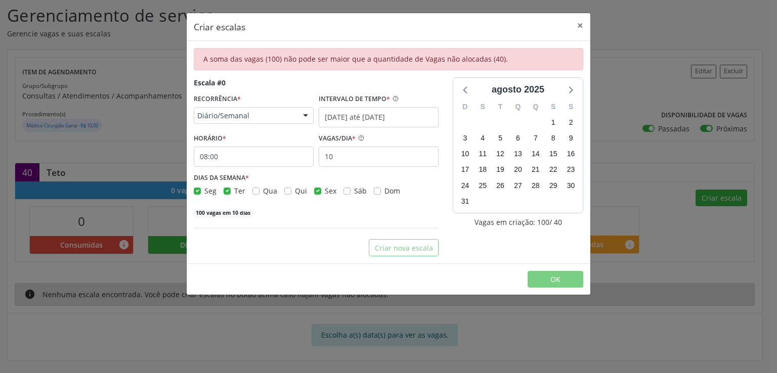
checkbox input "false"
click at [204, 192] on label "Seg" at bounding box center [210, 191] width 12 height 11
click at [198, 192] on input "Seg" at bounding box center [197, 190] width 7 height 9
checkbox input "false"
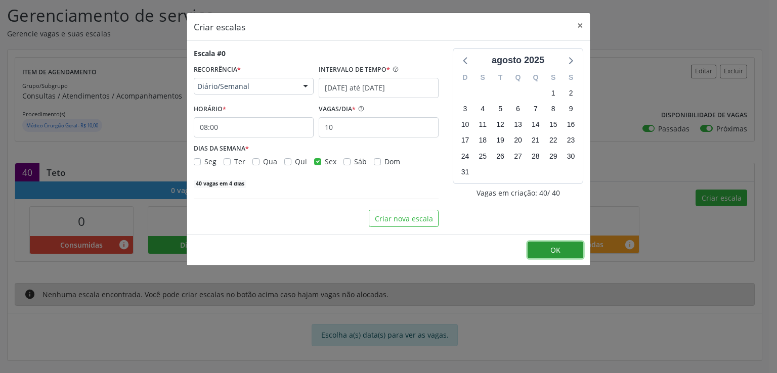
click at [557, 245] on span "OK" at bounding box center [556, 250] width 10 height 10
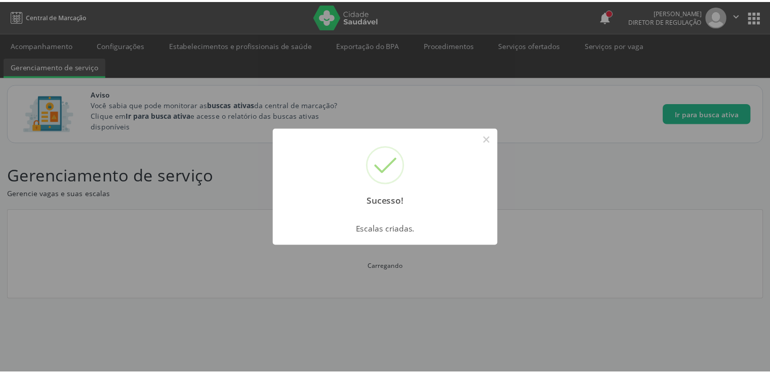
scroll to position [0, 0]
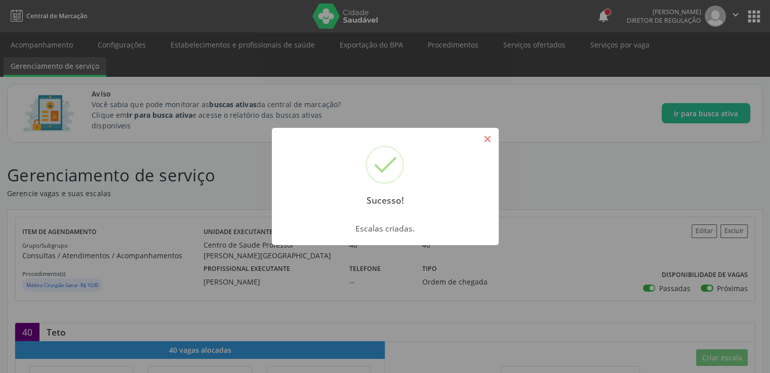
click at [485, 141] on button "×" at bounding box center [487, 139] width 17 height 17
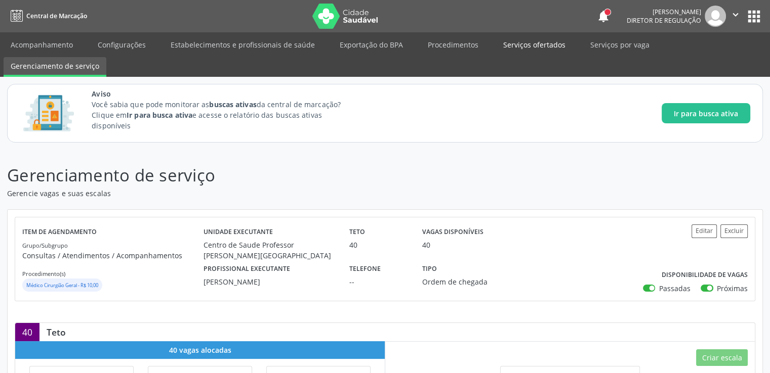
click at [536, 44] on link "Serviços ofertados" at bounding box center [534, 45] width 76 height 18
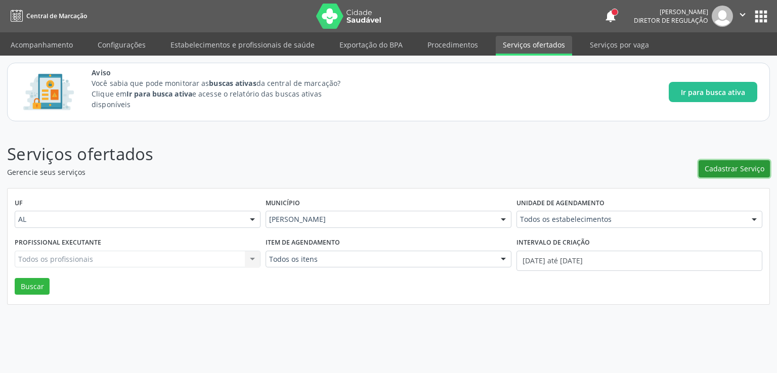
click at [737, 164] on span "Cadastrar Serviço" at bounding box center [735, 168] width 60 height 11
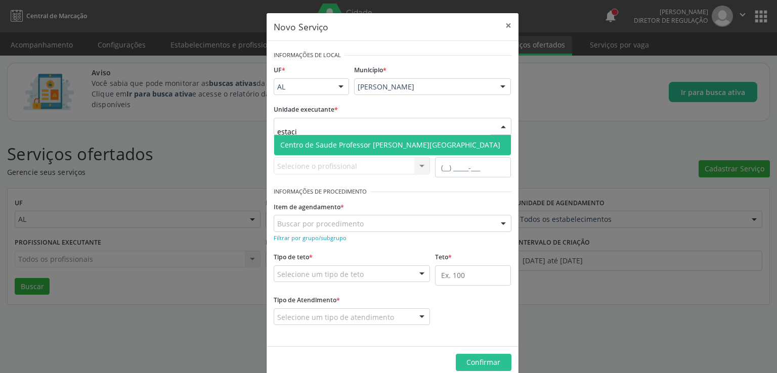
type input "estacio"
click at [327, 142] on span "Centro de Saude Professor [PERSON_NAME][GEOGRAPHIC_DATA]" at bounding box center [390, 145] width 220 height 10
click at [328, 146] on span "Centro de Saude Professor [PERSON_NAME][GEOGRAPHIC_DATA]" at bounding box center [390, 145] width 220 height 10
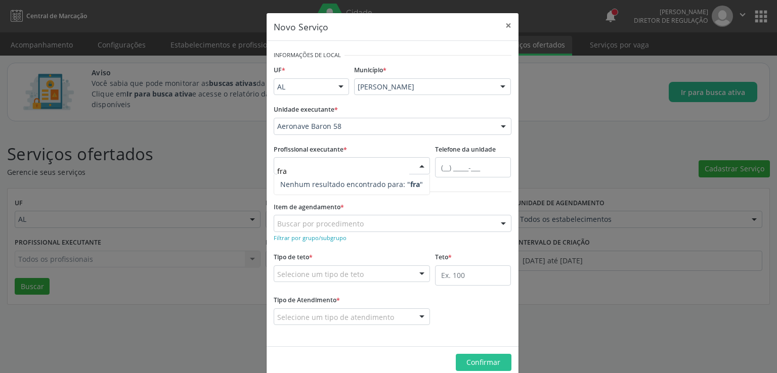
type input "fran"
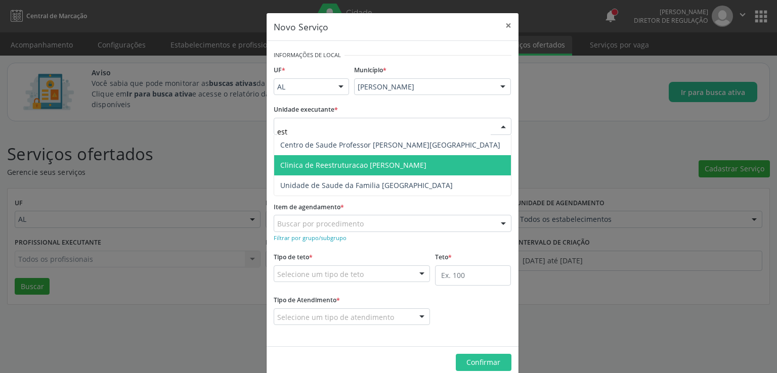
type input "esta"
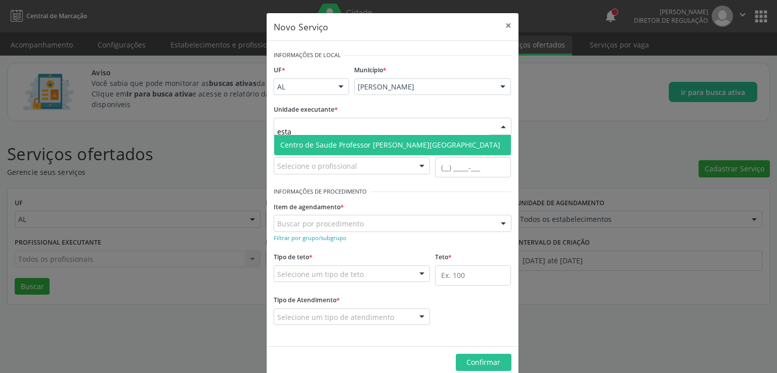
click at [336, 143] on span "Centro de Saude Professor [PERSON_NAME][GEOGRAPHIC_DATA]" at bounding box center [390, 145] width 220 height 10
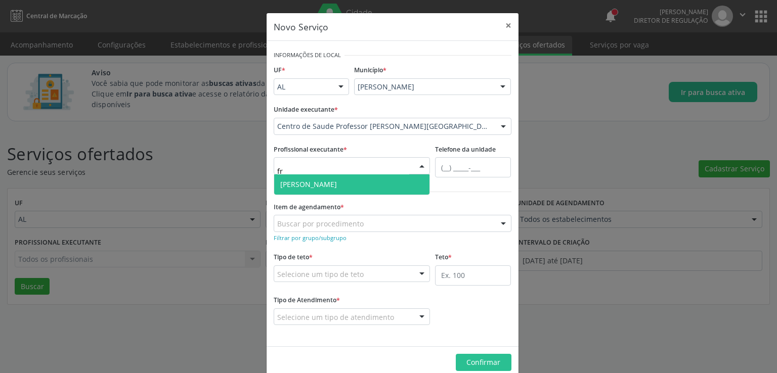
type input "f"
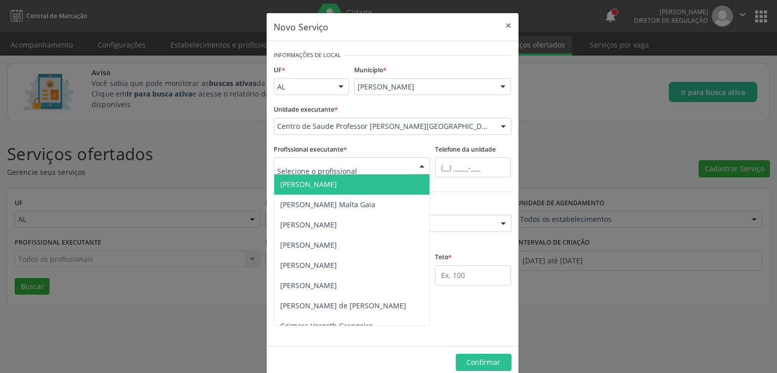
click at [550, 78] on div "Novo Serviço × Informações de Local UF * AL AL Nenhum resultado encontrado para…" at bounding box center [388, 186] width 777 height 373
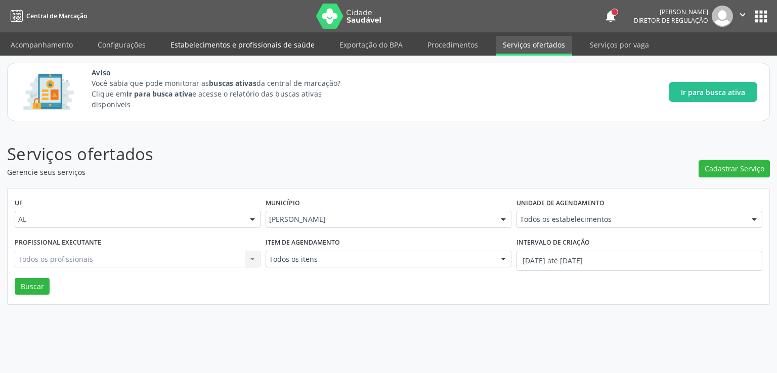
click at [209, 45] on link "Estabelecimentos e profissionais de saúde" at bounding box center [242, 45] width 158 height 18
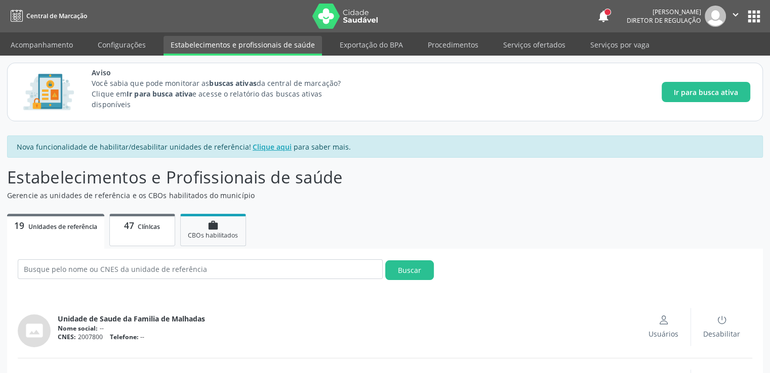
click at [134, 227] on span "47" at bounding box center [129, 226] width 10 height 12
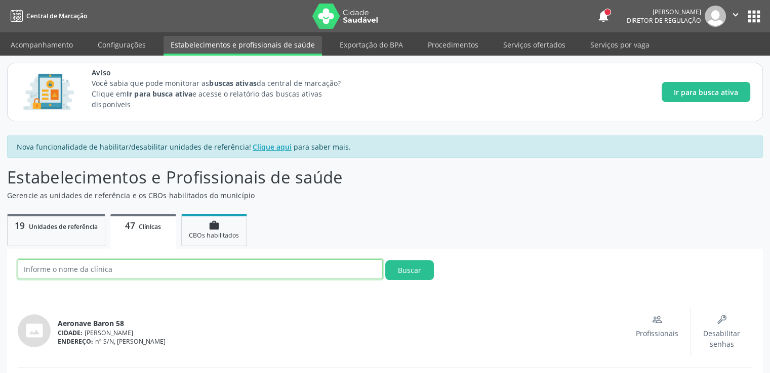
click at [116, 272] on input "text" at bounding box center [200, 270] width 365 height 20
type input "estacio"
click at [385, 261] on button "Buscar" at bounding box center [409, 271] width 49 height 20
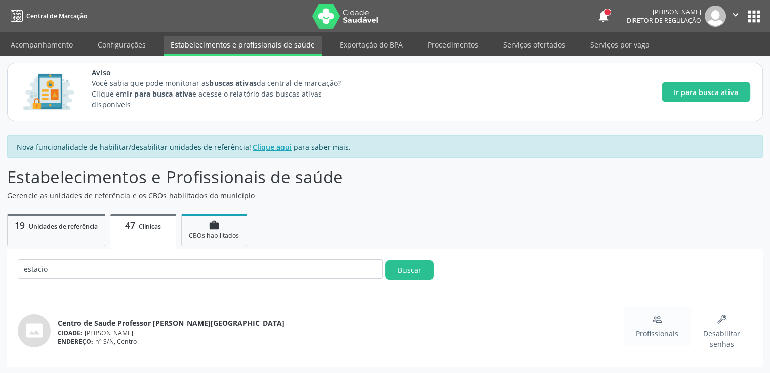
click at [668, 321] on div "Profissionais" at bounding box center [657, 327] width 43 height 24
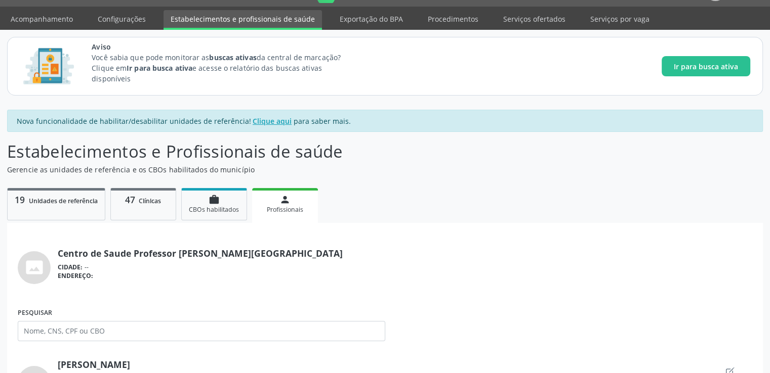
scroll to position [152, 0]
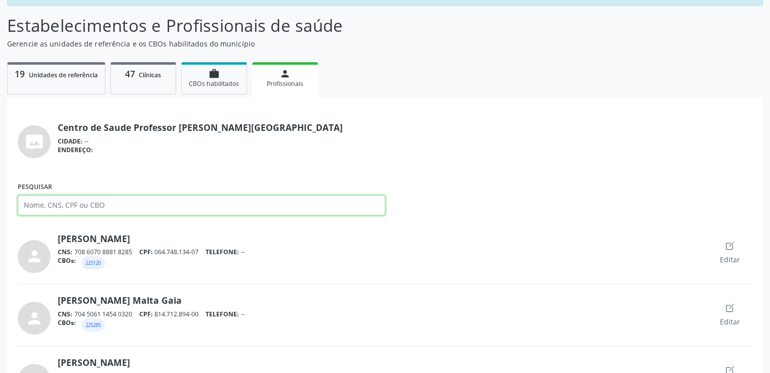
click at [67, 204] on input "Pesquisar" at bounding box center [201, 205] width 367 height 20
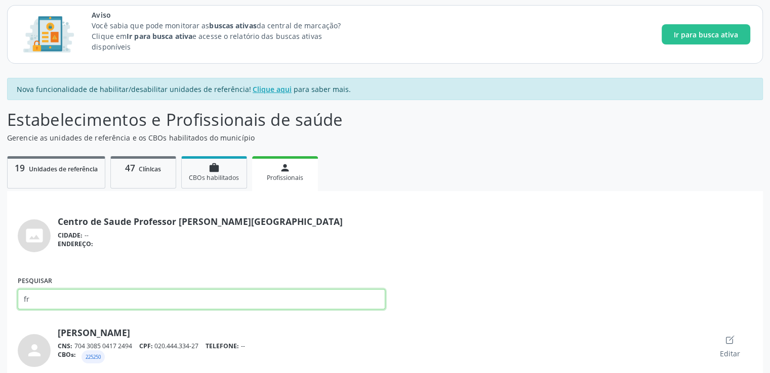
scroll to position [69, 0]
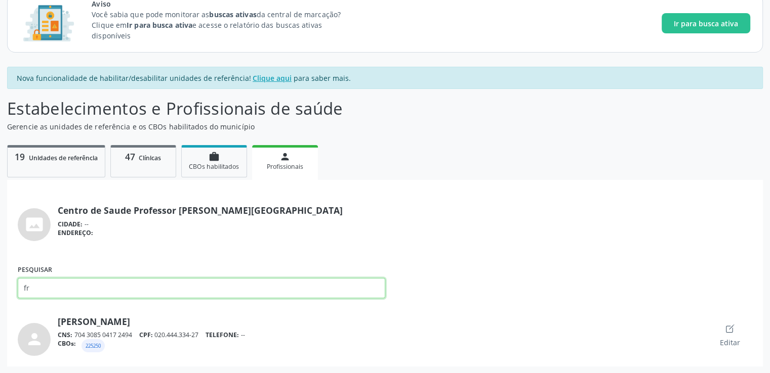
type input "f"
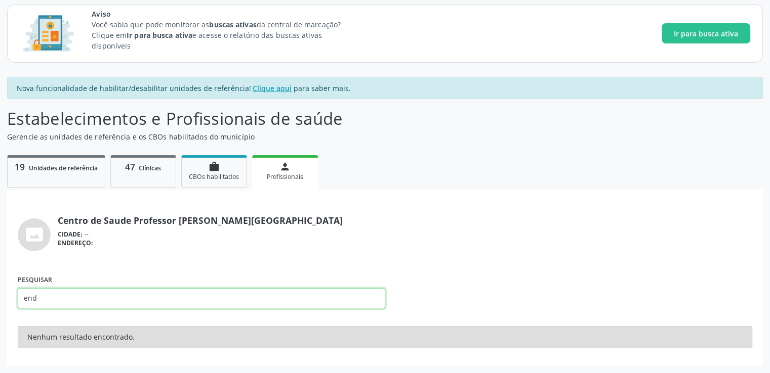
scroll to position [58, 0]
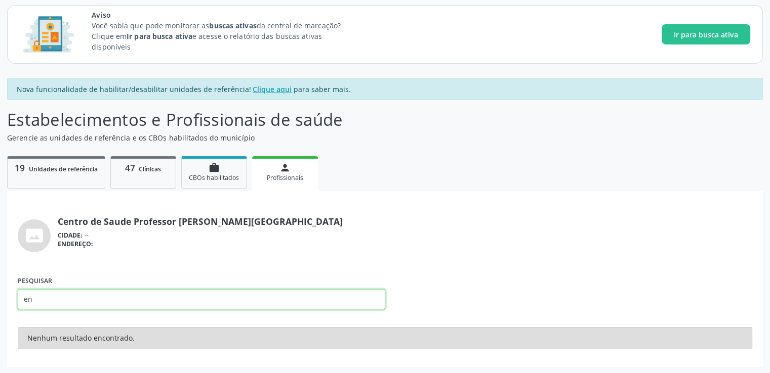
type input "e"
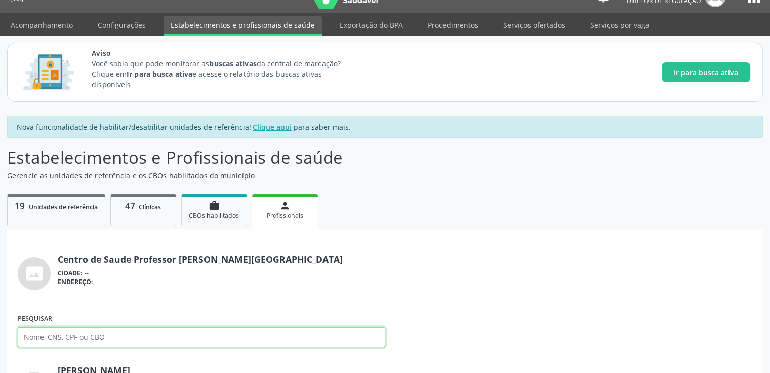
scroll to position [0, 0]
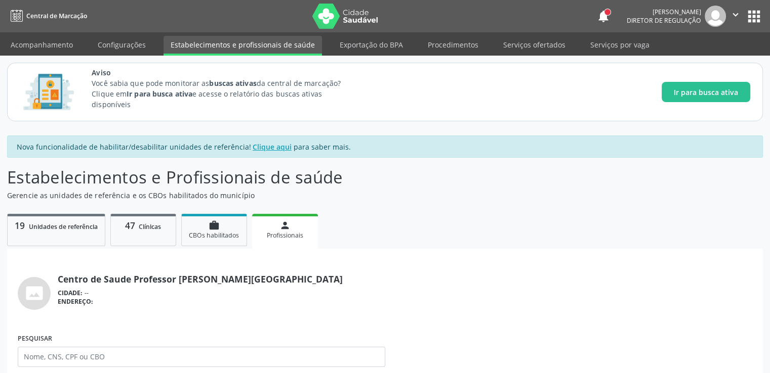
click at [239, 47] on link "Estabelecimentos e profissionais de saúde" at bounding box center [242, 46] width 158 height 20
click at [210, 237] on span "CBOs habilitados" at bounding box center [214, 235] width 50 height 9
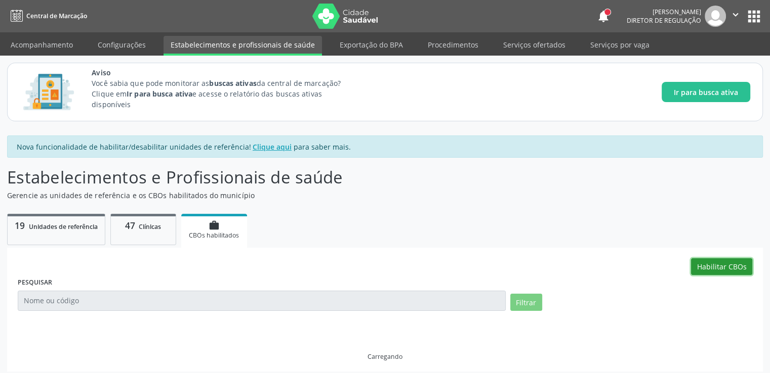
click at [723, 262] on button "Habilitar CBOs" at bounding box center [721, 267] width 61 height 17
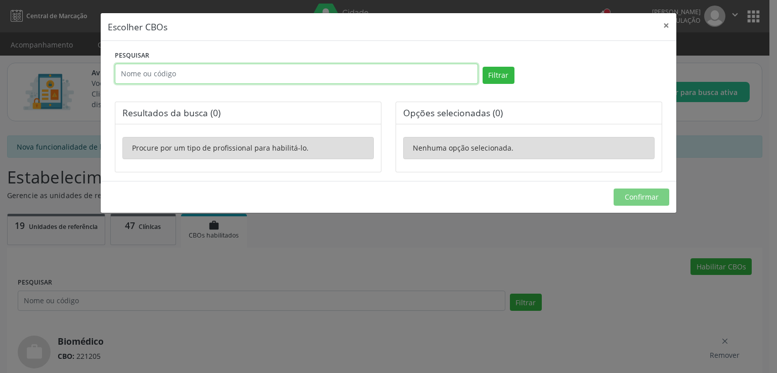
click at [173, 74] on input "text" at bounding box center [296, 74] width 363 height 20
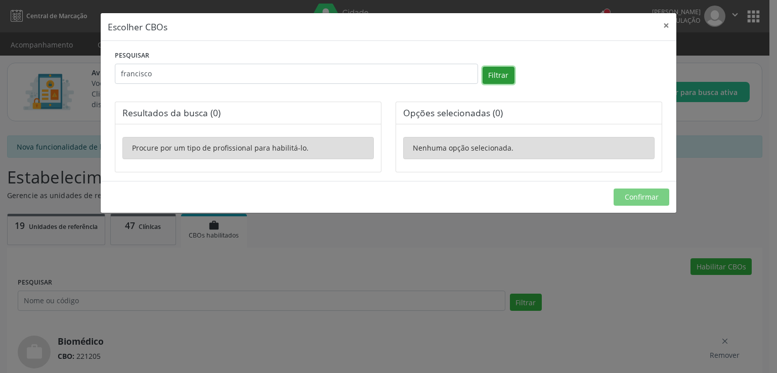
click at [489, 81] on button "Filtrar" at bounding box center [499, 75] width 32 height 17
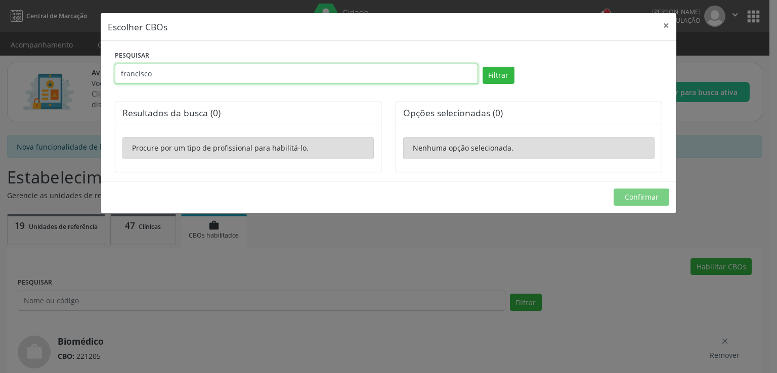
drag, startPoint x: 228, startPoint y: 81, endPoint x: 156, endPoint y: 86, distance: 72.0
click at [166, 86] on div "PESQUISAR francisco" at bounding box center [296, 69] width 368 height 43
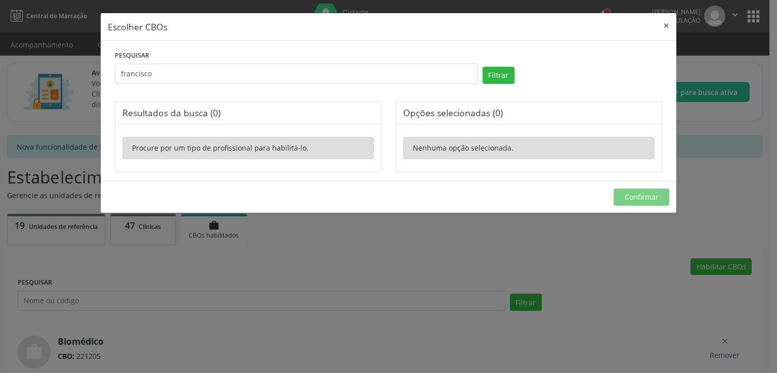
drag, startPoint x: 121, startPoint y: 87, endPoint x: 69, endPoint y: 87, distance: 52.6
click at [69, 87] on div "Escolher CBOs × PESQUISAR francisco Filtrar Resultados da busca (0) Procure por…" at bounding box center [388, 186] width 777 height 373
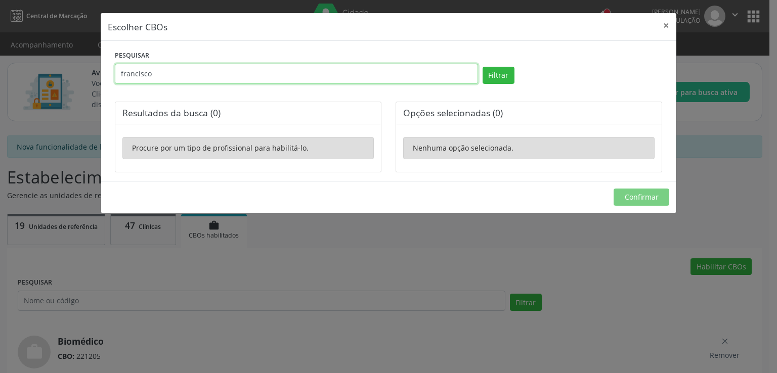
drag, startPoint x: 188, startPoint y: 74, endPoint x: 88, endPoint y: 73, distance: 99.7
click at [88, 73] on div "Escolher CBOs × PESQUISAR francisco Filtrar Resultados da busca (0) Procure por…" at bounding box center [388, 186] width 777 height 373
type input "endoscopia"
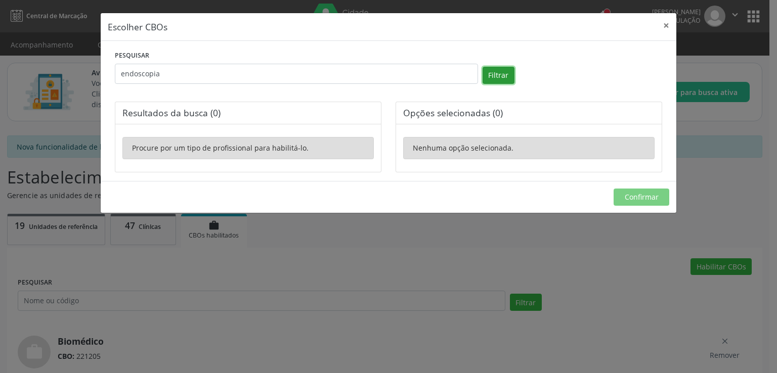
click at [501, 77] on button "Filtrar" at bounding box center [499, 75] width 32 height 17
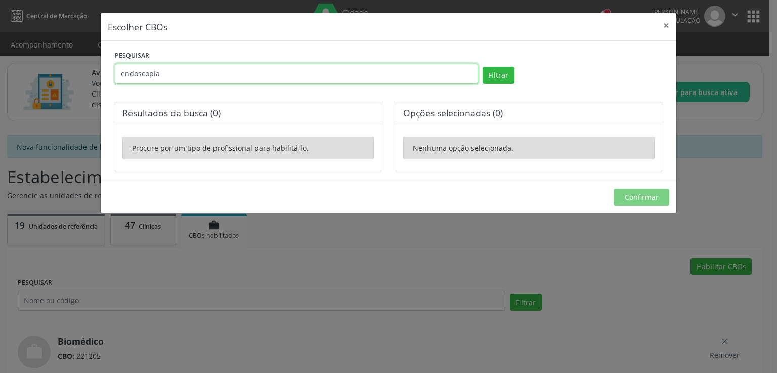
drag, startPoint x: 181, startPoint y: 75, endPoint x: 119, endPoint y: 82, distance: 61.6
click at [119, 82] on input "endoscopia" at bounding box center [296, 74] width 363 height 20
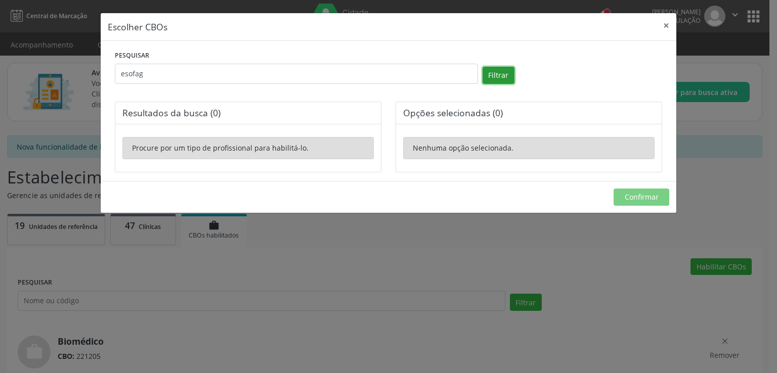
click at [503, 77] on button "Filtrar" at bounding box center [499, 75] width 32 height 17
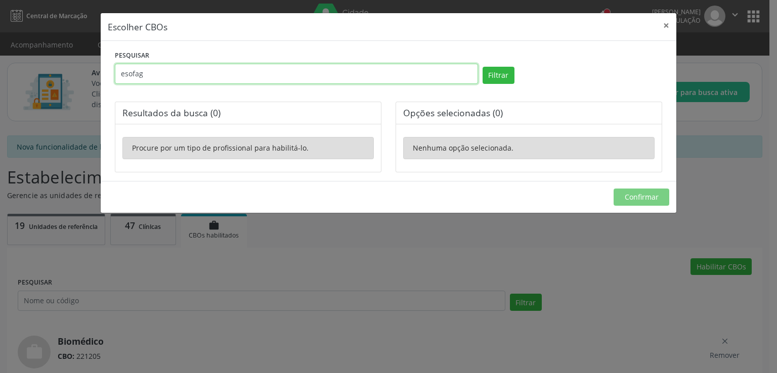
drag, startPoint x: 160, startPoint y: 77, endPoint x: 113, endPoint y: 81, distance: 46.7
click at [113, 81] on div "PESQUISAR esofag" at bounding box center [296, 69] width 368 height 43
type input "endoscopia"
click at [483, 67] on button "Filtrar" at bounding box center [499, 75] width 32 height 17
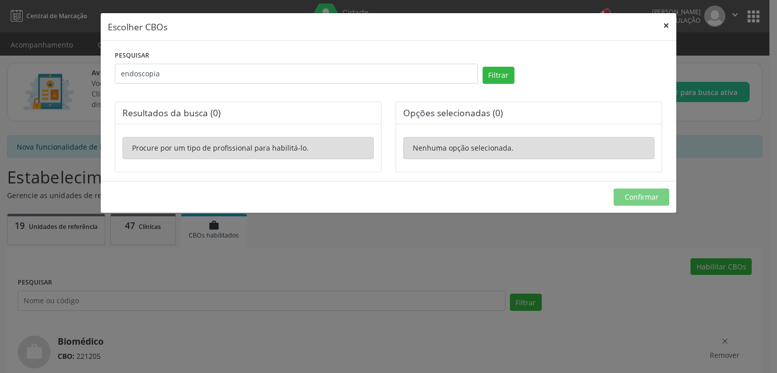
click at [667, 25] on button "×" at bounding box center [666, 25] width 20 height 25
